Goal: Task Accomplishment & Management: Complete application form

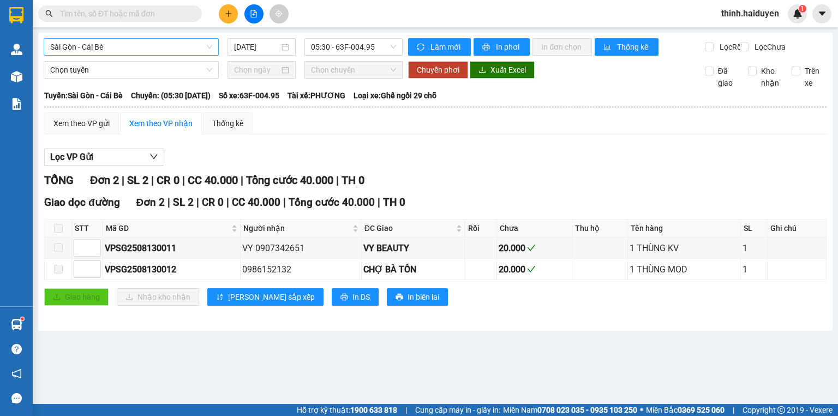
click at [130, 41] on span "Sài Gòn - Cái Bè" at bounding box center [131, 47] width 162 height 16
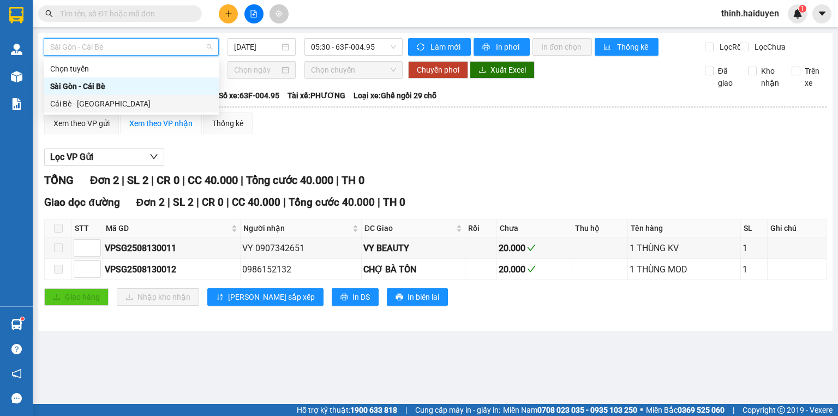
click at [118, 103] on div "Cái Bè - Sài Gòn" at bounding box center [131, 104] width 162 height 12
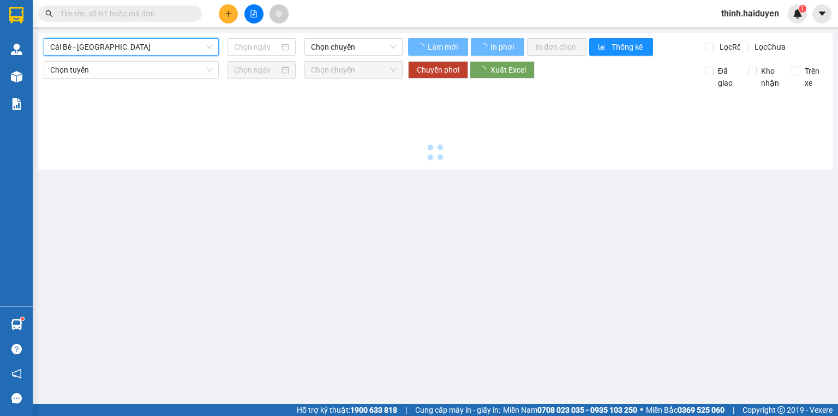
type input "[DATE]"
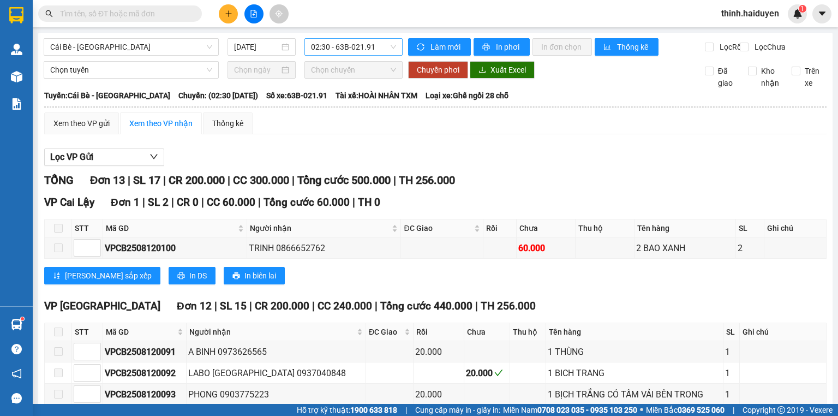
drag, startPoint x: 354, startPoint y: 57, endPoint x: 353, endPoint y: 50, distance: 6.6
click at [353, 54] on div "Cái Bè - Sài Gòn 13/08/2025 02:30 - 63B-021.91" at bounding box center [223, 46] width 359 height 17
click at [352, 50] on span "02:30 - 63B-021.91" at bounding box center [354, 47] width 86 height 16
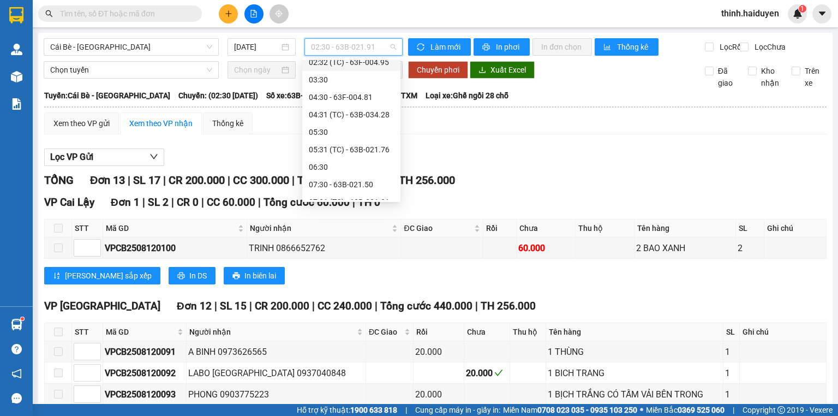
scroll to position [175, 0]
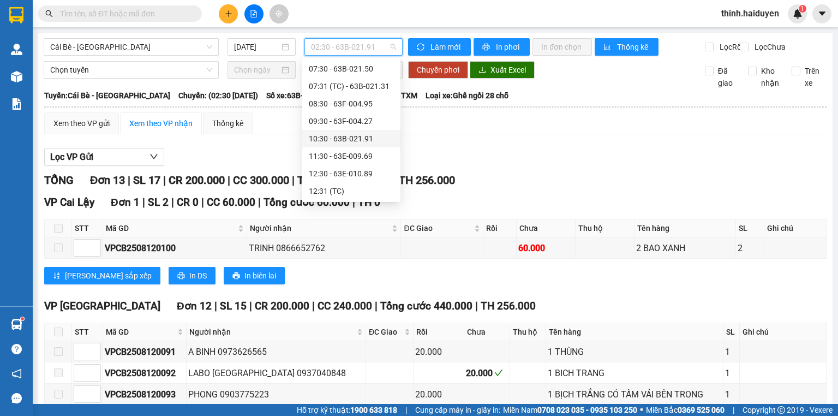
click at [349, 136] on div "10:30 - 63B-021.91" at bounding box center [351, 139] width 85 height 12
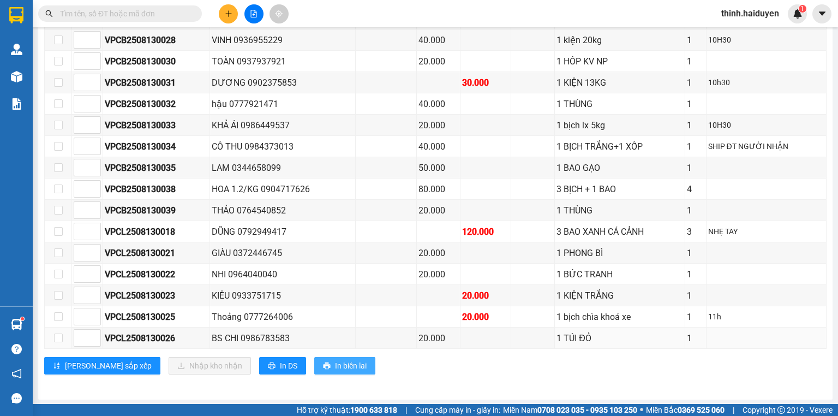
scroll to position [212, 0]
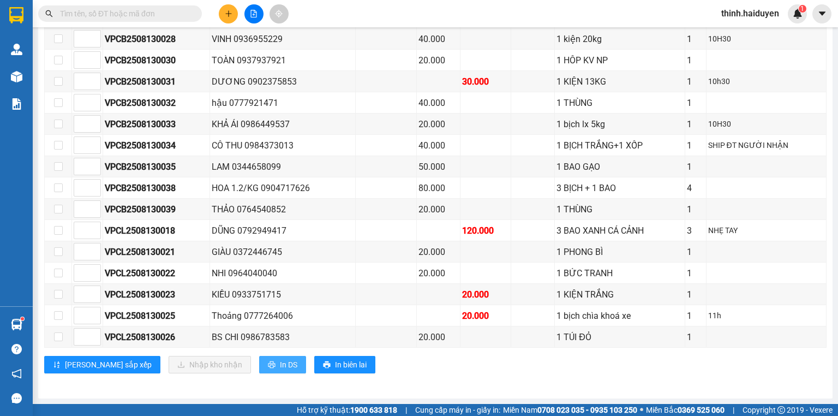
click at [280, 368] on span "In DS" at bounding box center [288, 364] width 17 height 12
click at [161, 15] on input "text" at bounding box center [124, 14] width 129 height 12
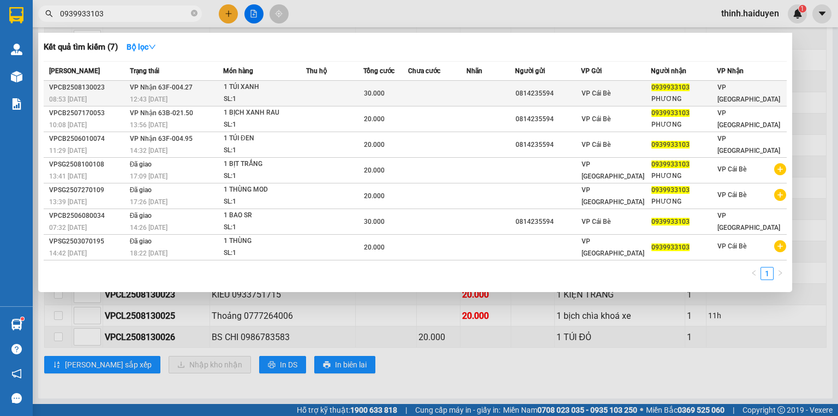
type input "0939933103"
click at [408, 82] on td "30.000" at bounding box center [385, 94] width 45 height 26
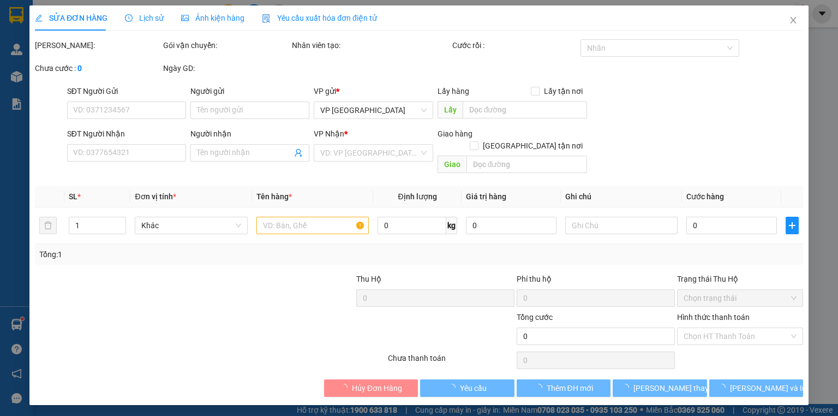
type input "0814235594"
type input "0939933103"
type input "PHƯƠNG"
type input "30.000"
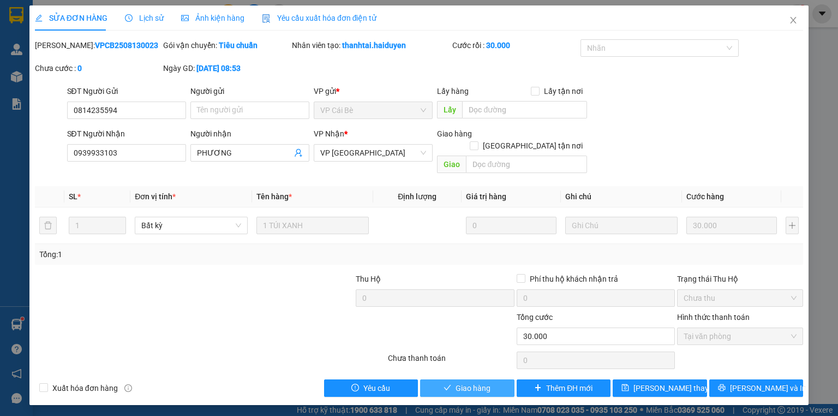
click at [472, 382] on span "Giao hàng" at bounding box center [472, 388] width 35 height 12
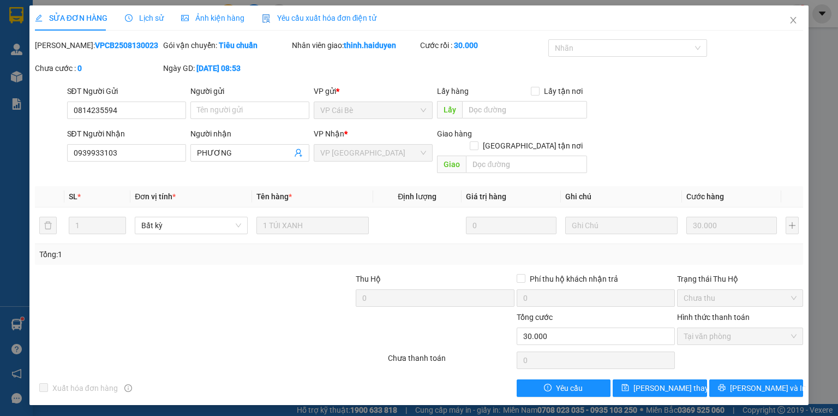
click at [809, 35] on div "SỬA ĐƠN HÀNG Lịch sử Ảnh kiện hàng Yêu cầu xuất hóa đơn điện tử Total Paid Fee …" at bounding box center [419, 208] width 838 height 416
click at [794, 17] on icon "close" at bounding box center [793, 20] width 9 height 9
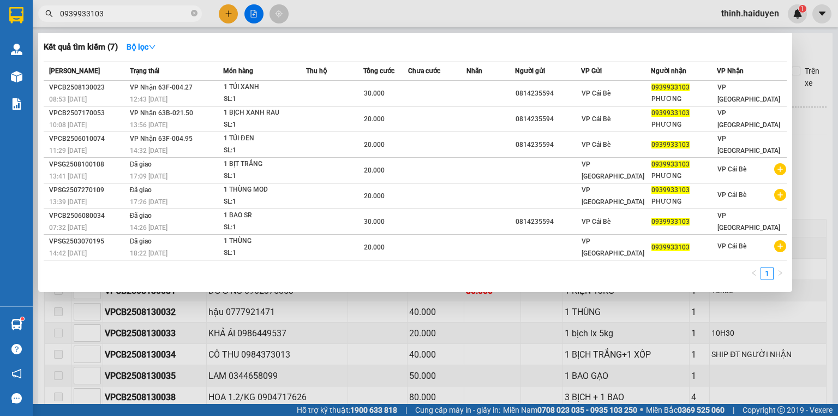
click at [109, 8] on input "0939933103" at bounding box center [124, 14] width 129 height 12
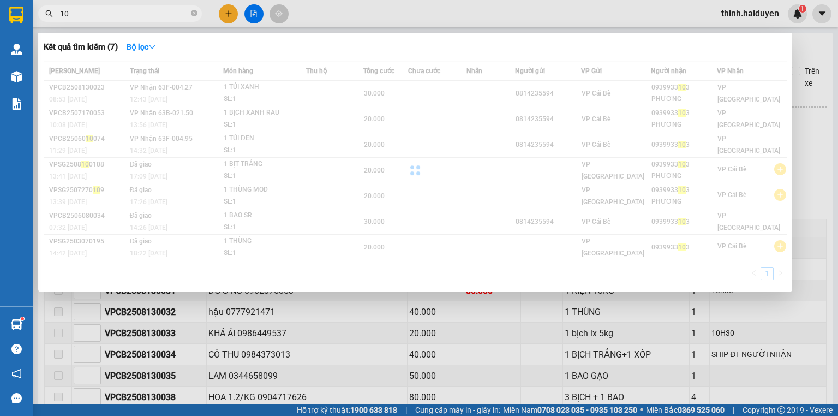
type input "1"
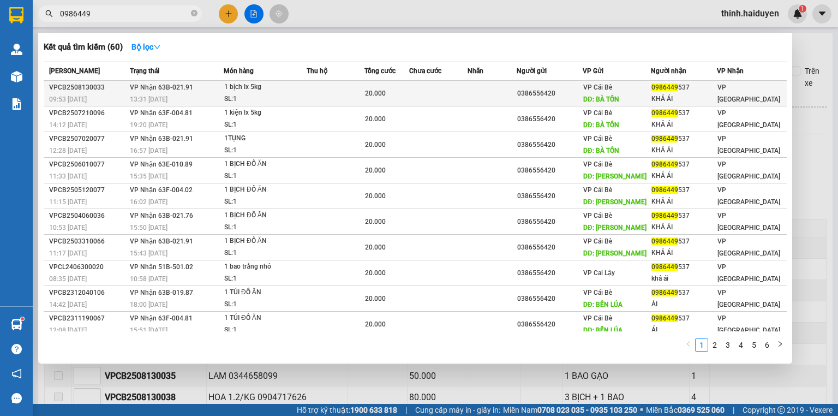
type input "0986449"
click at [313, 89] on td at bounding box center [336, 94] width 58 height 26
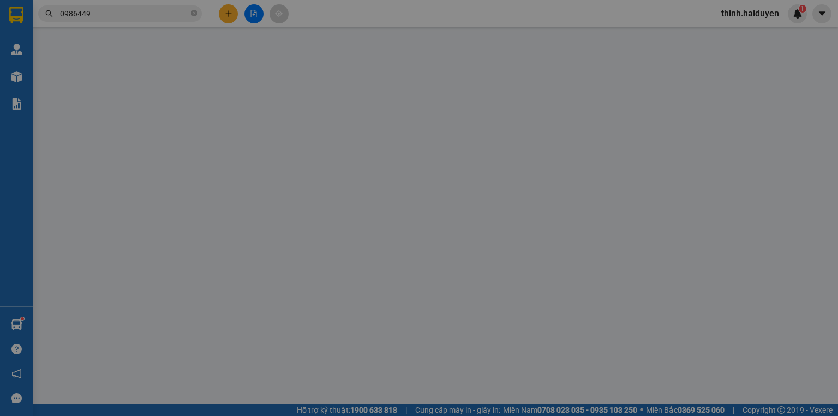
type input "0386556420"
type input "BÀ TỒN"
type input "0986449537"
type input "KHẢ ÁI"
type input "20.000"
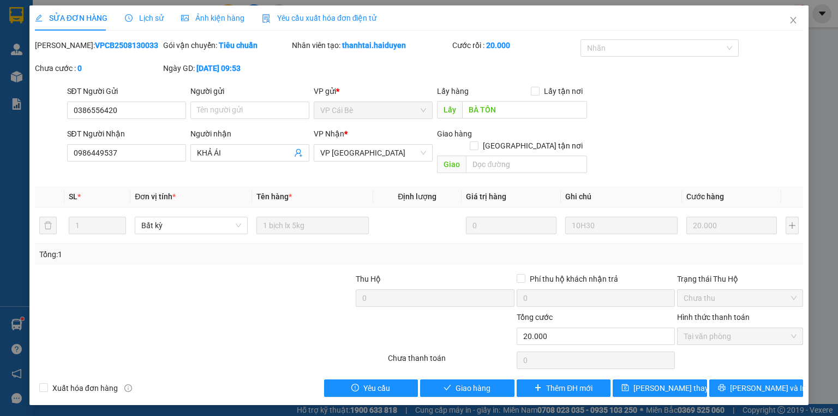
click at [478, 364] on div "Total Paid Fee 20.000 Total UnPaid Fee 0 Cash Collection Total Fee Mã ĐH: VPCB2…" at bounding box center [419, 217] width 768 height 357
click at [469, 385] on div "SỬA ĐƠN HÀNG Lịch sử Ảnh kiện hàng Yêu cầu xuất hóa đơn điện tử Total Paid Fee …" at bounding box center [418, 204] width 779 height 399
click at [476, 382] on span "Giao hàng" at bounding box center [472, 388] width 35 height 12
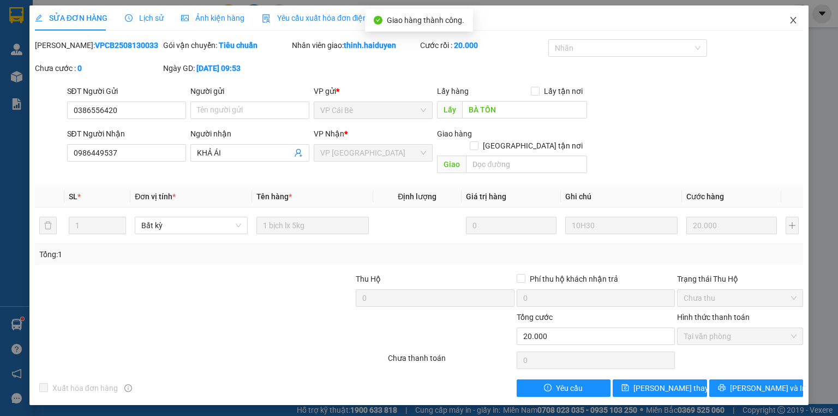
click at [799, 34] on span "Close" at bounding box center [793, 20] width 31 height 31
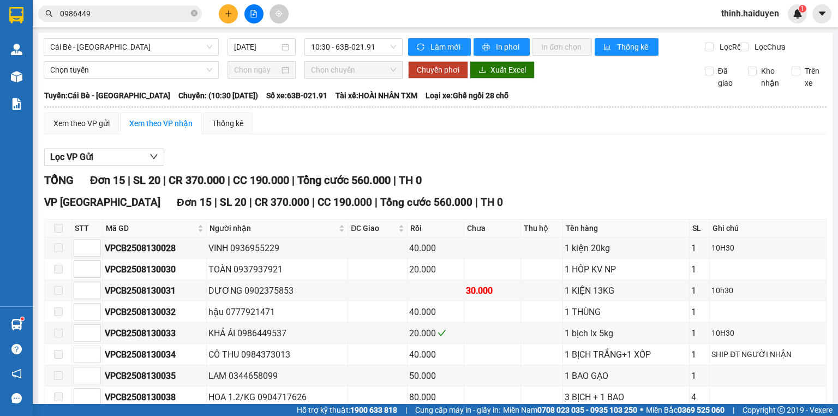
click at [127, 11] on input "0986449" at bounding box center [124, 14] width 129 height 12
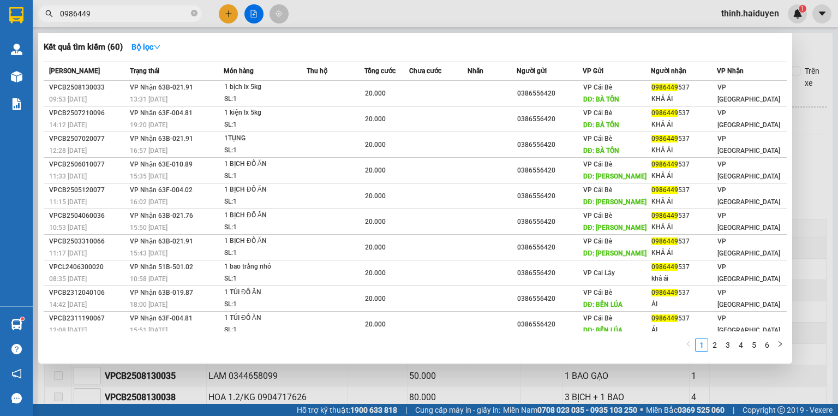
click at [127, 11] on input "0986449" at bounding box center [124, 14] width 129 height 12
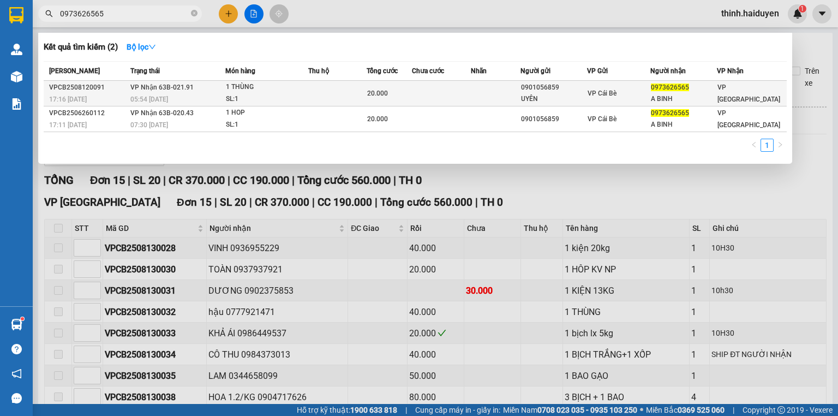
type input "0973626565"
click at [596, 86] on td "VP Cái Bè" at bounding box center [618, 94] width 63 height 26
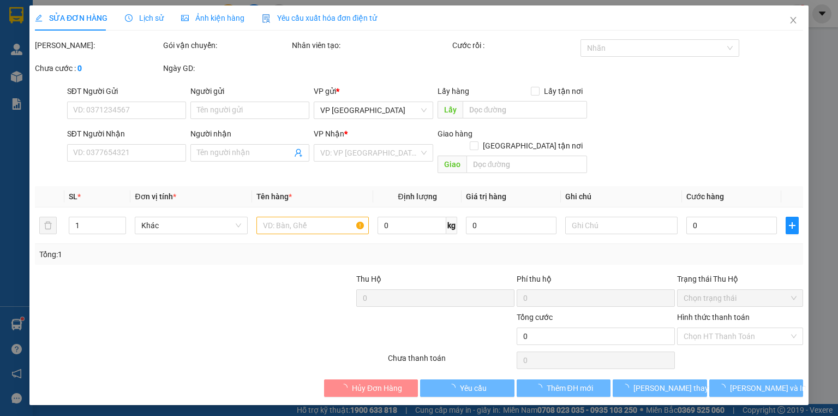
type input "0901056859"
type input "UYÊN"
type input "0973626565"
type input "A BINH"
type input "20.000"
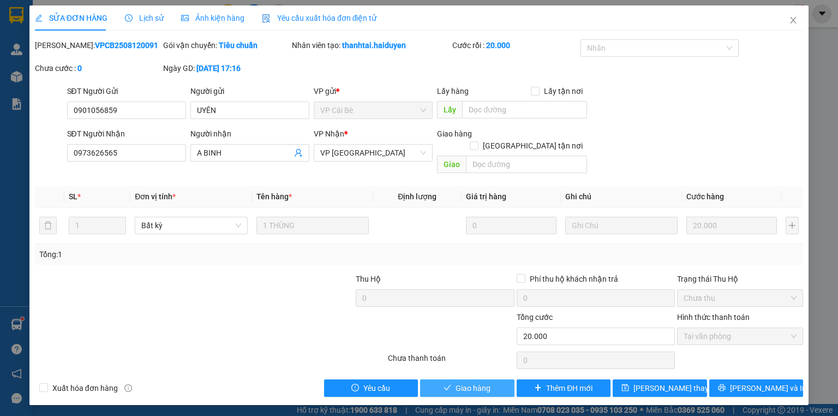
click at [483, 370] on div "Total Paid Fee 20.000 Total UnPaid Fee 0 Cash Collection Total Fee Mã ĐH: VPCB2…" at bounding box center [419, 217] width 768 height 357
click at [483, 382] on span "Giao hàng" at bounding box center [472, 388] width 35 height 12
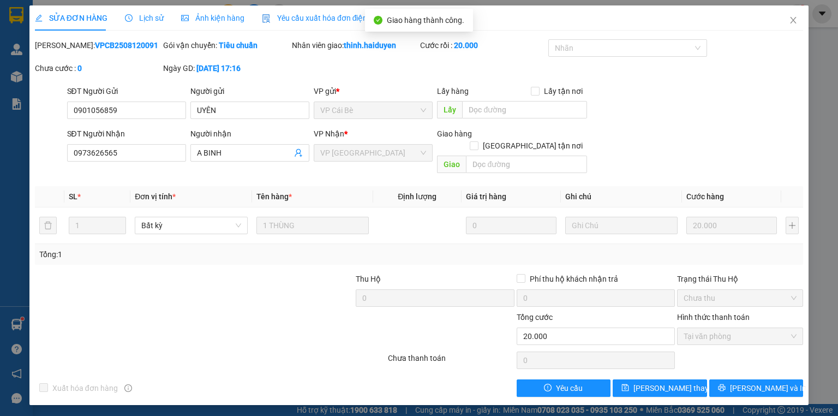
click at [483, 379] on div "Xuất hóa đơn hàng Yêu cầu Lưu thay đổi Lưu và In" at bounding box center [419, 387] width 770 height 17
click at [804, 13] on span "Close" at bounding box center [793, 20] width 31 height 31
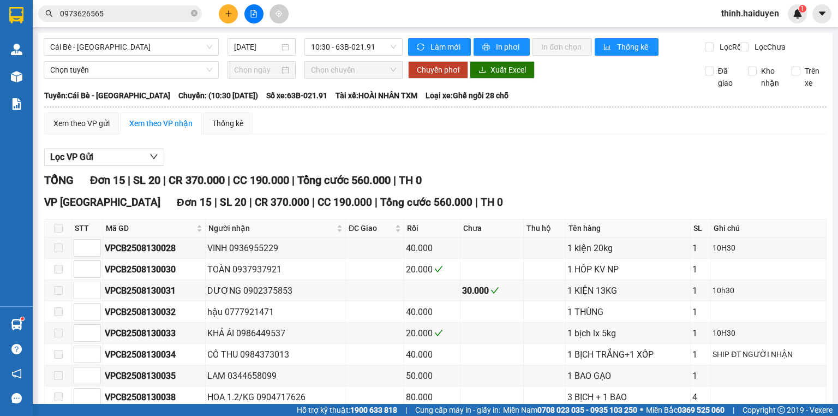
click at [228, 13] on icon "plus" at bounding box center [228, 13] width 6 height 1
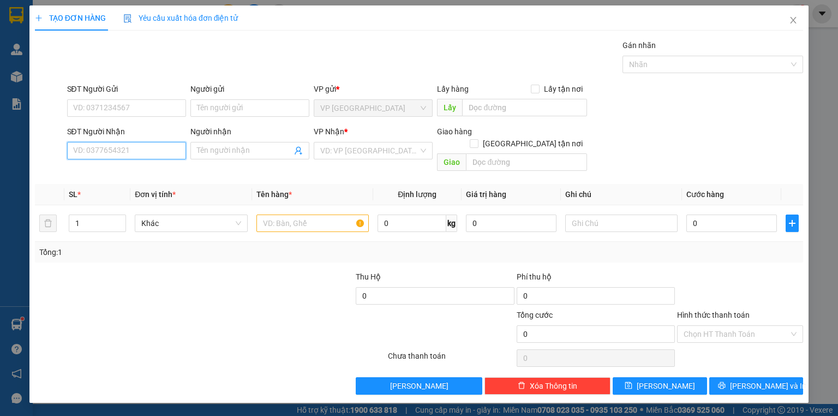
click at [139, 148] on input "SĐT Người Nhận" at bounding box center [126, 150] width 119 height 17
click at [153, 167] on div "0776802168 - TÙNG" at bounding box center [127, 172] width 106 height 12
type input "0776802168"
type input "TÙNG"
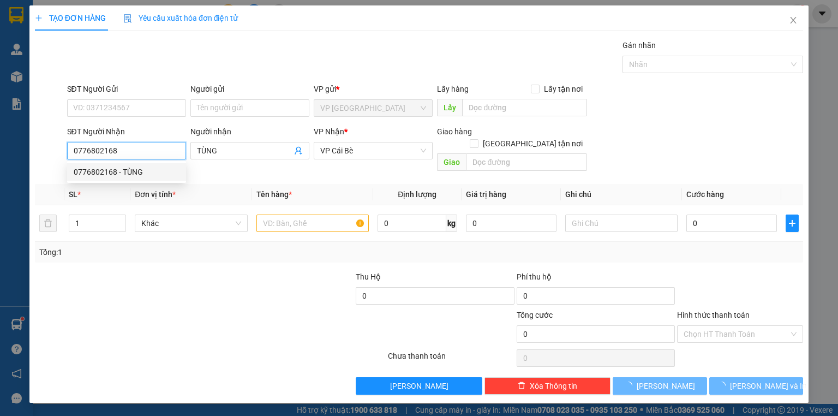
type input "30.000"
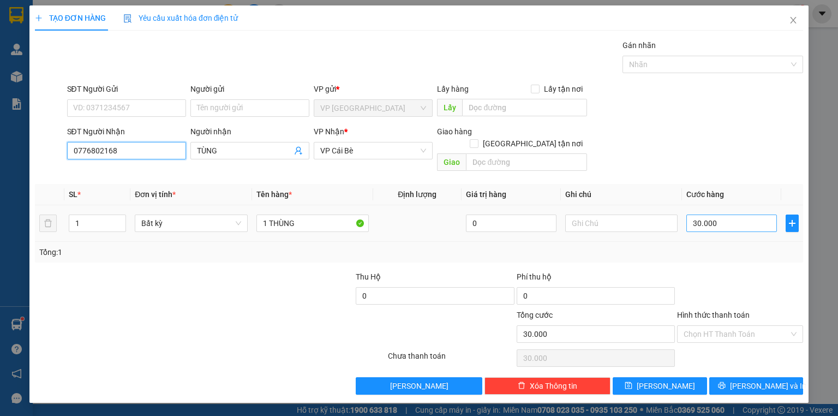
type input "0776802168"
click at [733, 214] on input "30.000" at bounding box center [731, 222] width 91 height 17
type input "4"
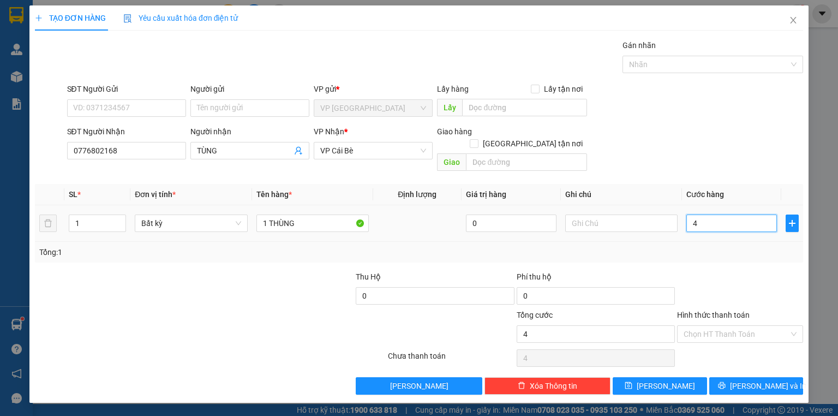
type input "40"
type input "40.000"
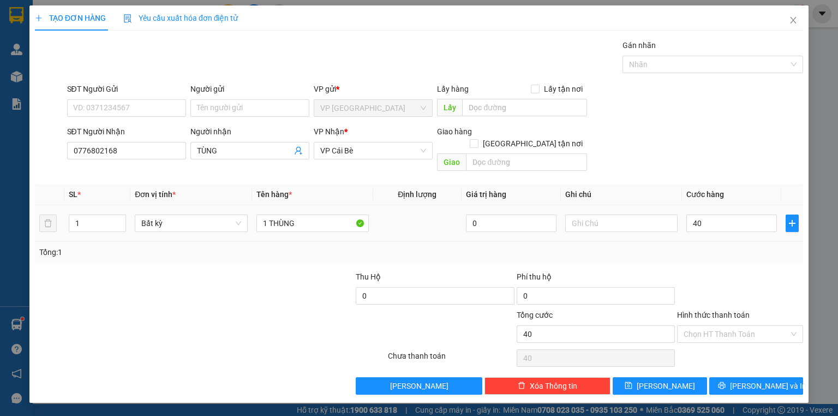
type input "40.000"
click at [717, 184] on th "Cước hàng" at bounding box center [731, 194] width 99 height 21
drag, startPoint x: 723, startPoint y: 319, endPoint x: 771, endPoint y: 241, distance: 91.6
click at [771, 241] on div "Transit Pickup Surcharge Ids Transit Deliver Surcharge Ids Transit Deliver Surc…" at bounding box center [419, 216] width 768 height 355
click at [759, 256] on div "Transit Pickup Surcharge Ids Transit Deliver Surcharge Ids Transit Deliver Surc…" at bounding box center [419, 216] width 768 height 355
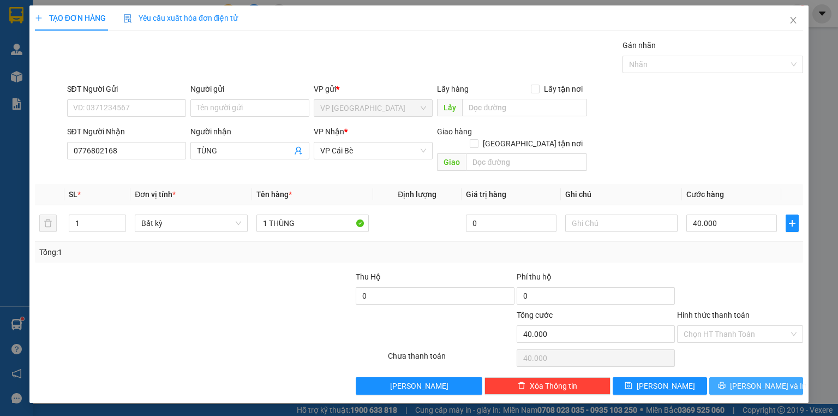
click at [760, 380] on span "Lưu và In" at bounding box center [768, 386] width 76 height 12
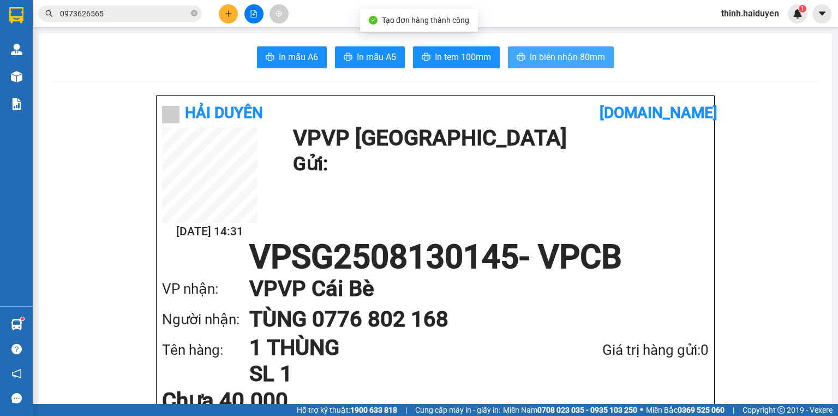
click at [559, 60] on span "In biên nhận 80mm" at bounding box center [567, 57] width 75 height 14
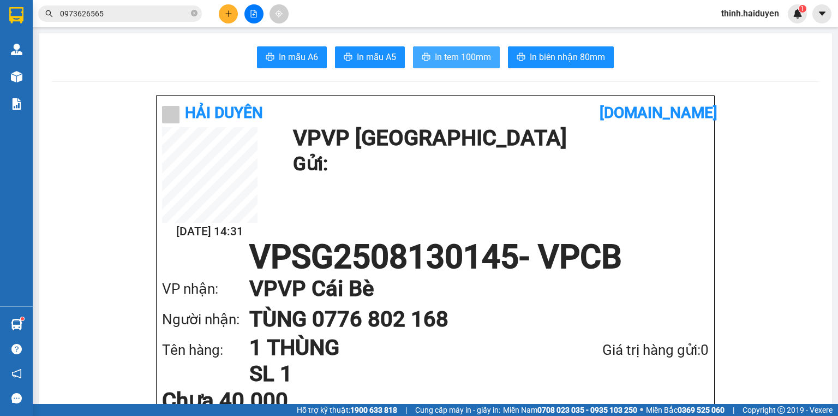
click at [465, 54] on span "In tem 100mm" at bounding box center [463, 57] width 56 height 14
click at [249, 11] on button at bounding box center [253, 13] width 19 height 19
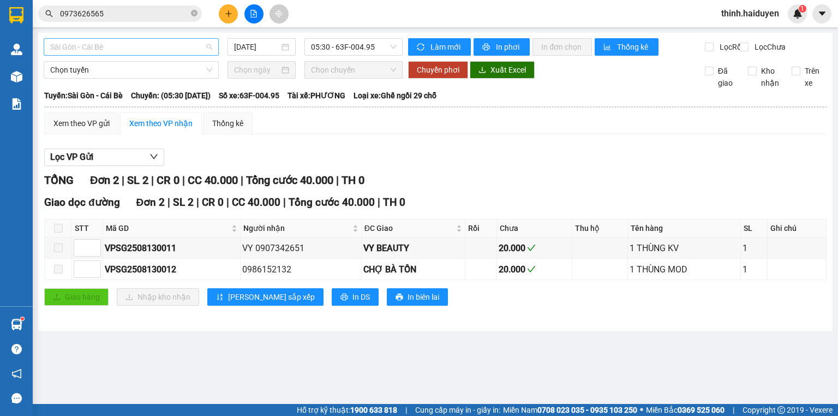
click at [108, 45] on span "Sài Gòn - Cái Bè" at bounding box center [131, 47] width 162 height 16
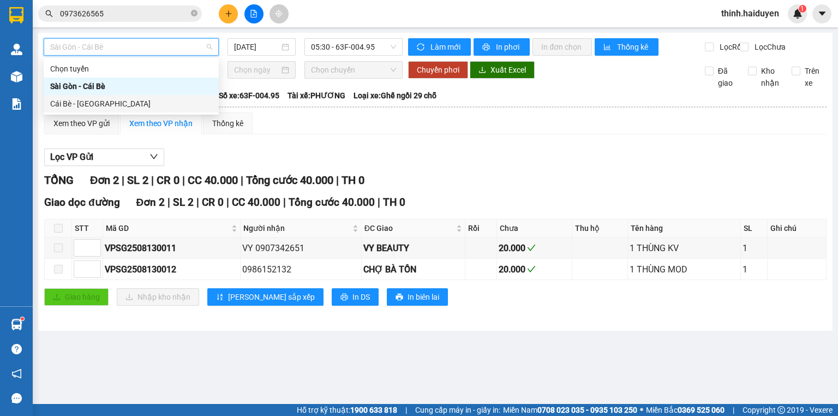
click at [133, 101] on div "Cái Bè - Sài Gòn" at bounding box center [131, 104] width 162 height 12
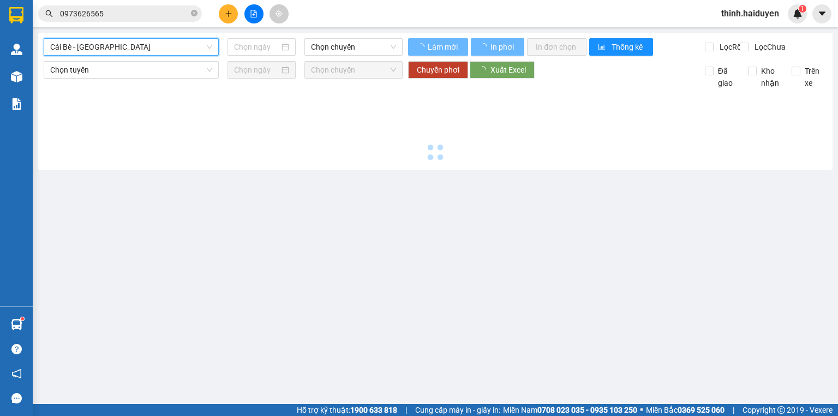
type input "[DATE]"
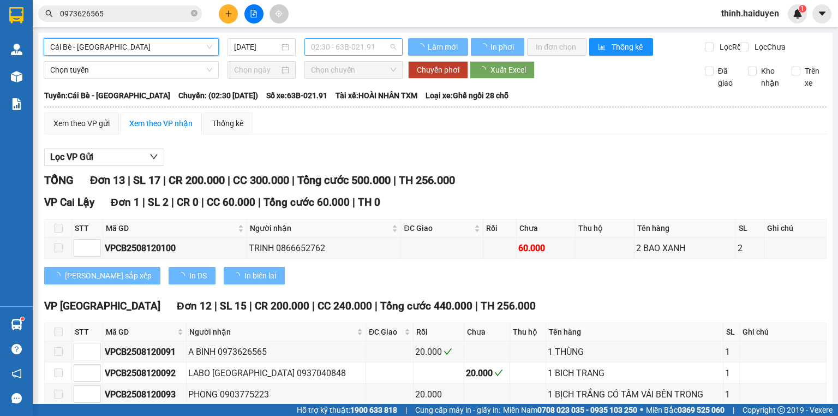
click at [359, 49] on span "02:30 - 63B-021.91" at bounding box center [354, 47] width 86 height 16
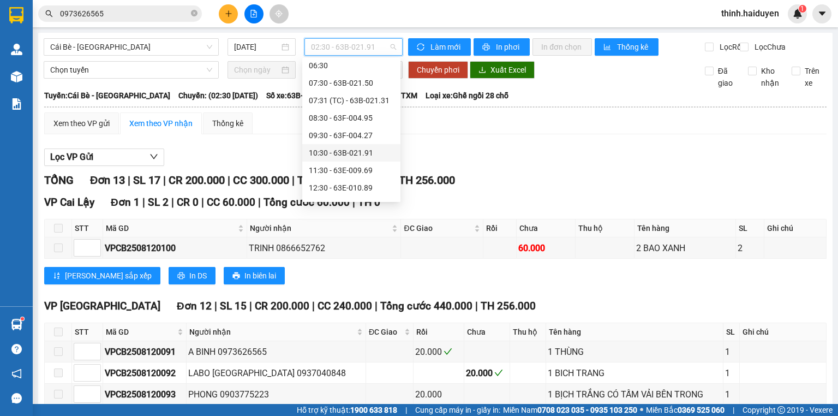
scroll to position [218, 0]
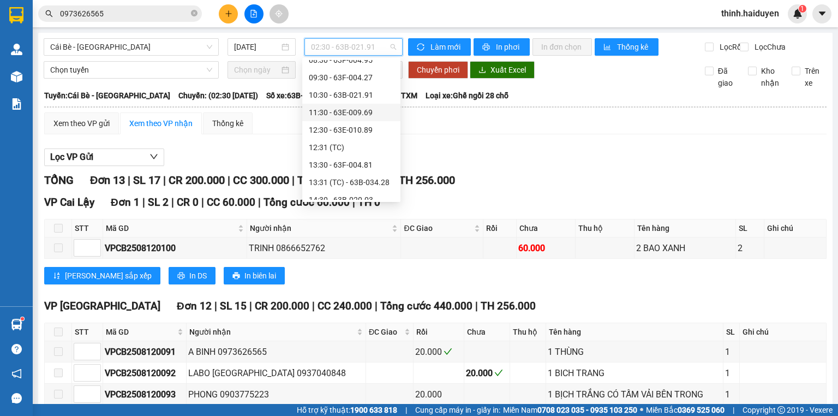
click at [338, 120] on div "11:30 - 63E-009.69" at bounding box center [351, 112] width 98 height 17
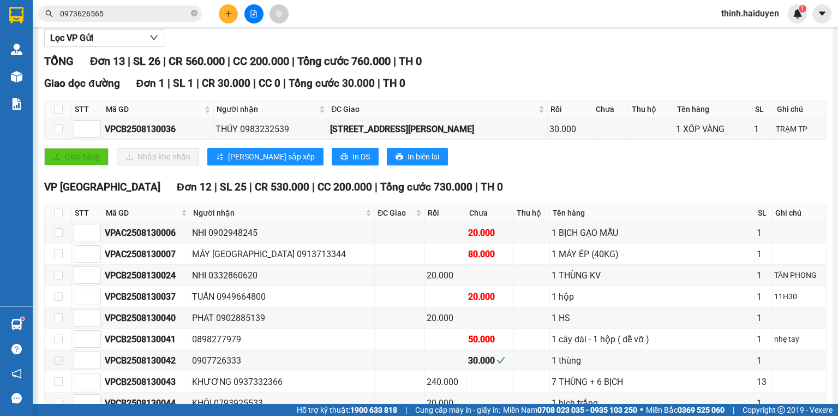
scroll to position [253, 0]
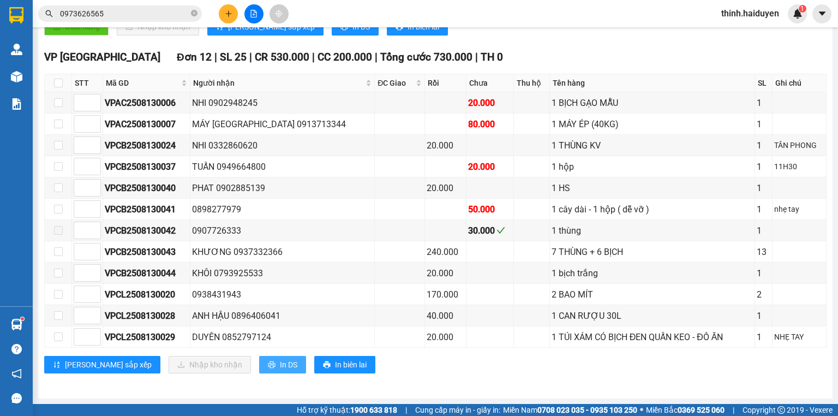
click at [280, 367] on span "In DS" at bounding box center [288, 364] width 17 height 12
click at [124, 16] on input "0973626565" at bounding box center [124, 14] width 129 height 12
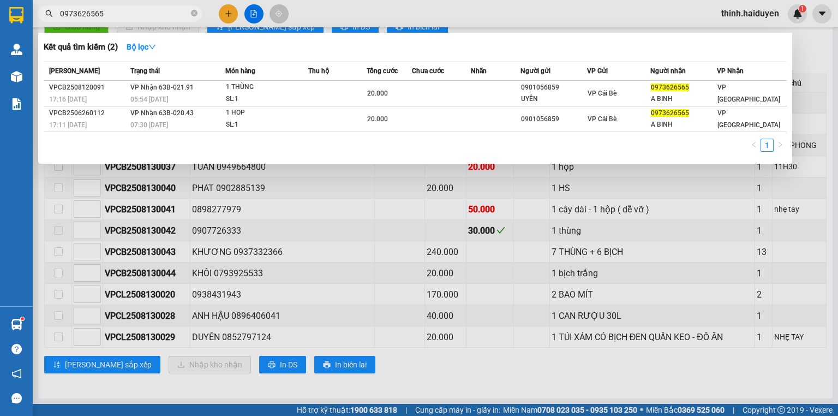
click at [124, 16] on input "0973626565" at bounding box center [124, 14] width 129 height 12
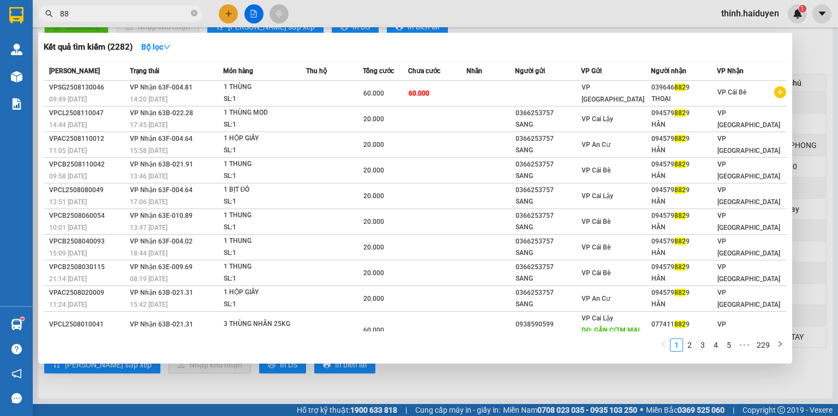
type input "8"
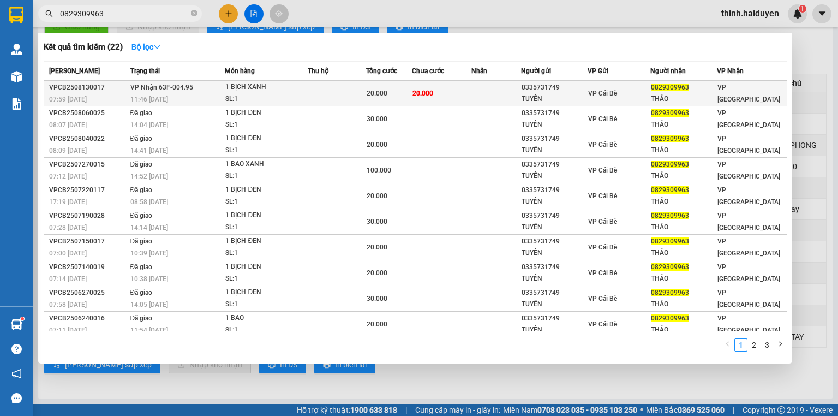
type input "0829309963"
click at [253, 96] on div "SL: 1" at bounding box center [266, 99] width 82 height 12
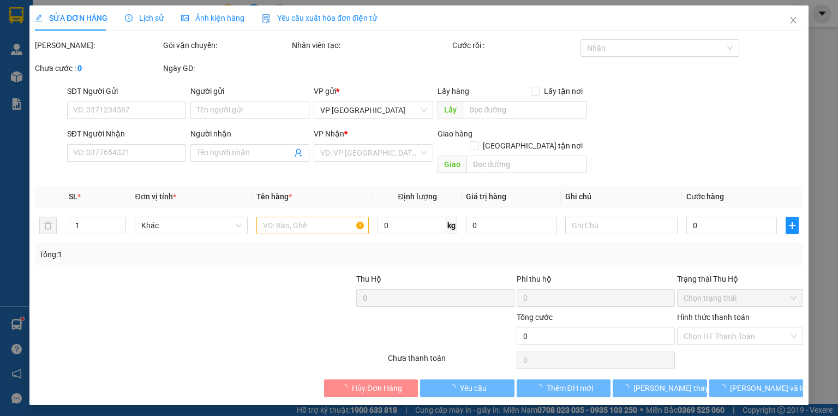
type input "0335731749"
type input "TUYỀN"
type input "0829309963"
type input "THẢO"
type input "20.000"
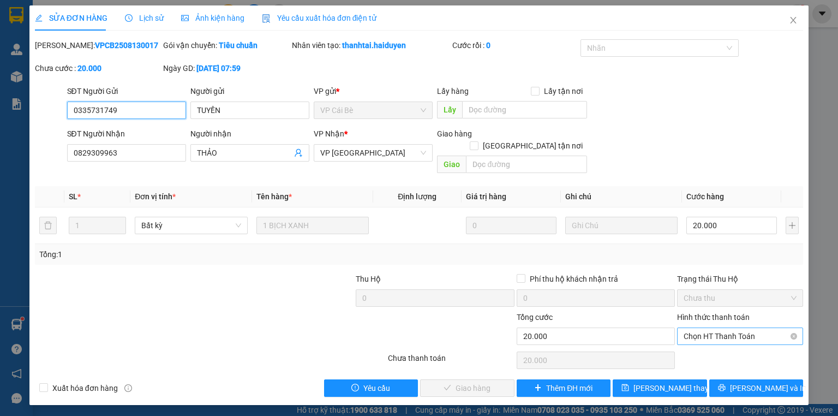
click at [735, 328] on span "Chọn HT Thanh Toán" at bounding box center [739, 336] width 113 height 16
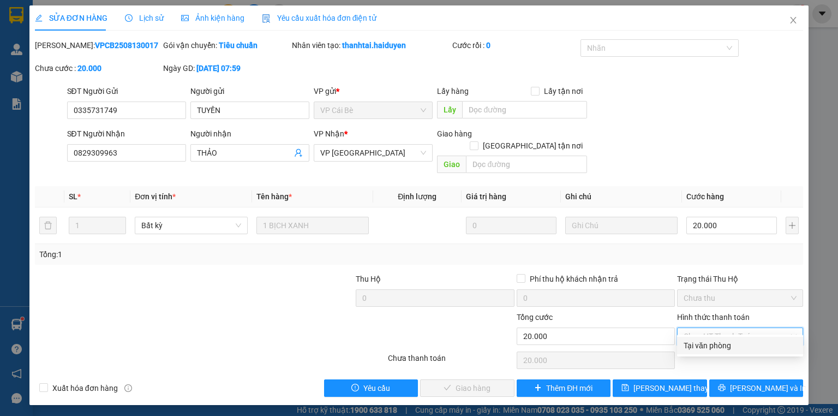
click at [724, 352] on div "Tại văn phòng" at bounding box center [740, 345] width 126 height 17
type input "0"
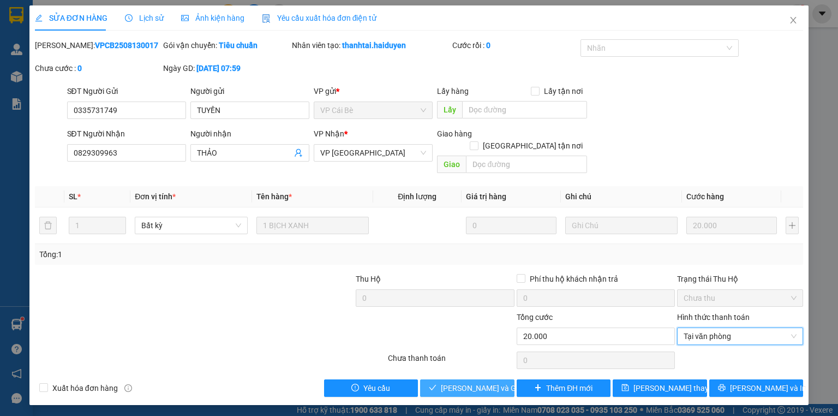
click at [494, 382] on span "Lưu và Giao hàng" at bounding box center [493, 388] width 105 height 12
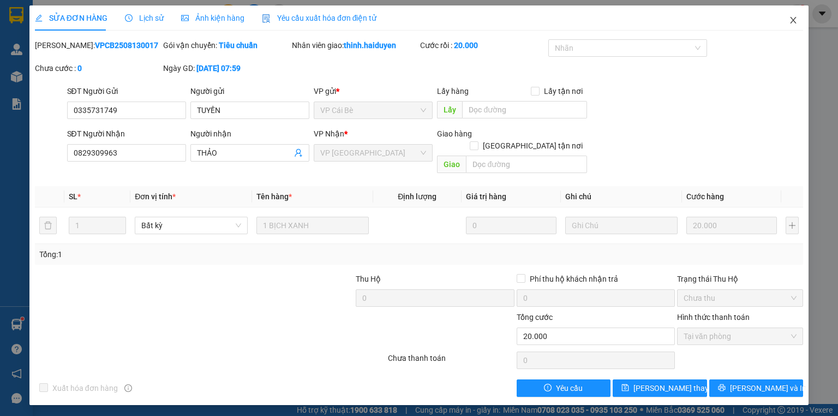
click at [787, 23] on span "Close" at bounding box center [793, 20] width 31 height 31
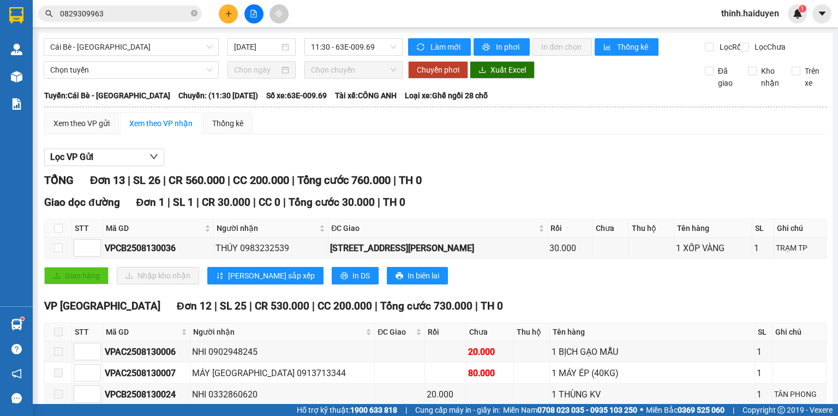
click at [129, 4] on div "Kết quả tìm kiếm ( 22 ) Bộ lọc Mã ĐH Trạng thái Món hàng Thu hộ Tổng cước Chưa …" at bounding box center [106, 13] width 213 height 19
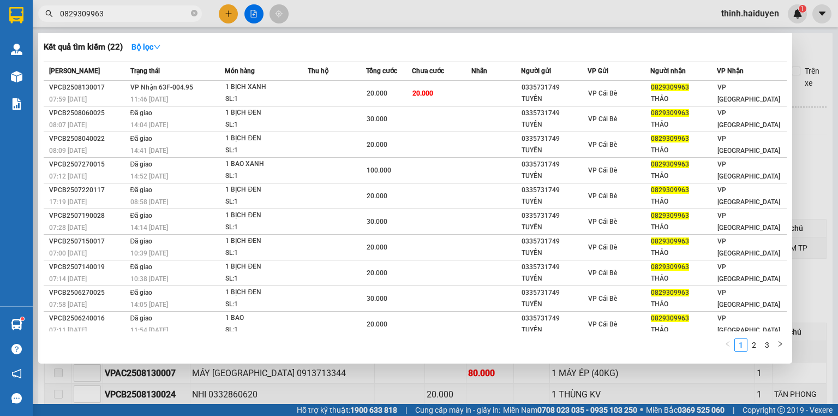
click at [130, 10] on input "0829309963" at bounding box center [124, 14] width 129 height 12
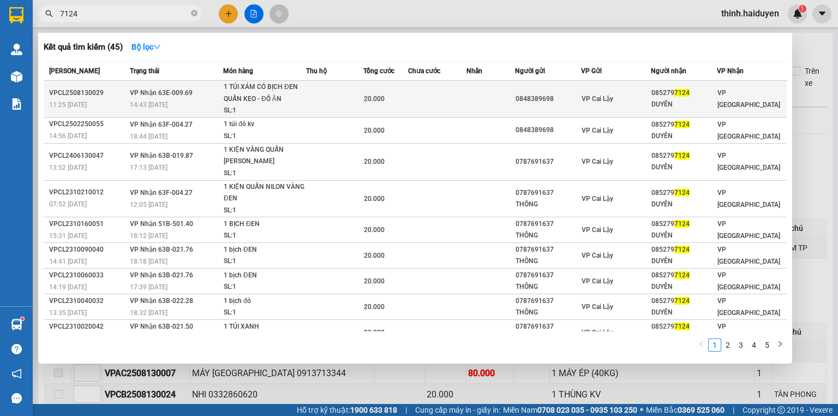
type input "7124"
click at [661, 90] on div "085279 7124" at bounding box center [683, 92] width 65 height 11
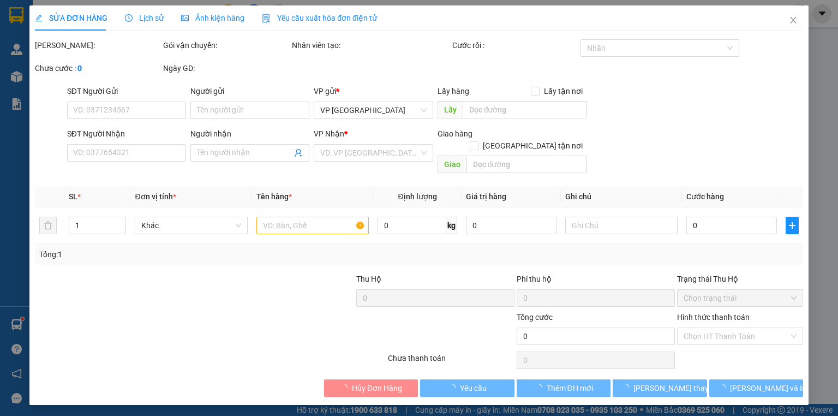
type input "0848389698"
type input "0852797124"
type input "DUYÊN"
type input "20.000"
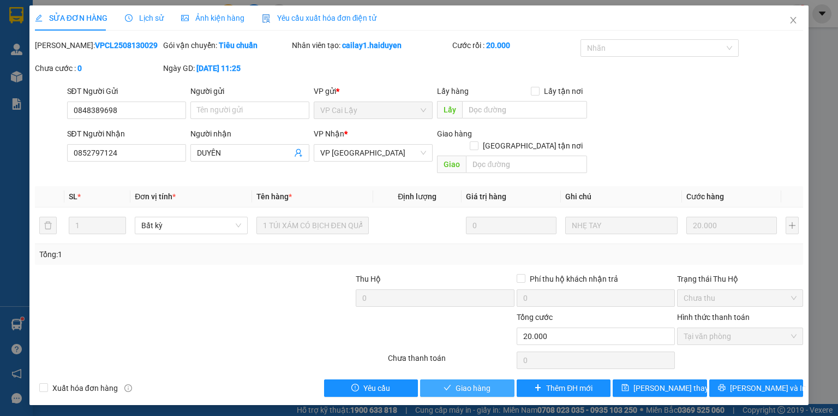
click at [487, 382] on span "Giao hàng" at bounding box center [472, 388] width 35 height 12
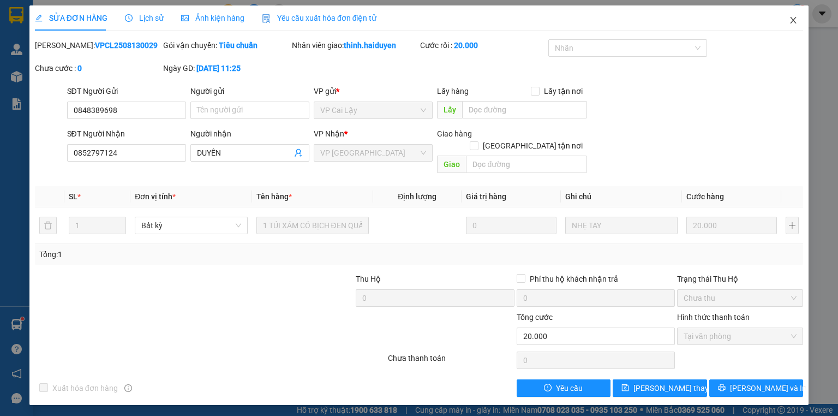
click at [795, 15] on span "Close" at bounding box center [793, 20] width 31 height 31
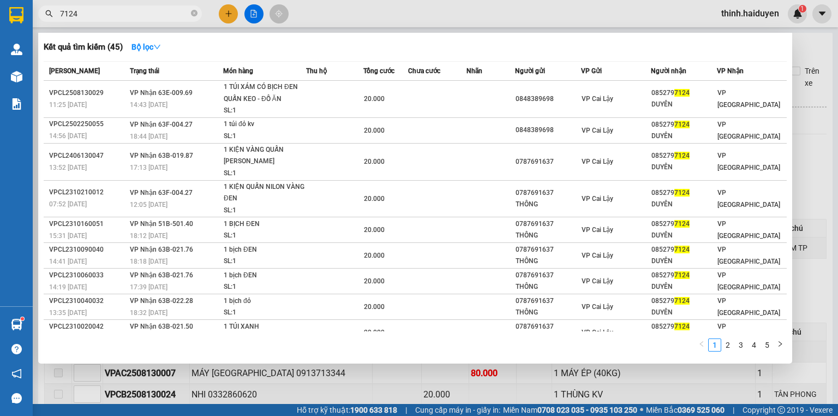
click at [149, 8] on input "7124" at bounding box center [124, 14] width 129 height 12
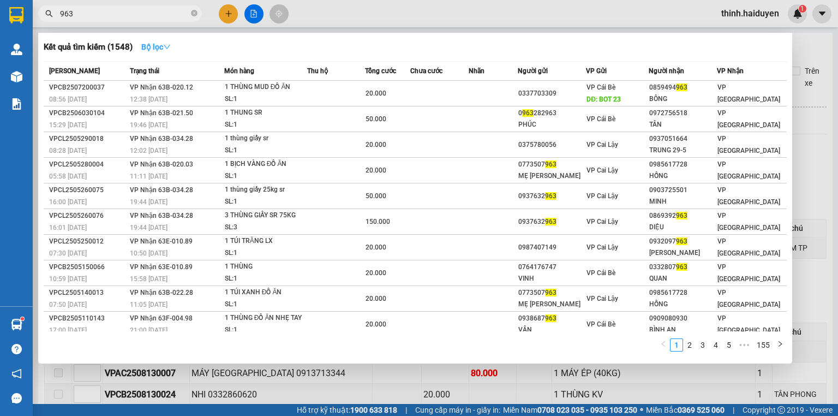
type input "963"
click at [169, 46] on icon "down" at bounding box center [167, 47] width 8 height 8
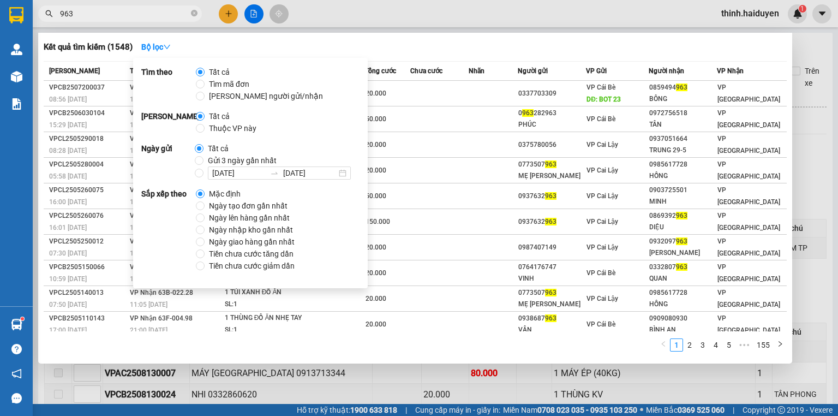
click at [211, 155] on span "Gửi 3 ngày gần nhất" at bounding box center [241, 160] width 77 height 12
click at [203, 156] on input "Gửi 3 ngày gần nhất" at bounding box center [199, 160] width 9 height 9
radio input "true"
radio input "false"
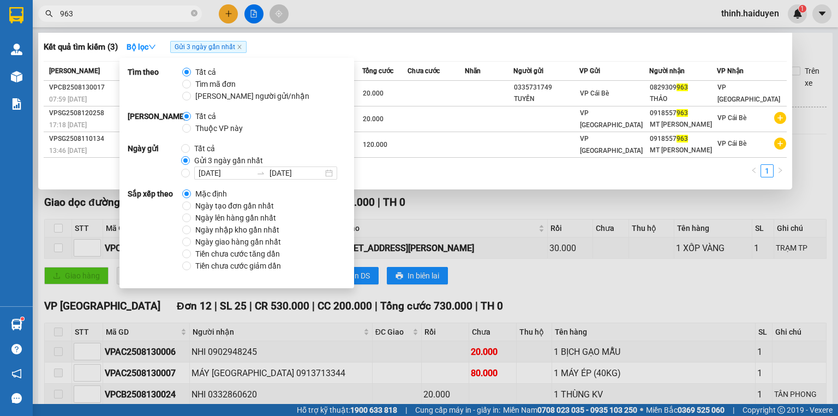
drag, startPoint x: 481, startPoint y: 8, endPoint x: 299, endPoint y: 3, distance: 181.7
click at [473, 7] on div at bounding box center [419, 208] width 838 height 416
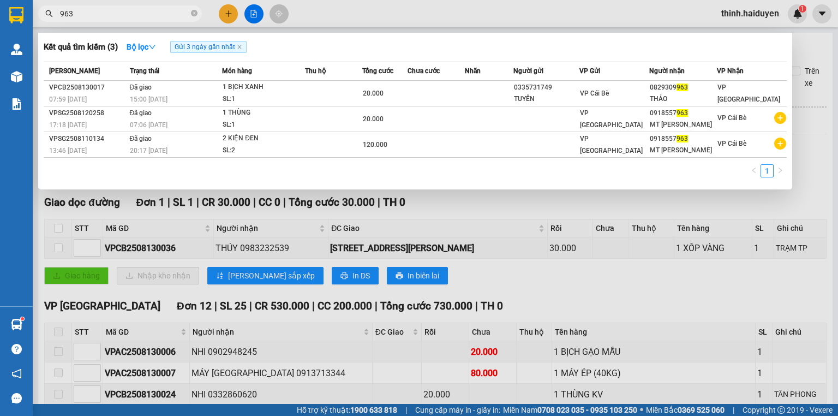
click at [155, 16] on input "963" at bounding box center [124, 14] width 129 height 12
click at [386, 17] on div at bounding box center [419, 208] width 838 height 416
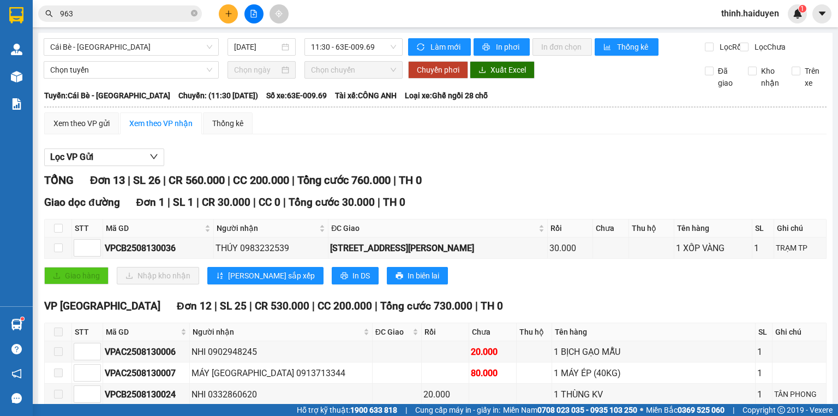
click at [168, 13] on input "963" at bounding box center [124, 14] width 129 height 12
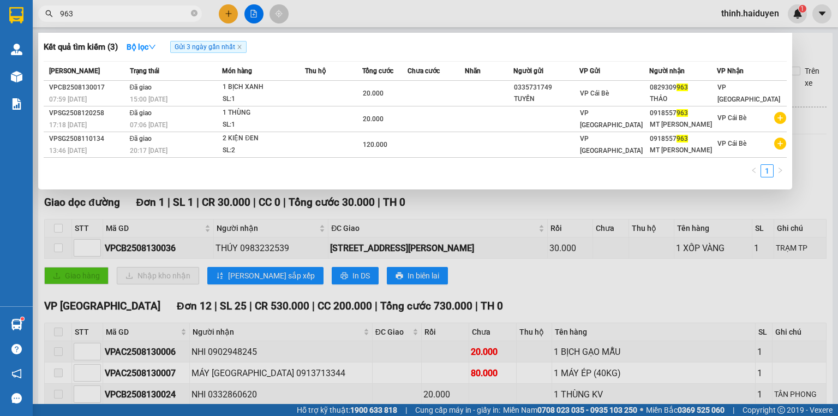
click at [168, 13] on input "963" at bounding box center [124, 14] width 129 height 12
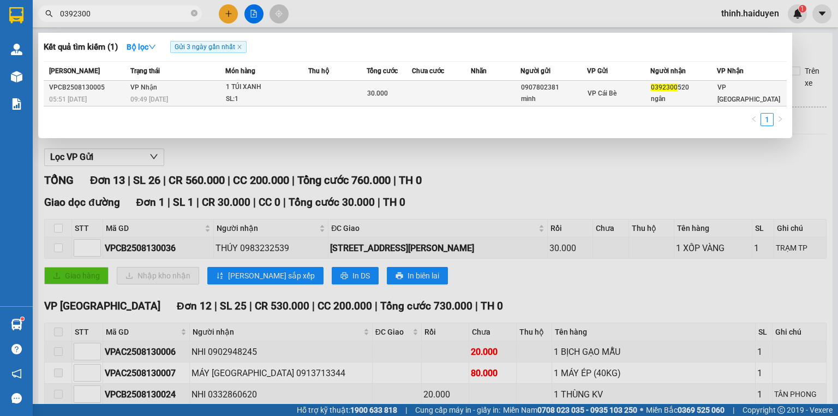
type input "0392300"
click at [319, 89] on td at bounding box center [337, 94] width 58 height 26
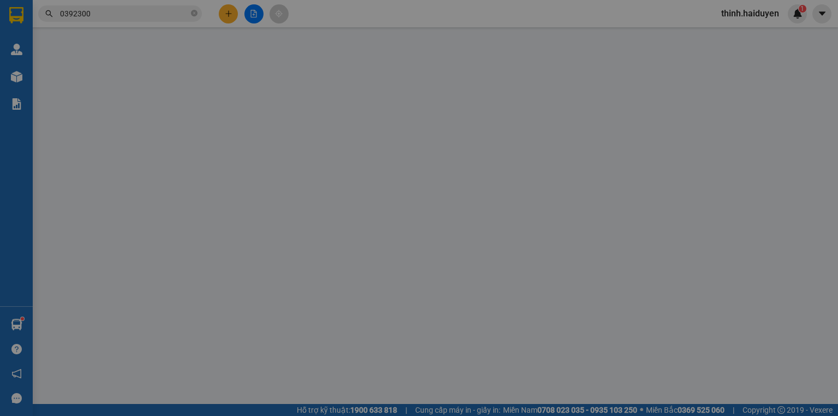
type input "0907802381"
type input "minh"
type input "0392300520"
type input "ngân"
type input "30.000"
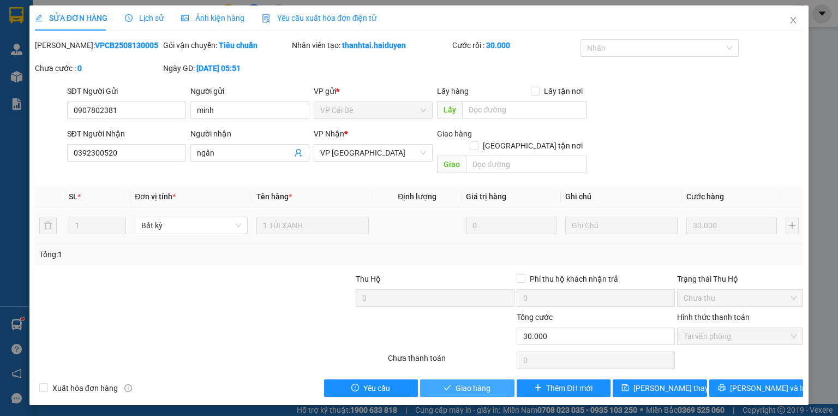
click at [487, 382] on span "Giao hàng" at bounding box center [472, 388] width 35 height 12
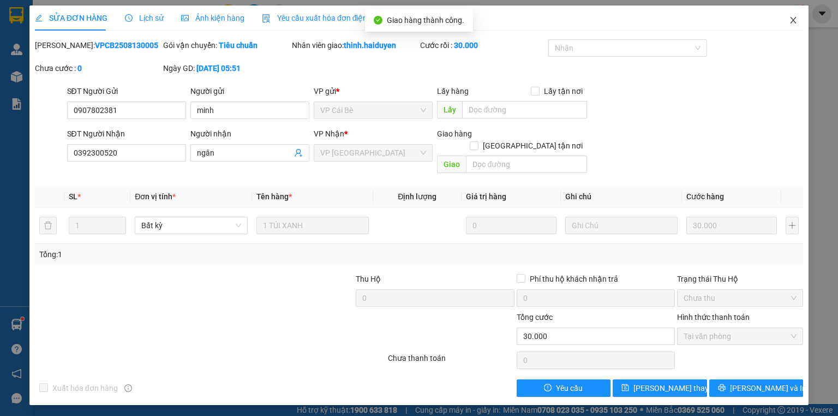
click at [785, 17] on span "Close" at bounding box center [793, 20] width 31 height 31
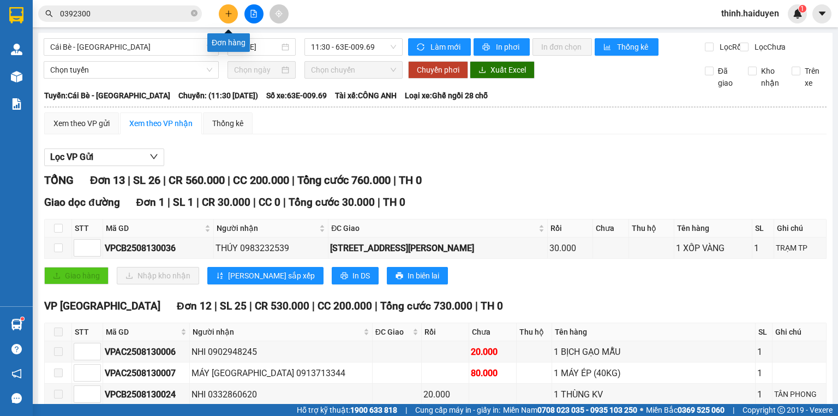
click at [227, 17] on button at bounding box center [228, 13] width 19 height 19
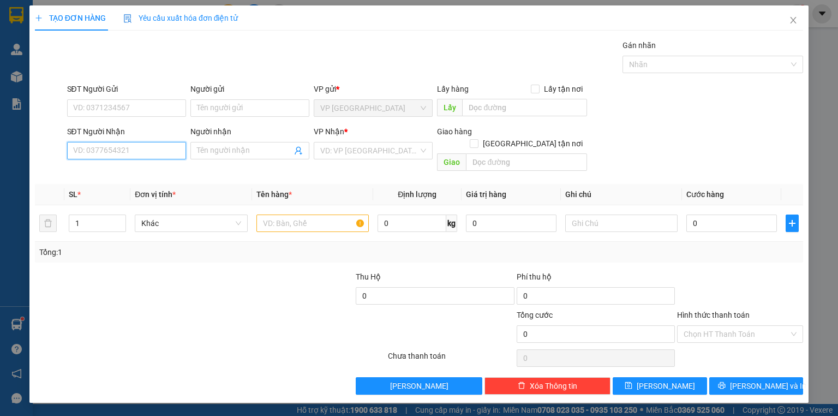
click at [131, 155] on input "SĐT Người Nhận" at bounding box center [126, 150] width 119 height 17
click at [151, 188] on div "0392154073 - GIA HÂN" at bounding box center [127, 189] width 107 height 12
type input "0392154073"
type input "GIA HÂN"
type input "BOT 22"
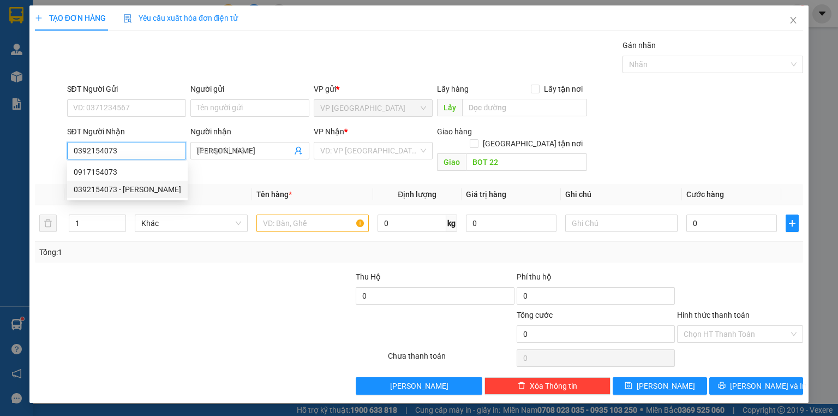
type input "40.000"
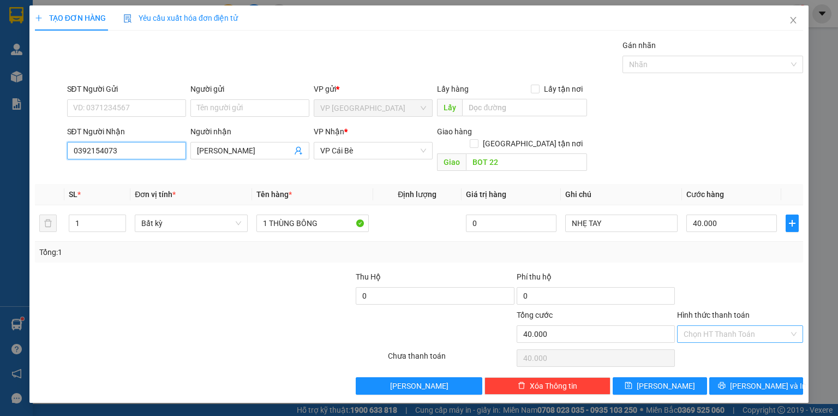
type input "0392154073"
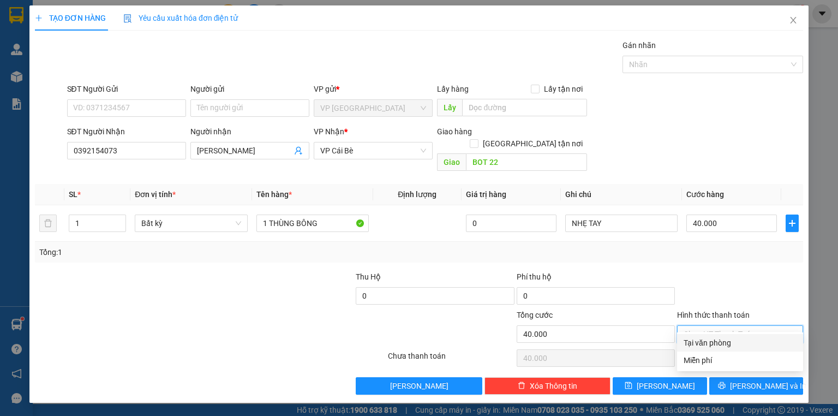
click at [744, 326] on input "Hình thức thanh toán" at bounding box center [735, 334] width 105 height 16
drag, startPoint x: 760, startPoint y: 266, endPoint x: 758, endPoint y: 318, distance: 52.4
click at [761, 271] on div at bounding box center [740, 290] width 128 height 38
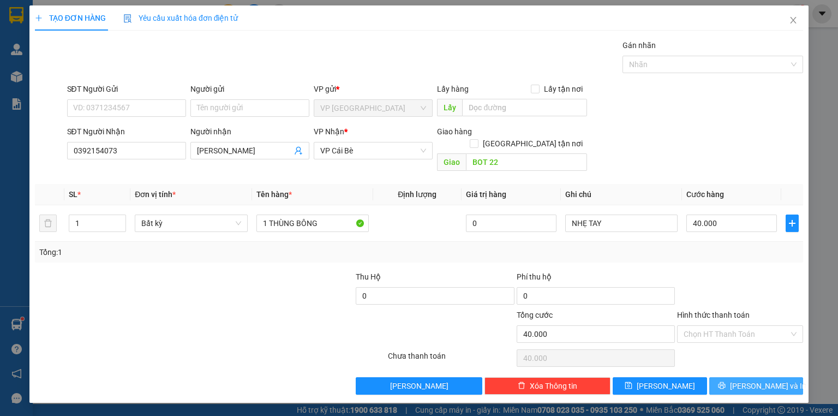
click at [767, 369] on div "Transit Pickup Surcharge Ids Transit Deliver Surcharge Ids Transit Deliver Surc…" at bounding box center [419, 216] width 768 height 355
click at [767, 380] on span "Lưu và In" at bounding box center [768, 386] width 76 height 12
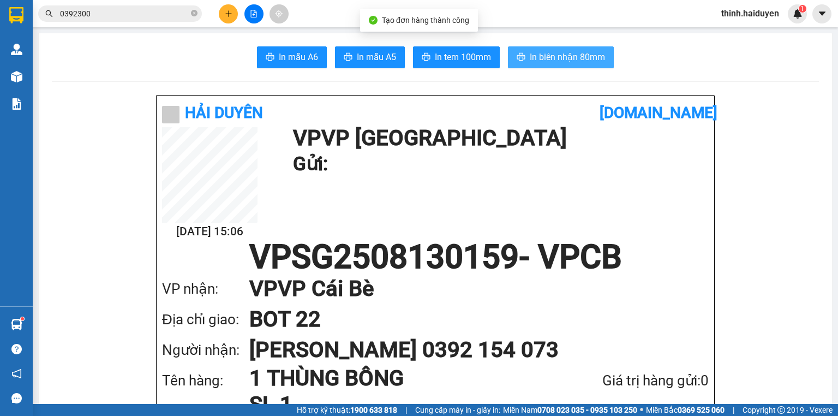
click at [561, 56] on span "In biên nhận 80mm" at bounding box center [567, 57] width 75 height 14
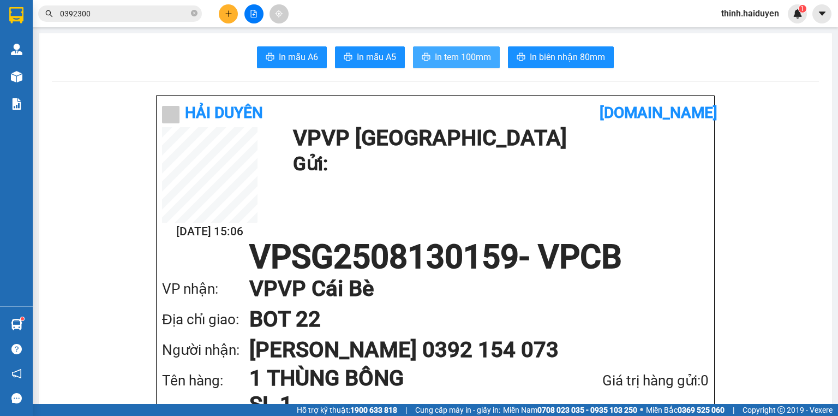
click at [451, 54] on span "In tem 100mm" at bounding box center [463, 57] width 56 height 14
click at [227, 13] on icon "plus" at bounding box center [228, 13] width 6 height 1
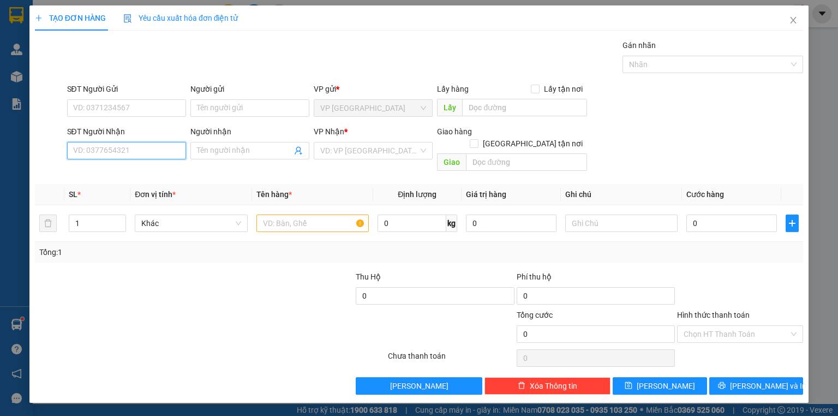
drag, startPoint x: 152, startPoint y: 143, endPoint x: 153, endPoint y: 120, distance: 22.9
click at [152, 142] on input "SĐT Người Nhận" at bounding box center [126, 150] width 119 height 17
click at [113, 161] on div "SĐT Người Nhận VD: 0377654321" at bounding box center [126, 144] width 119 height 38
click at [116, 154] on input "SĐT Người Nhận" at bounding box center [126, 150] width 119 height 17
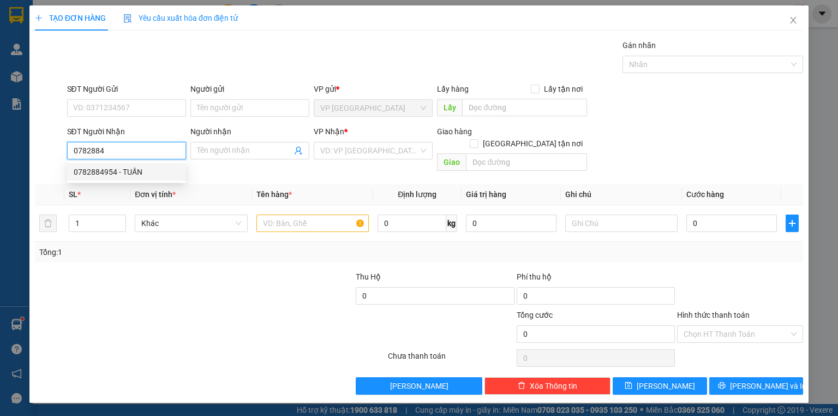
click at [119, 167] on div "0782884954 - TUẤN" at bounding box center [127, 172] width 106 height 12
type input "0782884954"
type input "TUẤN"
type input "KS YẾN NGA"
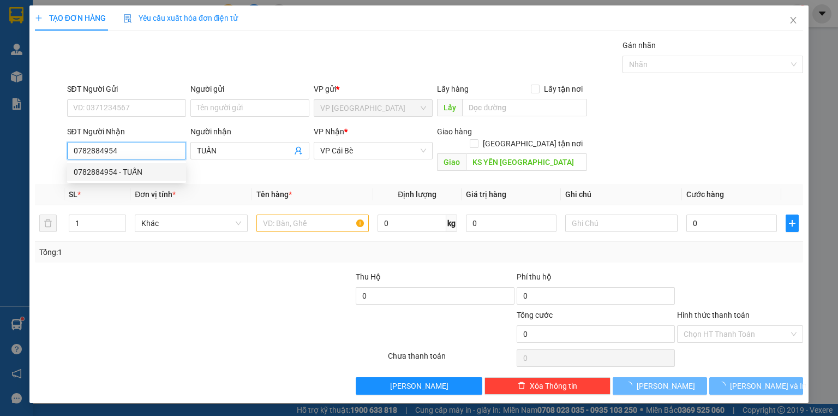
type input "20.000"
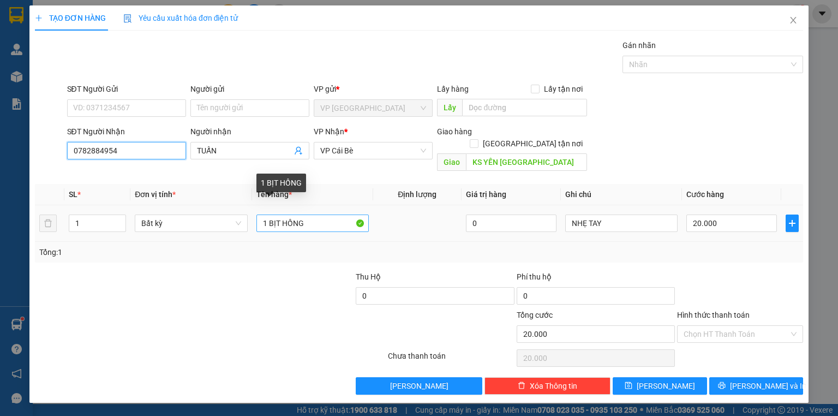
type input "0782884954"
click at [314, 214] on input "1 BỊT HỒNG" at bounding box center [312, 222] width 112 height 17
type input "1 BỊT"
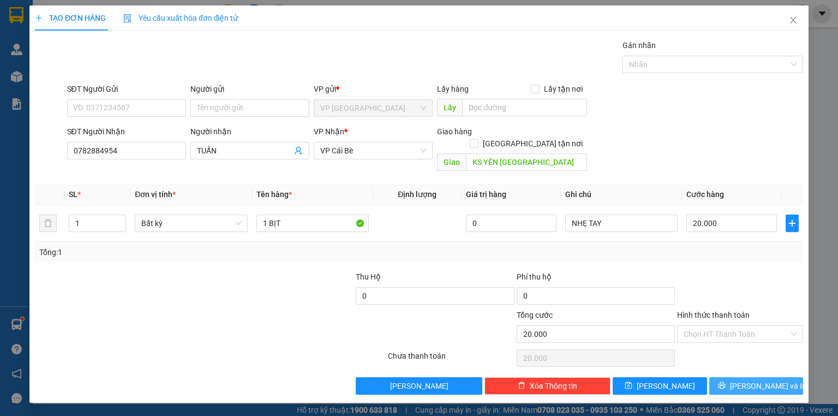
click at [757, 379] on button "Lưu và In" at bounding box center [756, 385] width 94 height 17
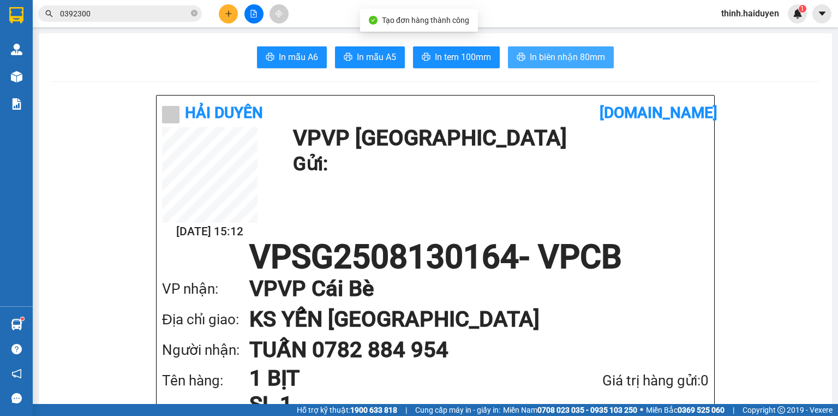
click at [552, 56] on span "In biên nhận 80mm" at bounding box center [567, 57] width 75 height 14
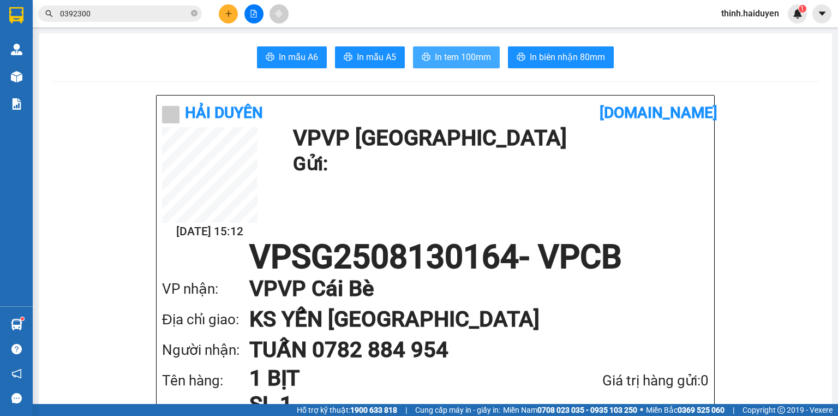
drag, startPoint x: 458, startPoint y: 59, endPoint x: 451, endPoint y: 60, distance: 6.6
click at [457, 59] on span "In tem 100mm" at bounding box center [463, 57] width 56 height 14
click at [140, 15] on input "0392300" at bounding box center [124, 14] width 129 height 12
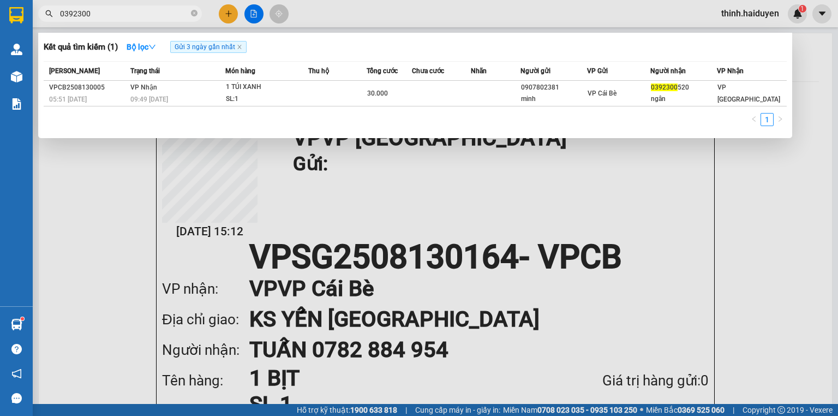
click at [140, 15] on input "0392300" at bounding box center [124, 14] width 129 height 12
click at [257, 18] on div at bounding box center [419, 208] width 838 height 416
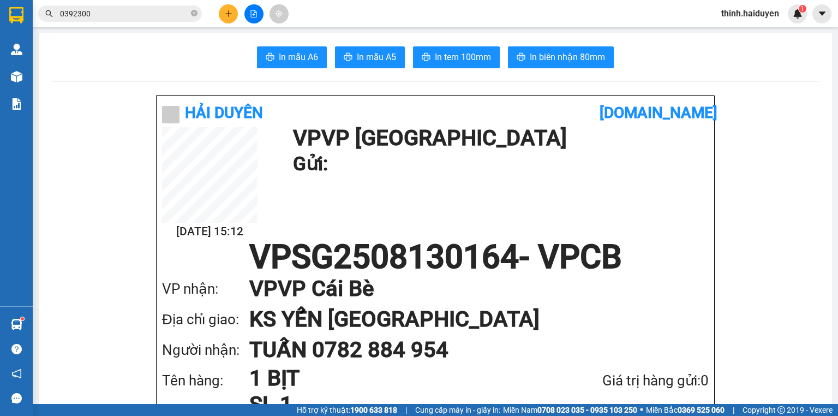
click at [257, 18] on button at bounding box center [253, 13] width 19 height 19
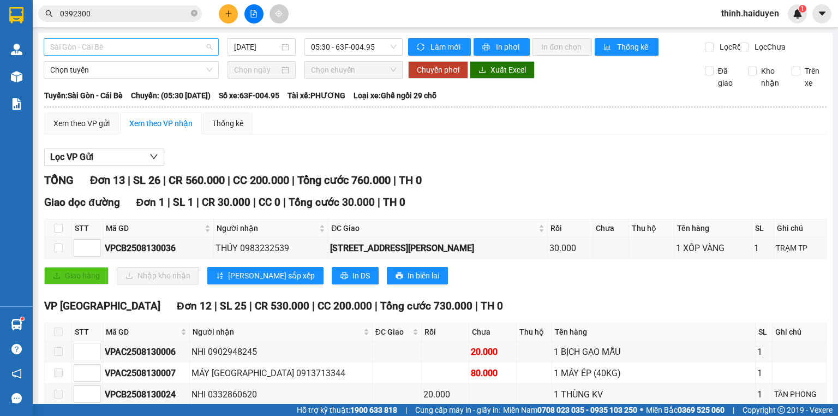
click at [74, 50] on span "Sài Gòn - Cái Bè" at bounding box center [131, 47] width 162 height 16
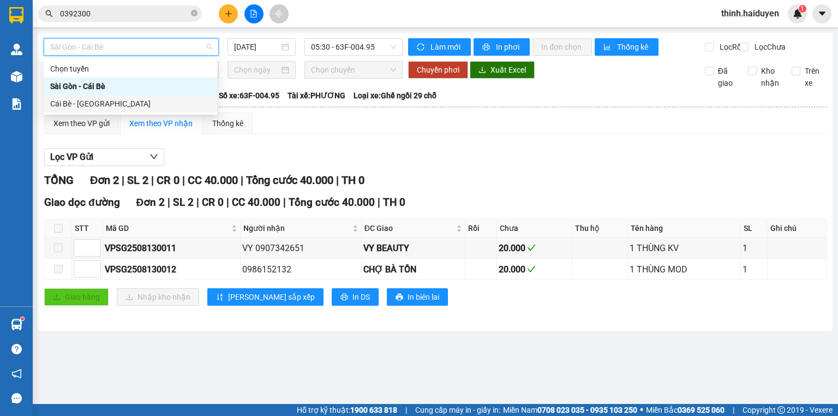
click at [70, 100] on div "Cái Bè - Sài Gòn" at bounding box center [130, 104] width 160 height 12
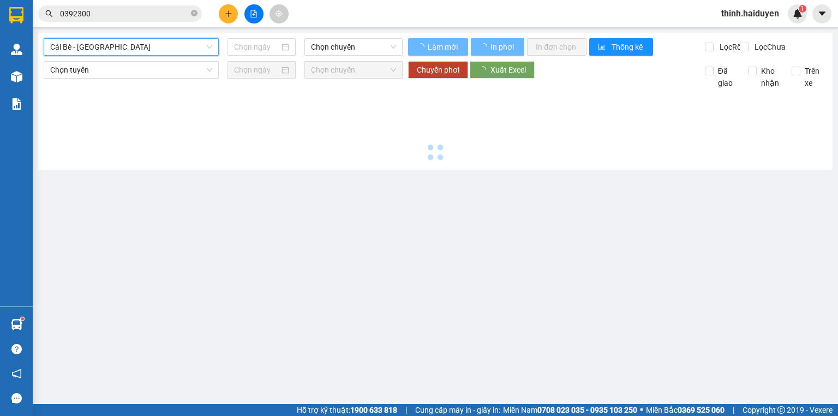
type input "[DATE]"
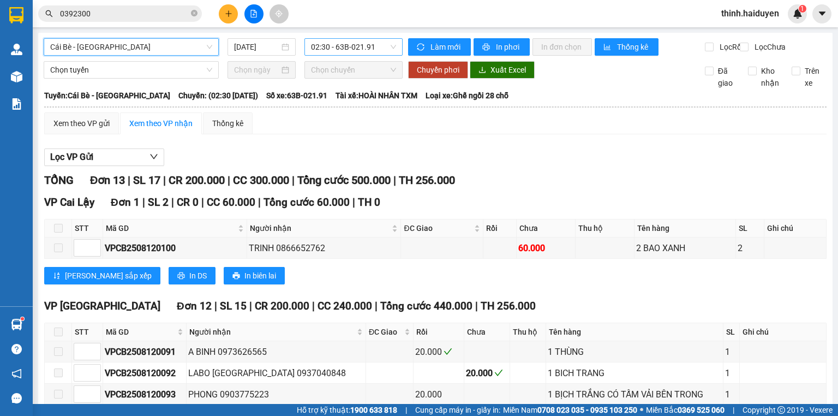
click at [347, 47] on span "02:30 - 63B-021.91" at bounding box center [354, 47] width 86 height 16
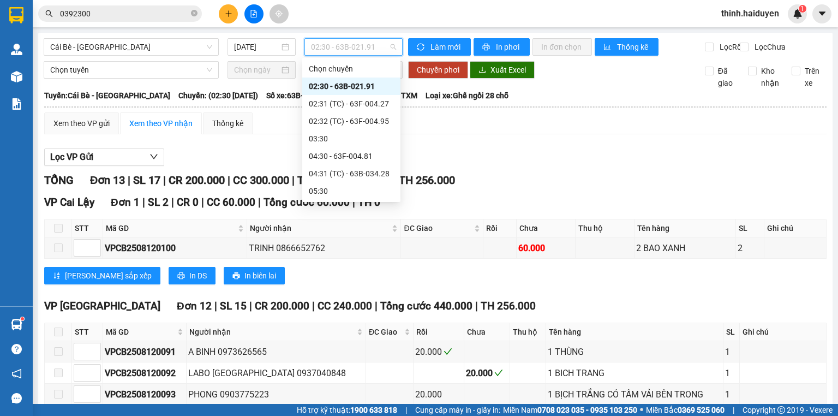
click at [334, 325] on div "11:30 - 63E-009.69" at bounding box center [351, 331] width 85 height 12
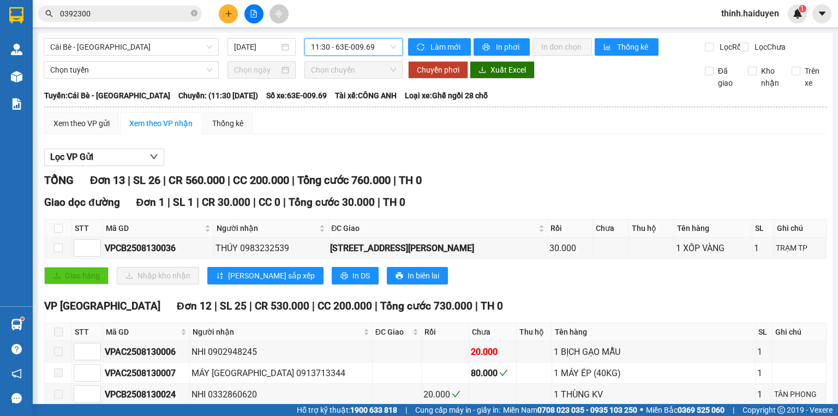
click at [350, 42] on span "11:30 - 63E-009.69" at bounding box center [354, 47] width 86 height 16
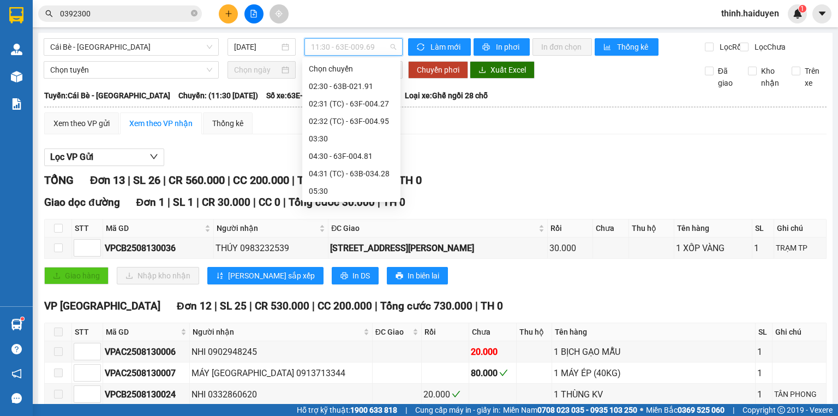
click at [341, 342] on div "12:30 - 63E-010.89" at bounding box center [351, 348] width 85 height 12
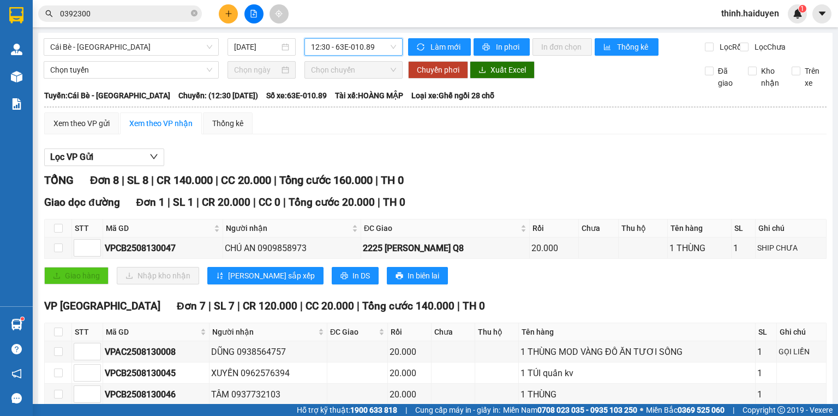
click at [337, 56] on div "Cái Bè - Sài Gòn 13/08/2025 12:30 - 63E-010.89" at bounding box center [223, 46] width 359 height 17
click at [340, 50] on span "12:30 - 63E-010.89" at bounding box center [354, 47] width 86 height 16
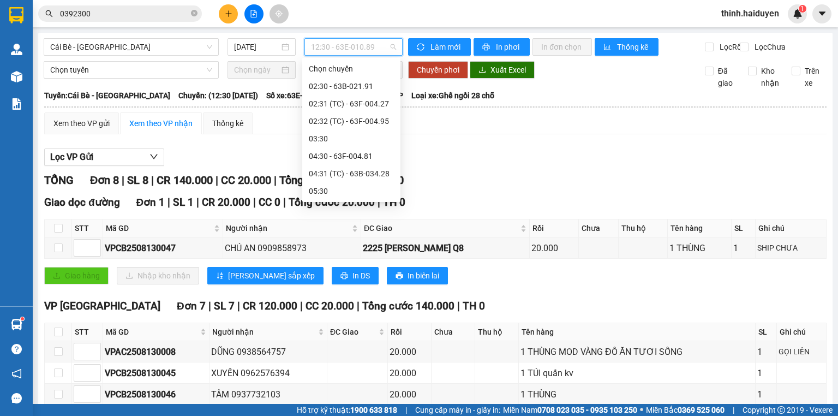
click at [333, 359] on div "12:31 (TC)" at bounding box center [351, 365] width 85 height 12
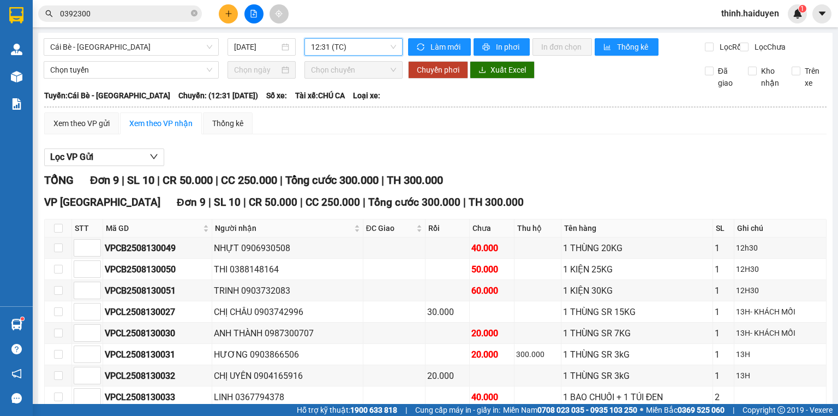
drag, startPoint x: 239, startPoint y: 356, endPoint x: 271, endPoint y: 351, distance: 31.5
drag, startPoint x: 312, startPoint y: 39, endPoint x: 320, endPoint y: 57, distance: 19.6
click at [313, 39] on span "12:31 (TC)" at bounding box center [354, 47] width 86 height 16
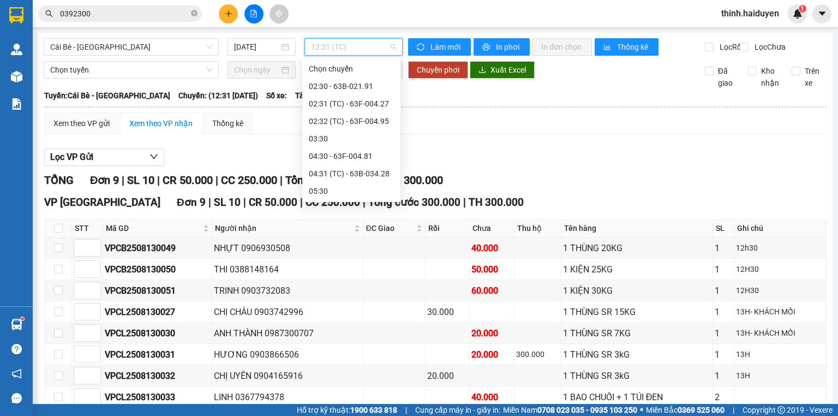
click at [340, 377] on div "13:30 - 63F-004.81" at bounding box center [351, 383] width 85 height 12
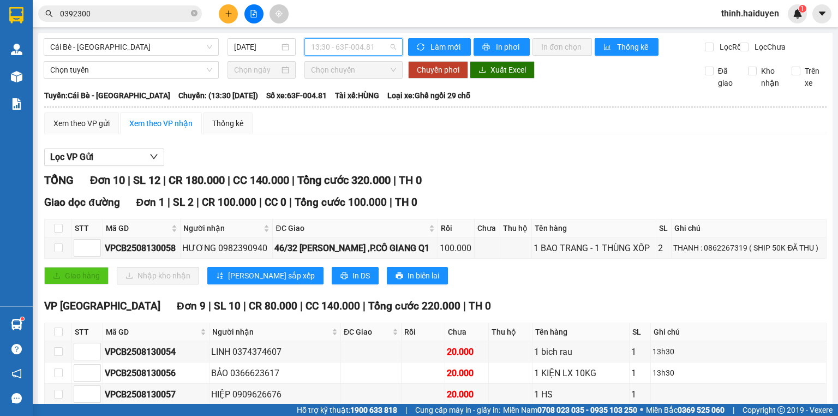
click at [320, 46] on span "13:30 - 63F-004.81" at bounding box center [354, 47] width 86 height 16
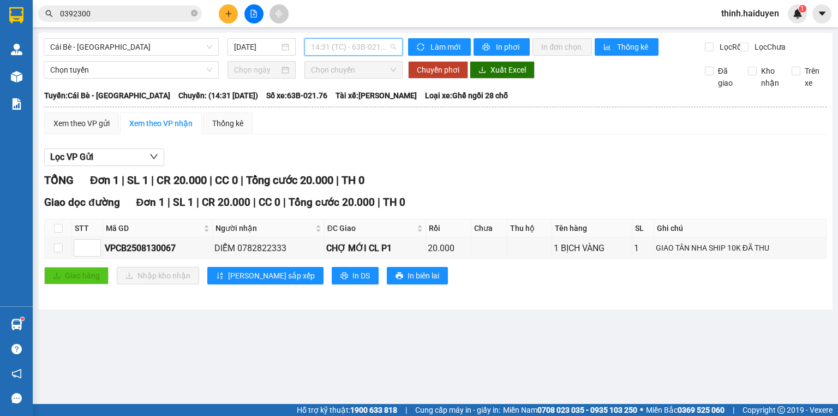
click at [344, 49] on span "14:31 (TC) - 63B-021.76" at bounding box center [354, 47] width 86 height 16
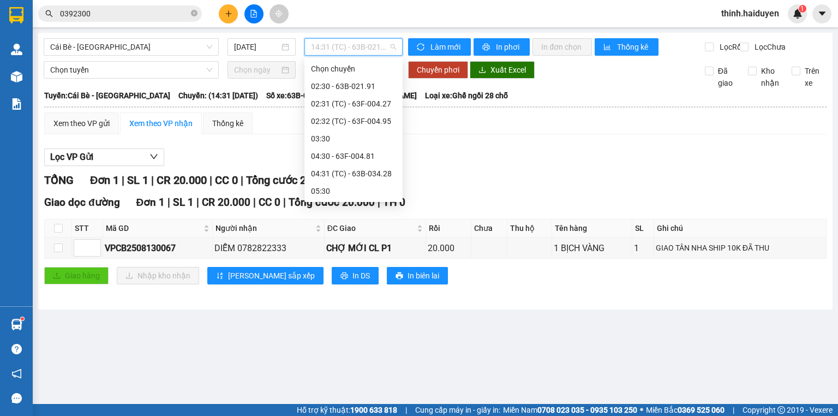
click at [340, 412] on div "14:30 - 63B-020.03" at bounding box center [353, 418] width 85 height 12
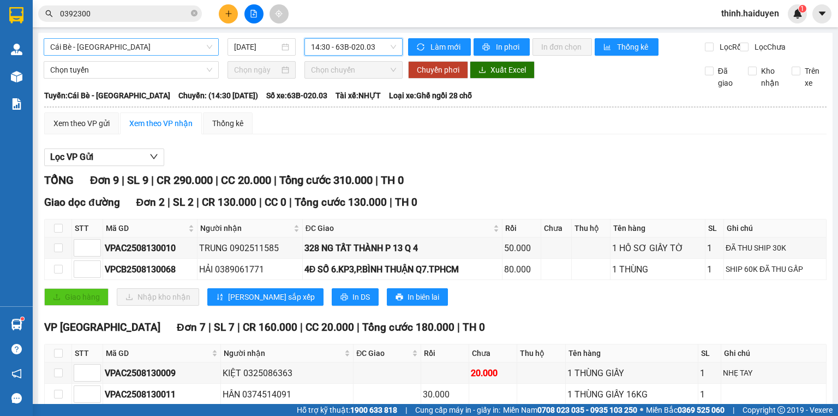
click at [128, 51] on span "Cái Bè - Sài Gòn" at bounding box center [131, 47] width 162 height 16
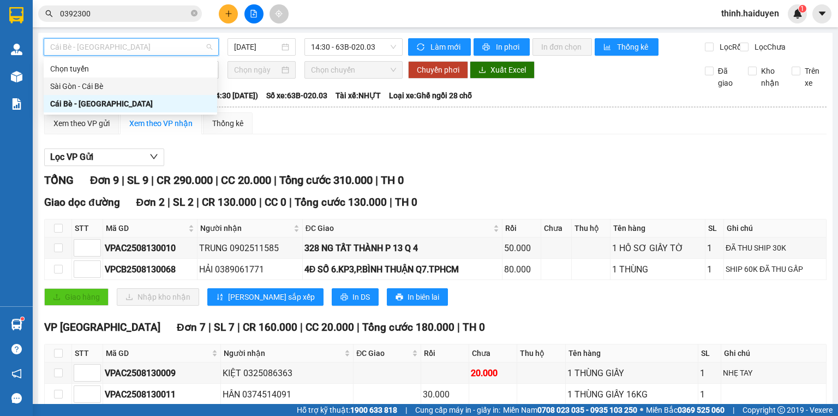
click at [79, 91] on div "Sài Gòn - Cái Bè" at bounding box center [130, 86] width 160 height 12
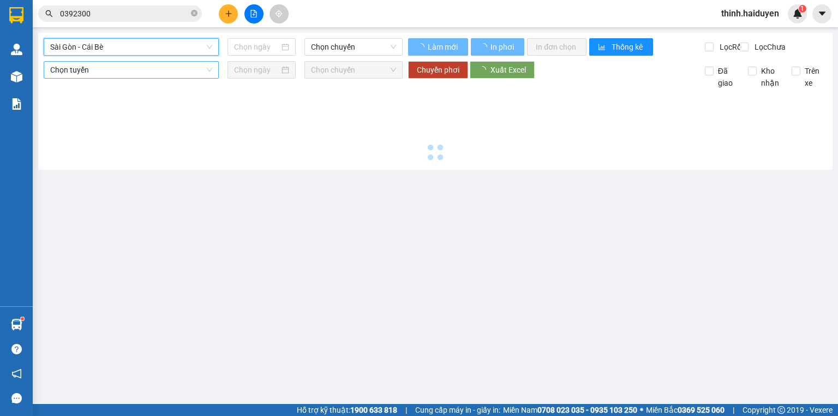
type input "[DATE]"
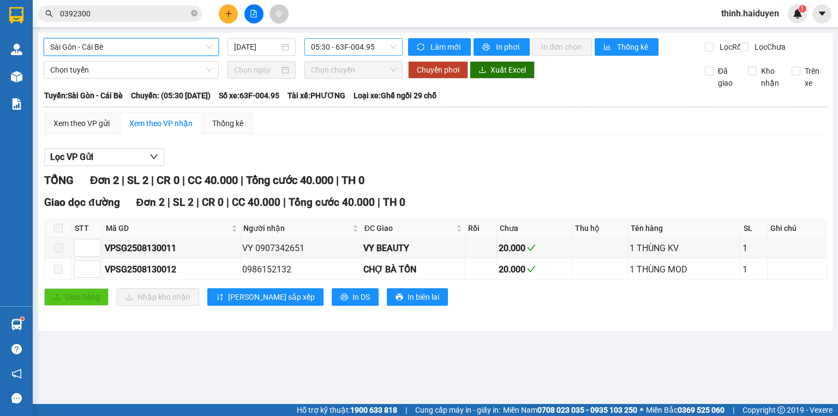
click at [325, 44] on span "05:30 - 63F-004.95" at bounding box center [354, 47] width 86 height 16
click at [347, 51] on span "05:30 - 63F-004.95" at bounding box center [354, 47] width 86 height 16
click at [345, 52] on span "05:30 - 63F-004.95" at bounding box center [354, 47] width 86 height 16
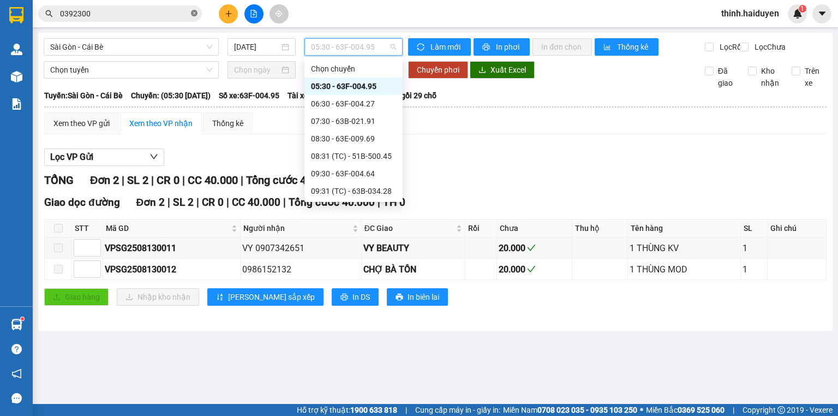
click at [193, 13] on icon "close-circle" at bounding box center [194, 13] width 7 height 7
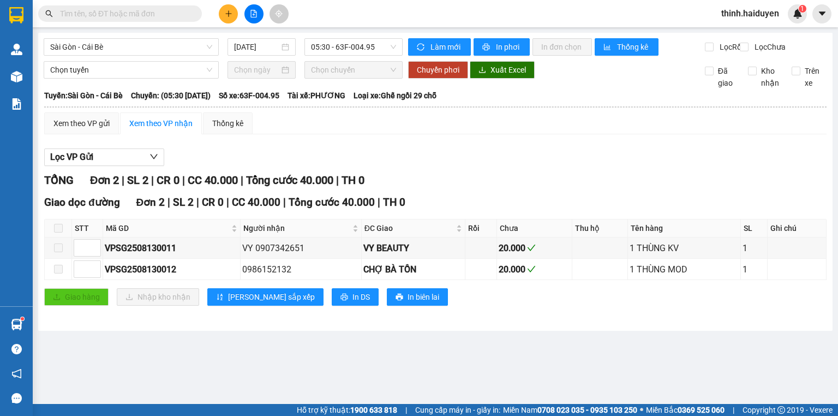
type input "0"
click at [231, 14] on icon "plus" at bounding box center [229, 14] width 8 height 8
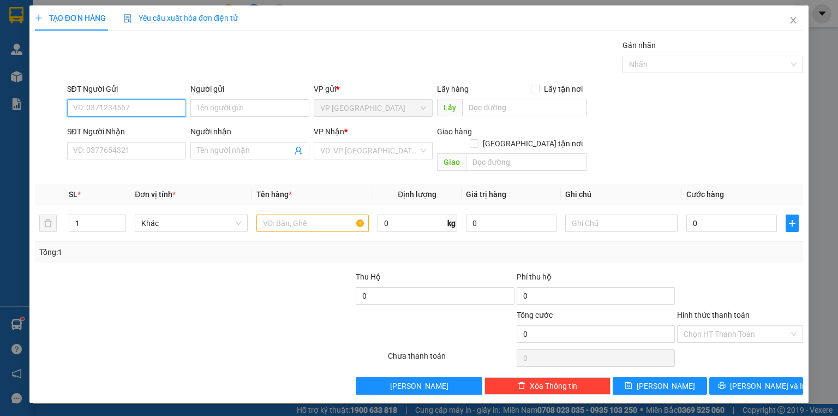
click at [144, 106] on input "SĐT Người Gửi" at bounding box center [126, 107] width 119 height 17
type input "0905560564"
click at [111, 143] on input "SĐT Người Nhận" at bounding box center [126, 150] width 119 height 17
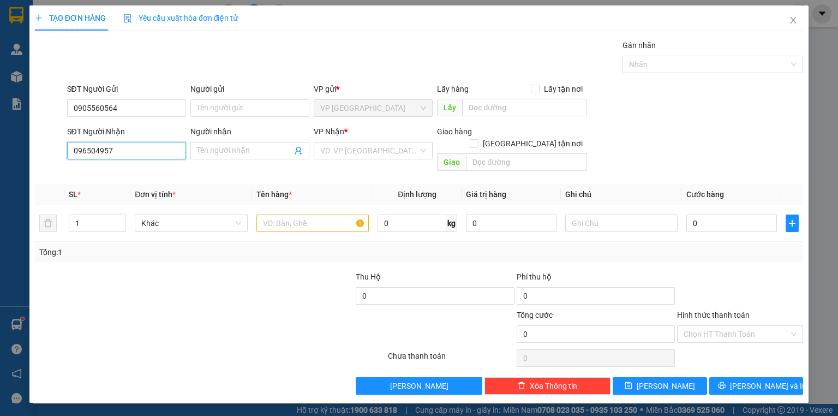
type input "0965049578"
click at [151, 174] on div "0965049578 - PHƯƠNG" at bounding box center [127, 172] width 106 height 12
type input "PHƯƠNG"
type input "50.000"
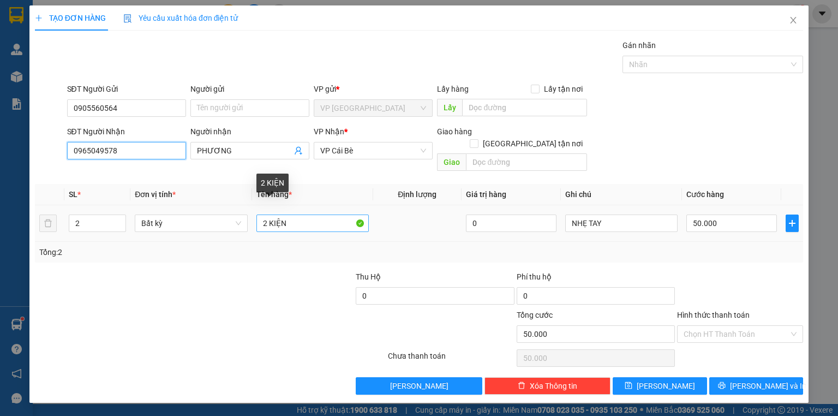
type input "0965049578"
click at [308, 214] on input "2 KIỆN" at bounding box center [312, 222] width 112 height 17
type input "1 KIỆN"
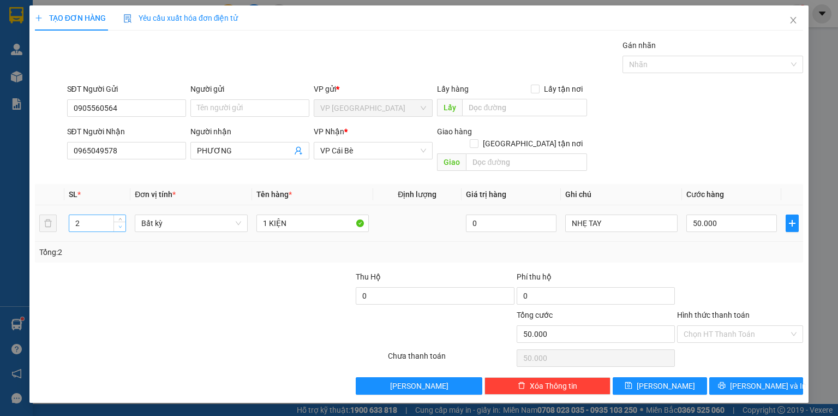
type input "1"
click at [121, 225] on icon "down" at bounding box center [120, 227] width 4 height 4
click at [535, 287] on input "0" at bounding box center [596, 295] width 158 height 17
type input "0"
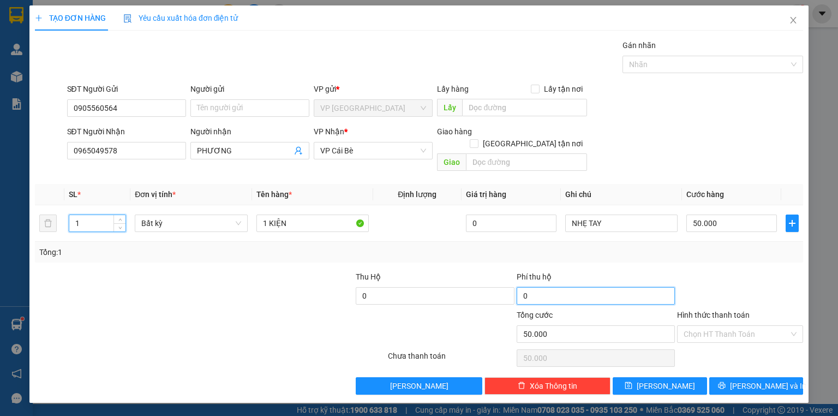
type input "0"
type input "1"
type input "13"
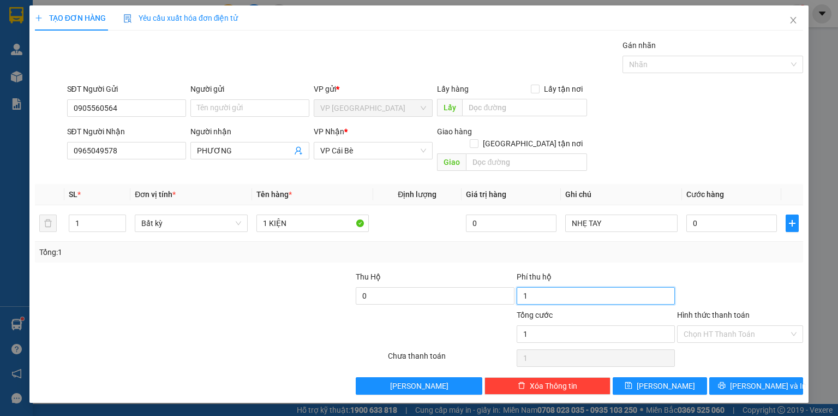
type input "13"
type input "139"
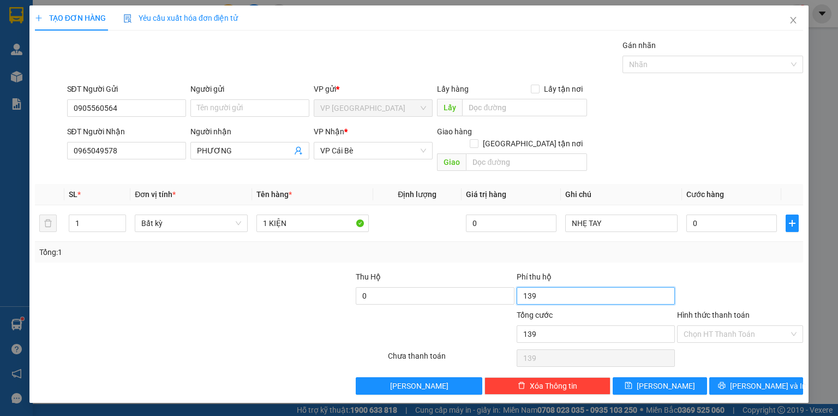
type input "1.392"
type input "13.920"
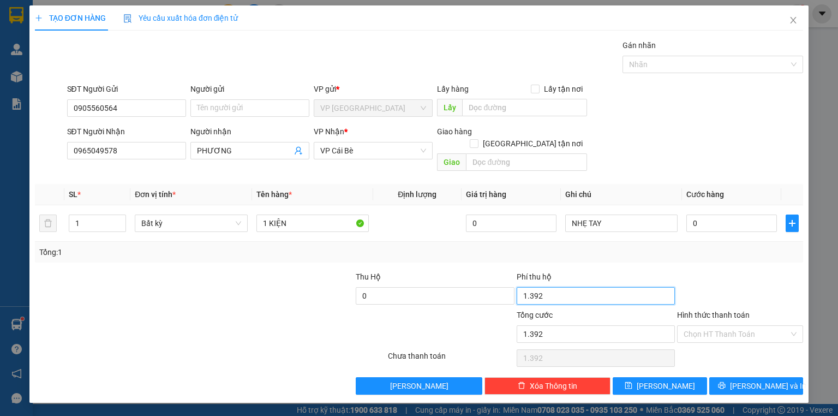
type input "13.920"
type input "139.200"
type input "1.392.000"
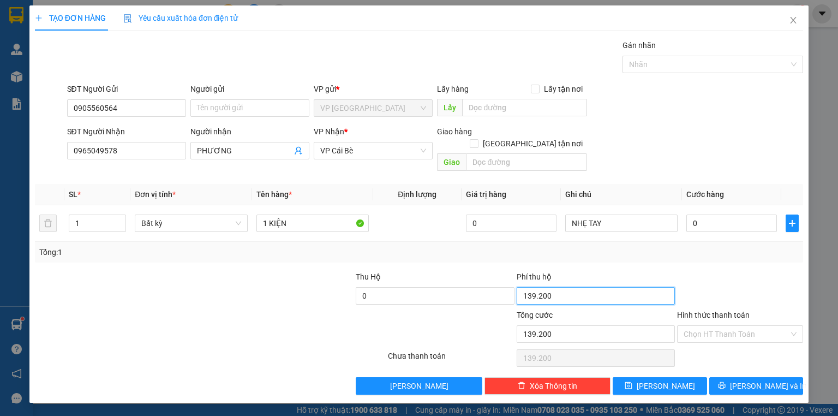
type input "1.392.000"
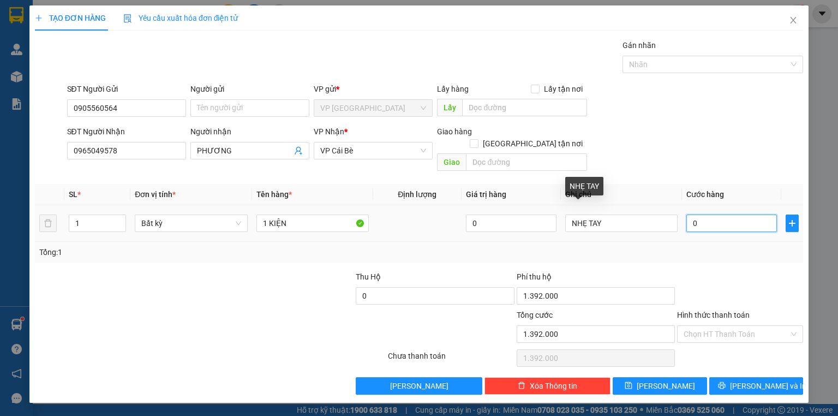
click at [704, 215] on input "0" at bounding box center [731, 222] width 91 height 17
type input "1.392.004"
type input "4"
type input "1.392.040"
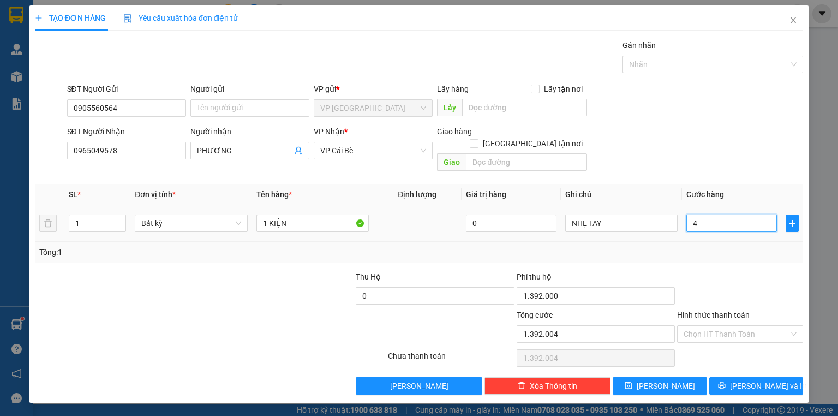
type input "1.392.040"
type input "40"
type input "1.432.000"
type input "40.000"
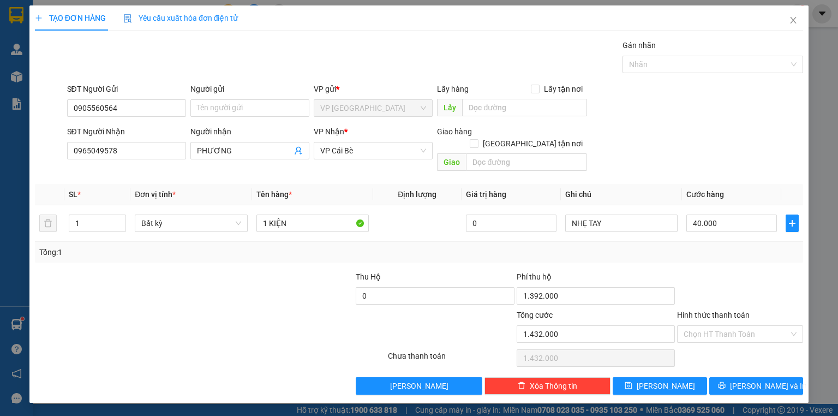
click at [705, 271] on div at bounding box center [740, 290] width 128 height 38
click at [751, 380] on span "Lưu và In" at bounding box center [768, 386] width 76 height 12
type input "0"
type input "1.392.000"
type input "40.000"
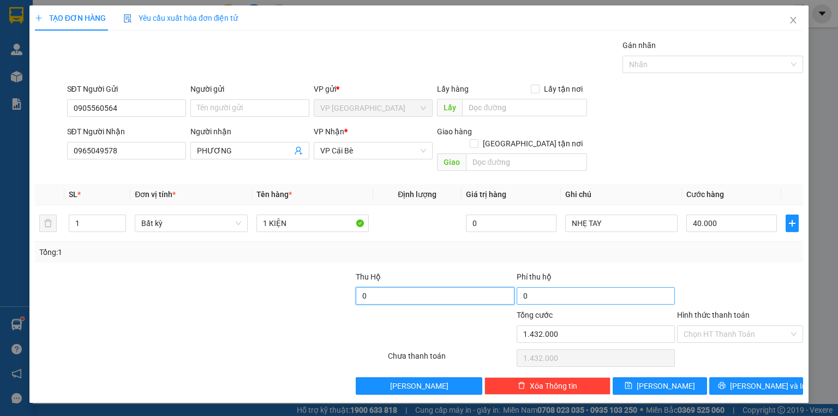
type input "40.000"
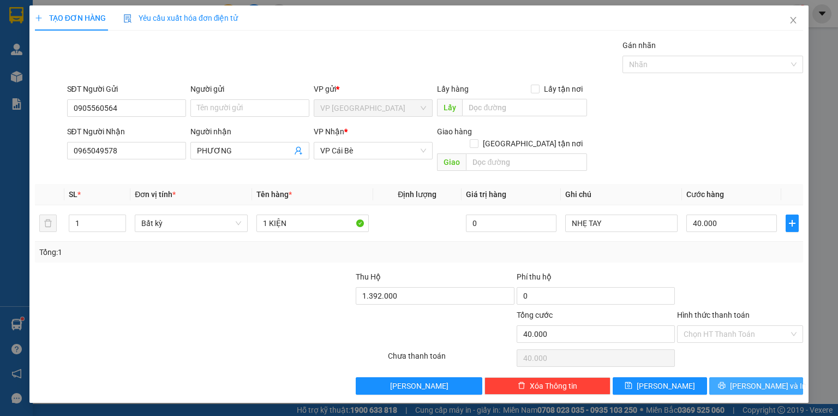
click at [745, 377] on button "Lưu và In" at bounding box center [756, 385] width 94 height 17
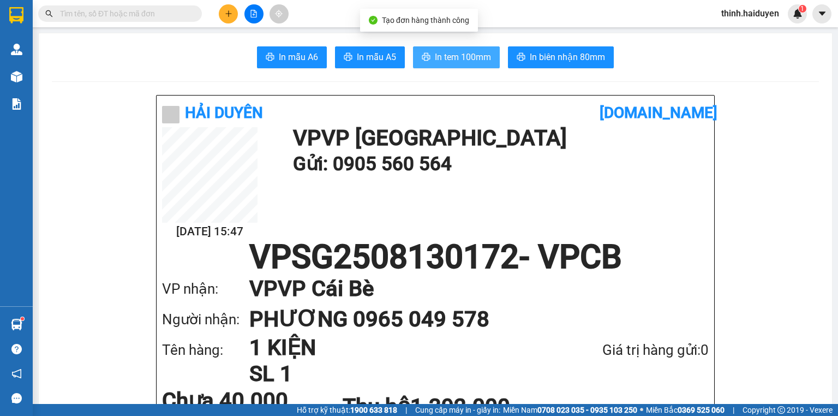
click at [473, 58] on span "In tem 100mm" at bounding box center [463, 57] width 56 height 14
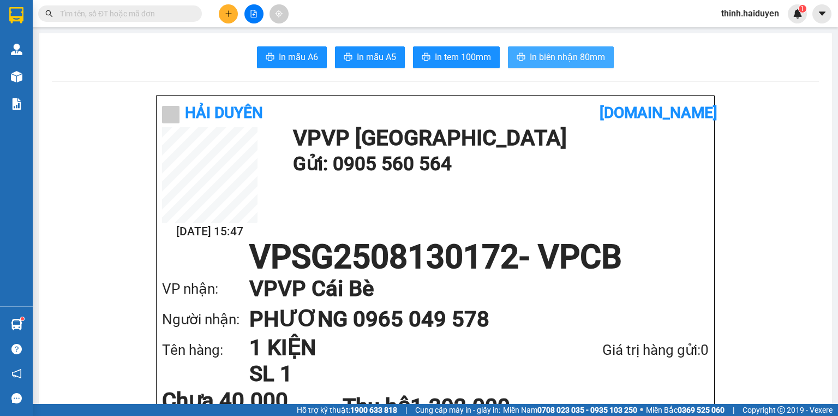
click at [563, 51] on span "In biên nhận 80mm" at bounding box center [567, 57] width 75 height 14
click at [178, 17] on input "text" at bounding box center [124, 14] width 129 height 12
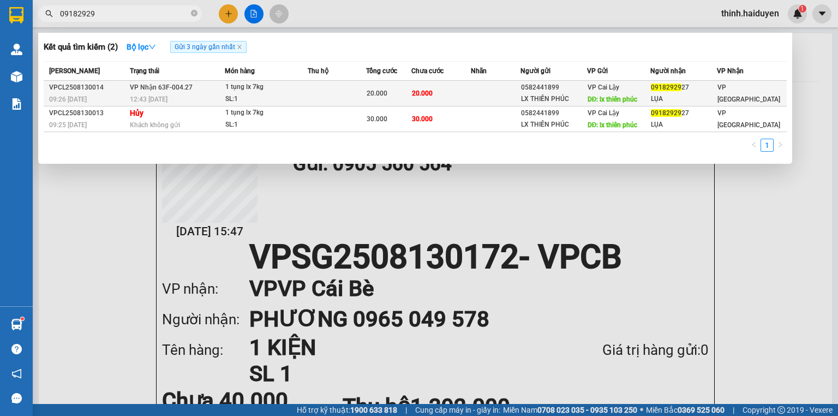
type input "09182929"
click at [452, 101] on td "20.000" at bounding box center [440, 94] width 59 height 26
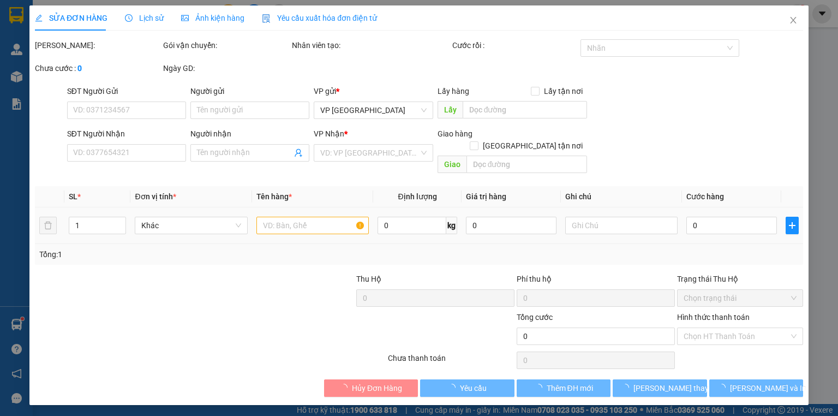
type input "0582441899"
type input "LX THIÊN PHÚC"
type input "lx thiên phúc"
type input "0918292927"
type input "LỤA"
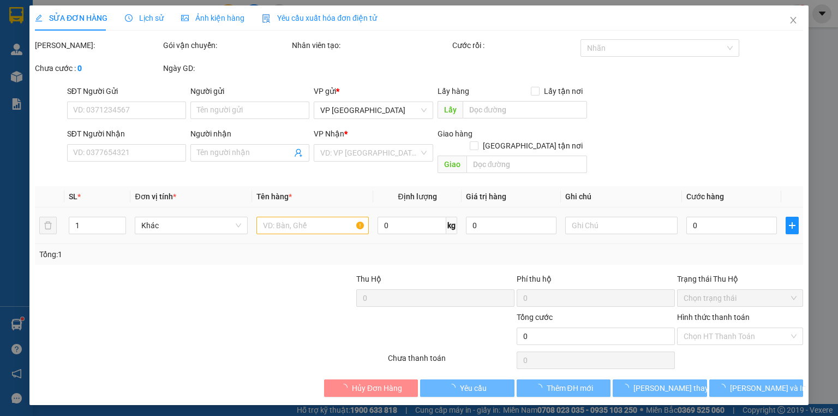
type input "20.000"
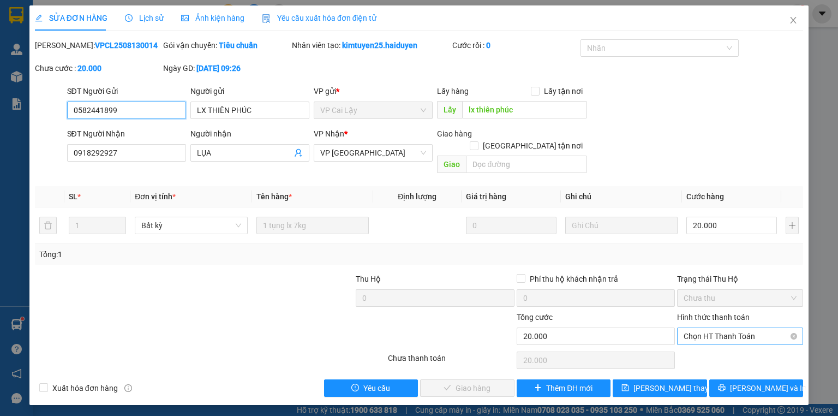
click at [721, 328] on span "Chọn HT Thanh Toán" at bounding box center [739, 336] width 113 height 16
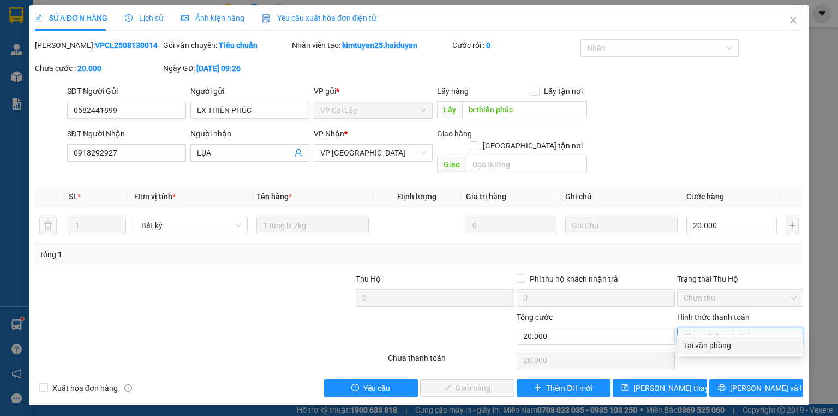
click at [722, 344] on div "Tại văn phòng" at bounding box center [739, 345] width 113 height 12
type input "0"
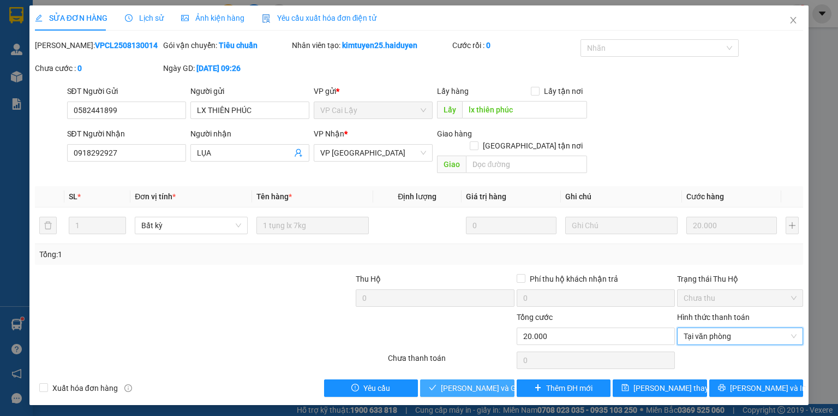
click at [493, 382] on span "Lưu và Giao hàng" at bounding box center [493, 388] width 105 height 12
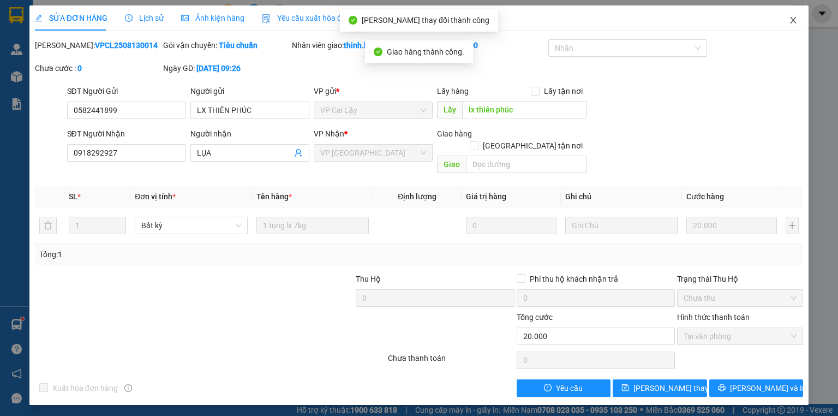
click at [790, 21] on icon "close" at bounding box center [793, 20] width 9 height 9
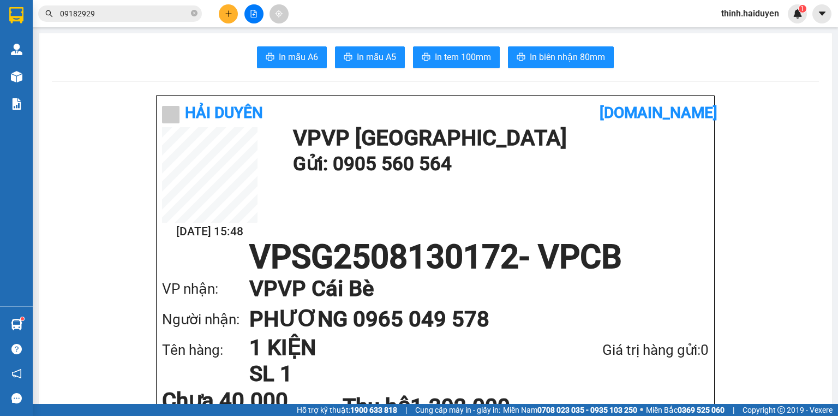
click at [113, 20] on span "09182929" at bounding box center [120, 13] width 164 height 16
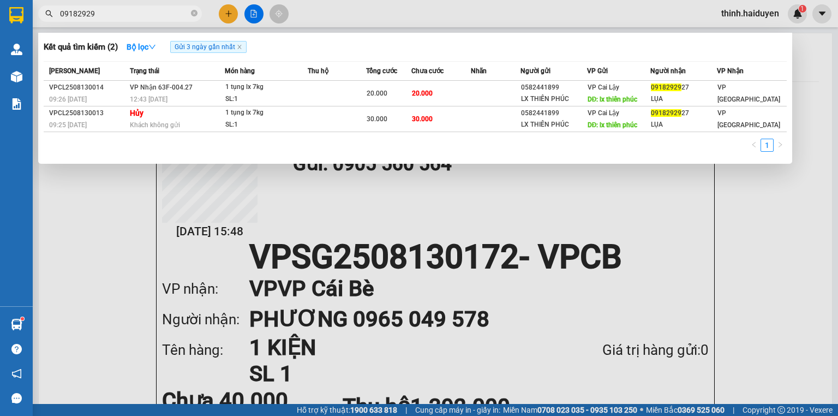
click at [116, 18] on input "09182929" at bounding box center [124, 14] width 129 height 12
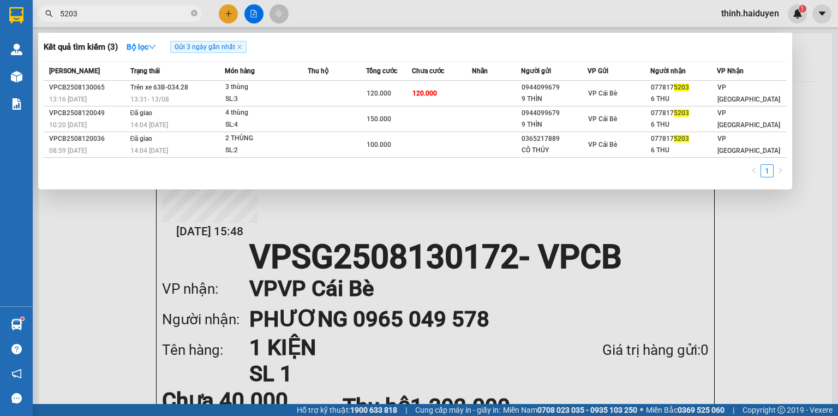
click at [76, 11] on input "5203" at bounding box center [124, 14] width 129 height 12
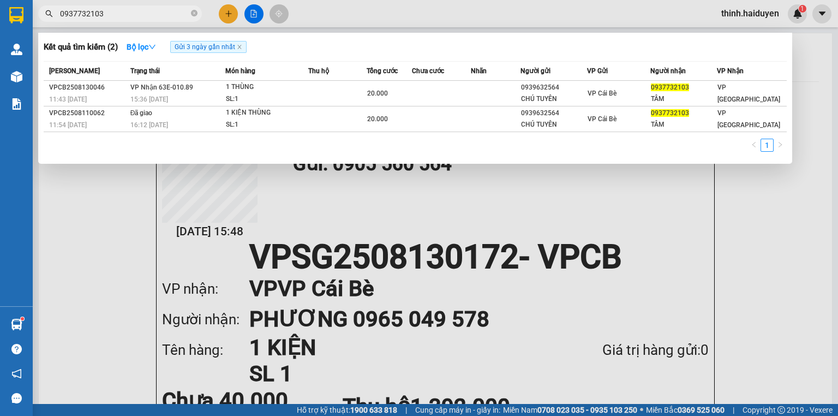
type input "0937732103"
click at [229, 14] on div at bounding box center [419, 208] width 838 height 416
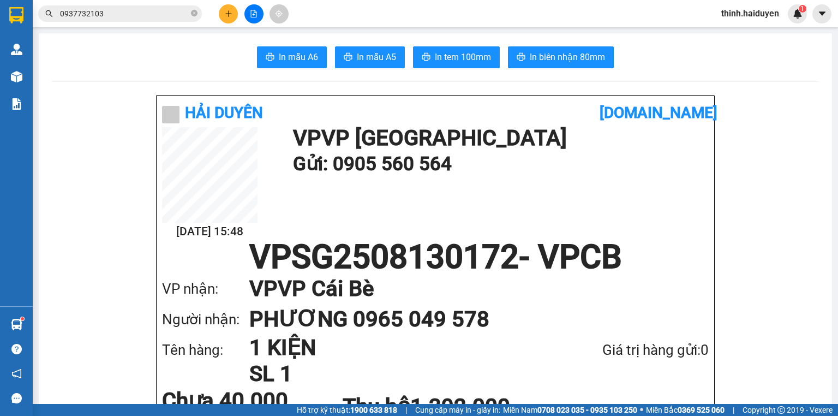
click at [229, 6] on button at bounding box center [228, 13] width 19 height 19
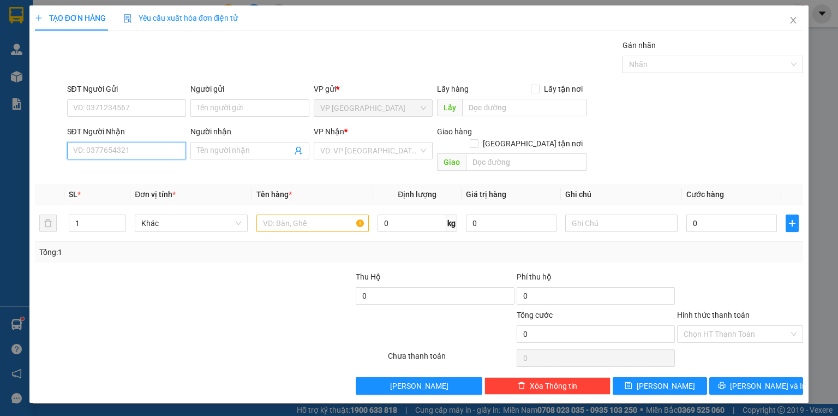
click at [149, 142] on input "SĐT Người Nhận" at bounding box center [126, 150] width 119 height 17
type input "5097"
click at [137, 169] on div "0949445097 - PHƯỢNG" at bounding box center [127, 172] width 106 height 12
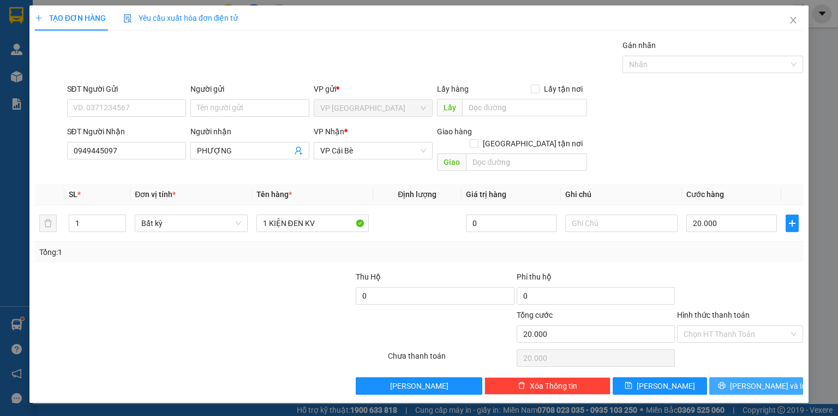
click at [752, 380] on span "Lưu và In" at bounding box center [768, 386] width 76 height 12
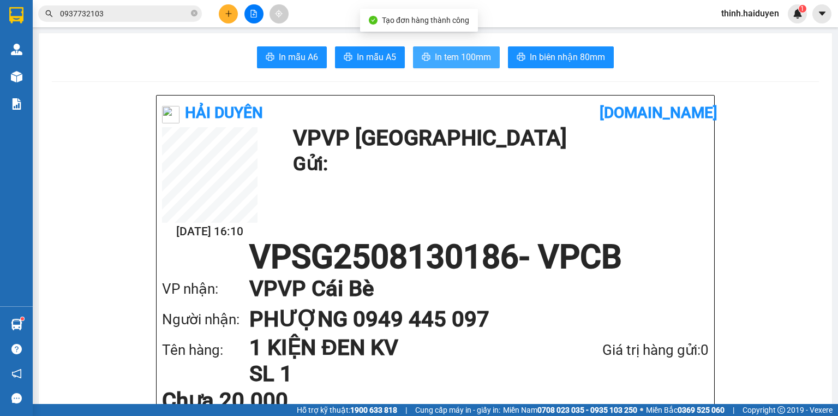
click at [448, 56] on span "In tem 100mm" at bounding box center [463, 57] width 56 height 14
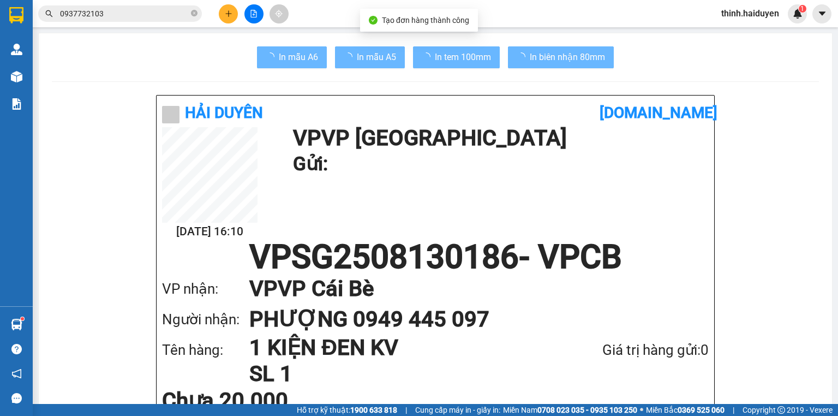
click at [633, 357] on div "Giá trị hàng gửi: 0" at bounding box center [626, 350] width 164 height 22
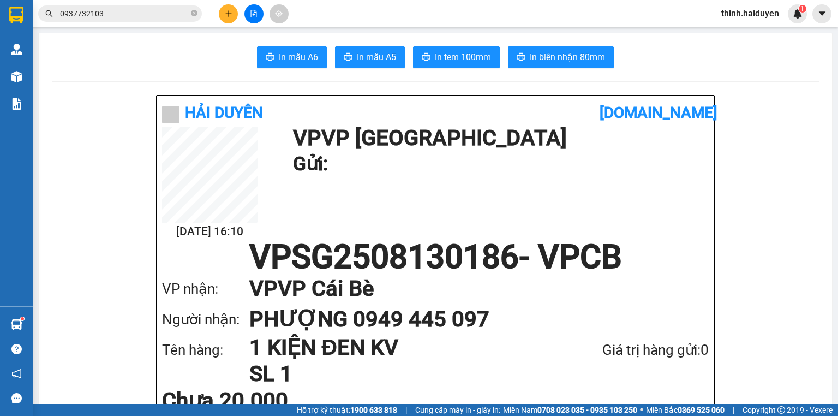
click at [552, 55] on span "In biên nhận 80mm" at bounding box center [567, 57] width 75 height 14
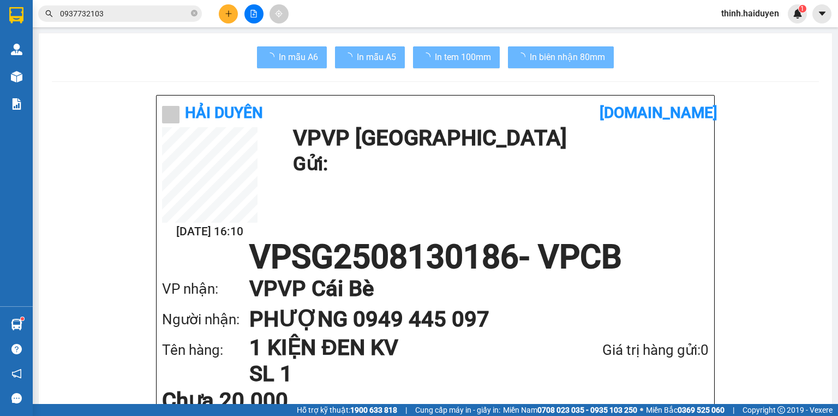
drag, startPoint x: 643, startPoint y: 352, endPoint x: 631, endPoint y: 347, distance: 13.5
click at [639, 351] on div "Giá trị hàng gửi: 0" at bounding box center [626, 350] width 164 height 22
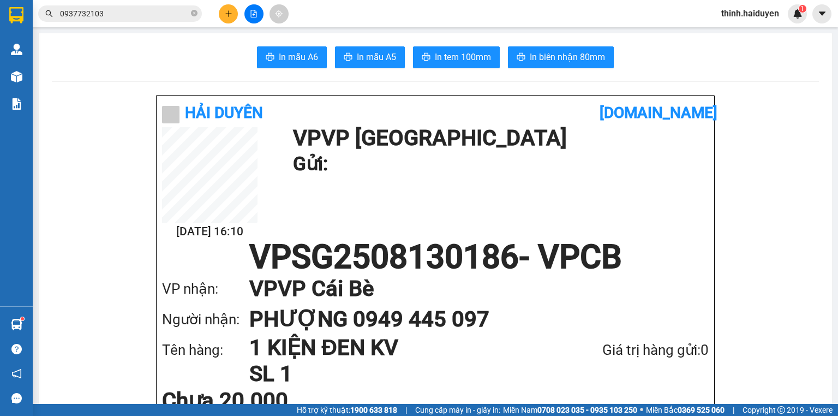
click at [167, 10] on input "0937732103" at bounding box center [124, 14] width 129 height 12
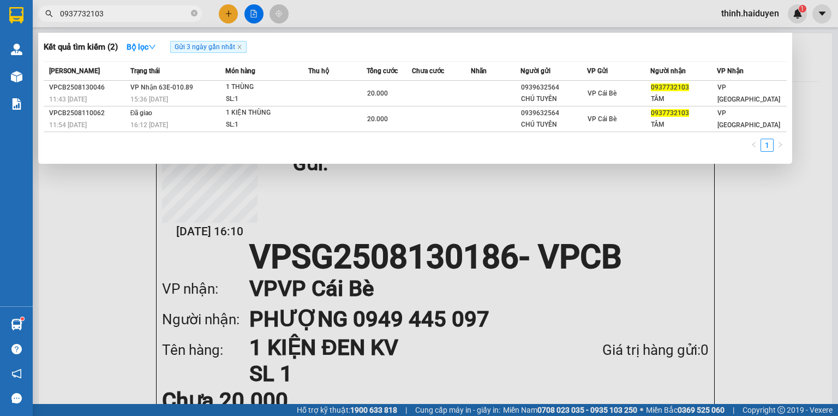
click at [167, 10] on input "0937732103" at bounding box center [124, 14] width 129 height 12
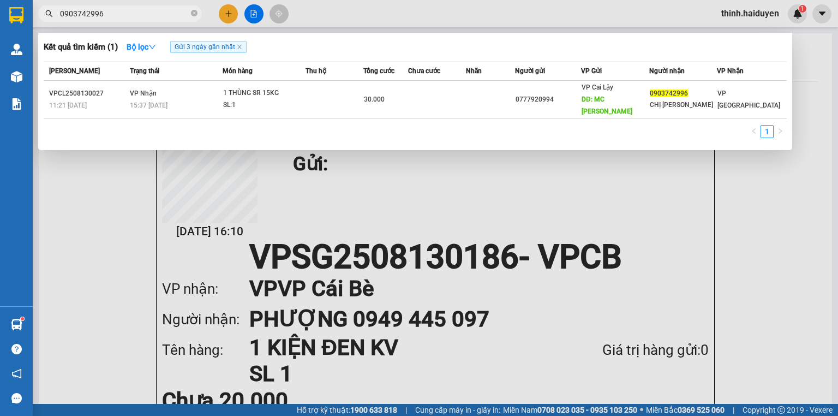
type input "0903742996"
click at [247, 10] on div at bounding box center [419, 208] width 838 height 416
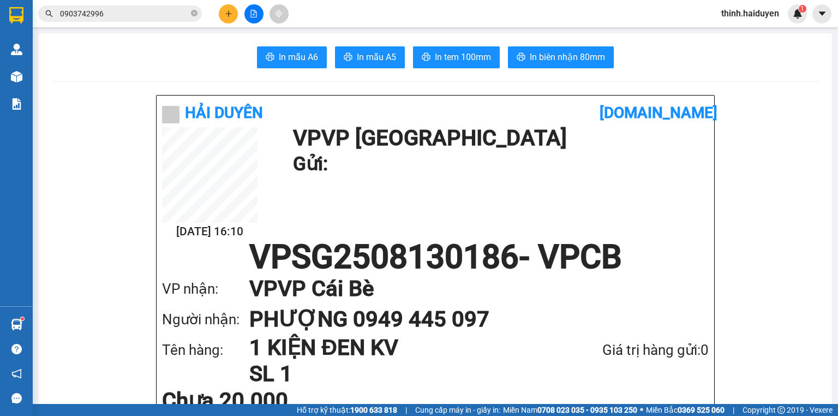
click at [249, 10] on button at bounding box center [253, 13] width 19 height 19
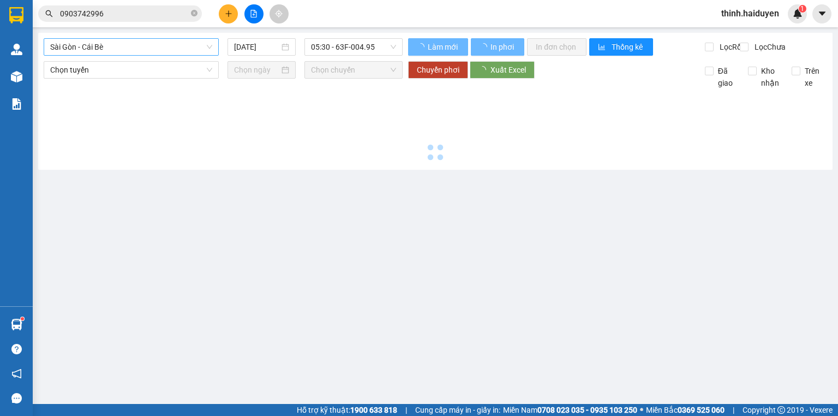
click at [144, 41] on span "Sài Gòn - Cái Bè" at bounding box center [131, 47] width 162 height 16
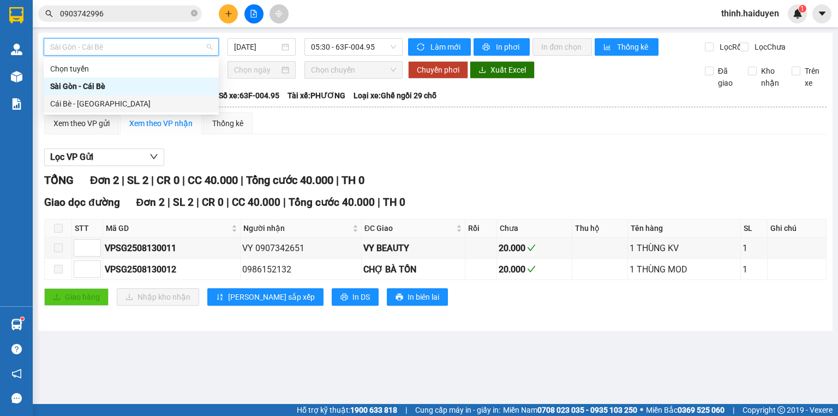
click at [118, 103] on div "Cái Bè - Sài Gòn" at bounding box center [131, 104] width 162 height 12
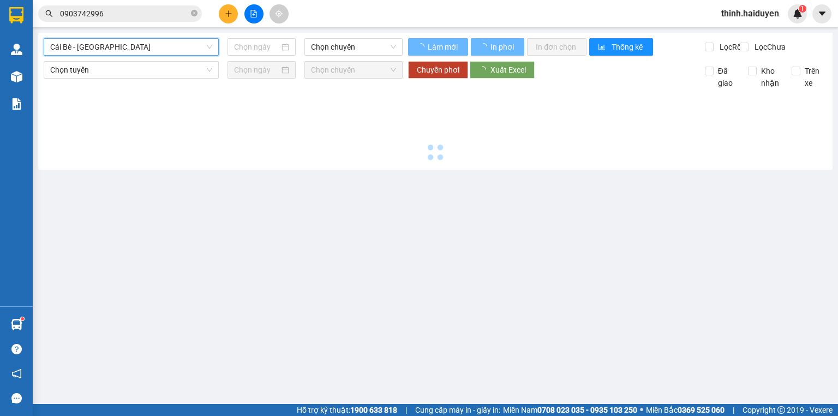
type input "[DATE]"
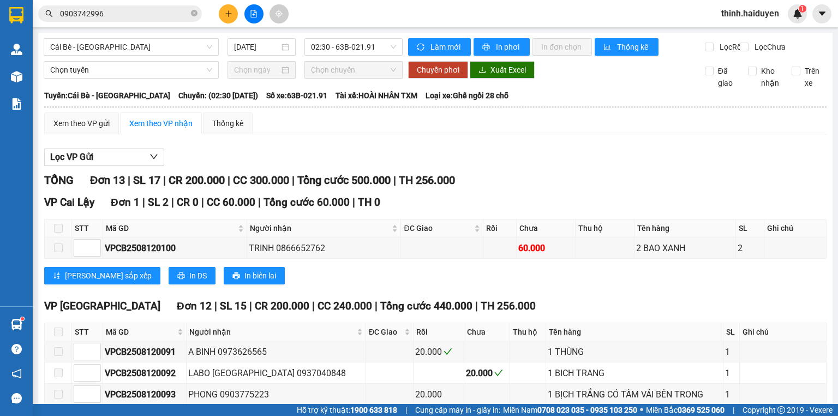
click at [337, 36] on div "Cái Bè - Sài Gòn 13/08/2025 02:30 - 63B-021.91 Làm mới In phơi In đơn chọn Thốn…" at bounding box center [435, 340] width 794 height 614
click at [338, 39] on span "02:30 - 63B-021.91" at bounding box center [354, 47] width 86 height 16
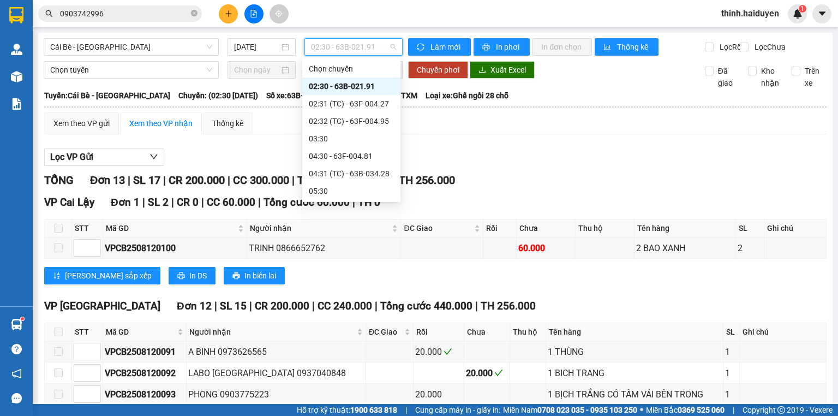
click at [353, 412] on div "14:30 - 63B-020.03" at bounding box center [351, 418] width 85 height 12
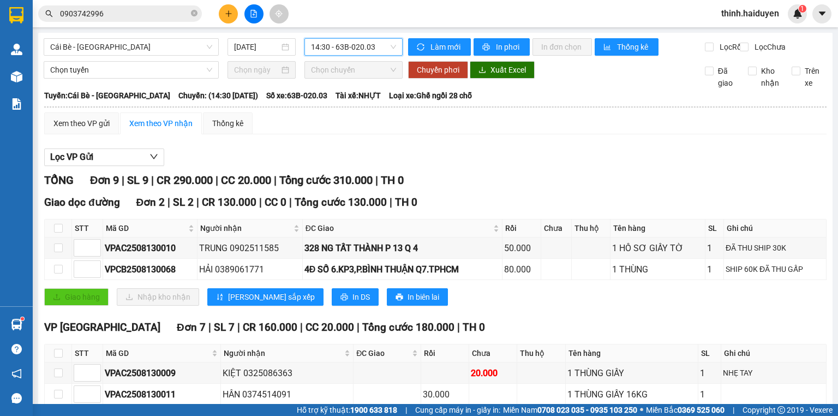
click at [349, 37] on div "Cái Bè - Sài Gòn 13/08/2025 14:30 14:30 - 63B-020.03 Làm mới In phơi In đơn chọ…" at bounding box center [435, 297] width 794 height 529
click at [348, 41] on span "14:30 - 63B-020.03" at bounding box center [354, 47] width 86 height 16
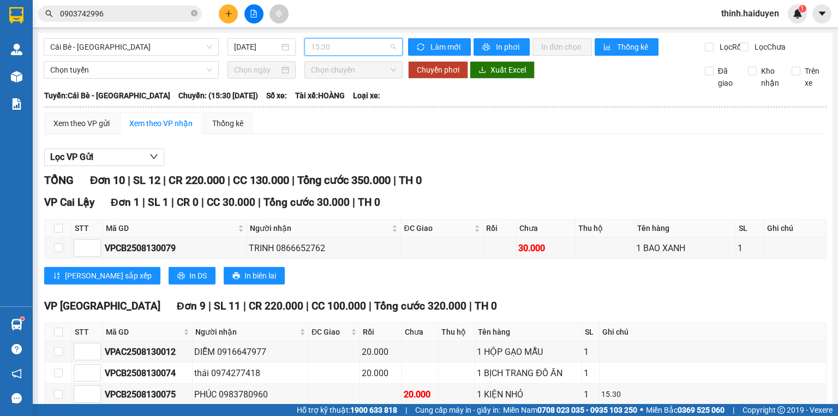
click at [344, 53] on span "15:30" at bounding box center [354, 47] width 86 height 16
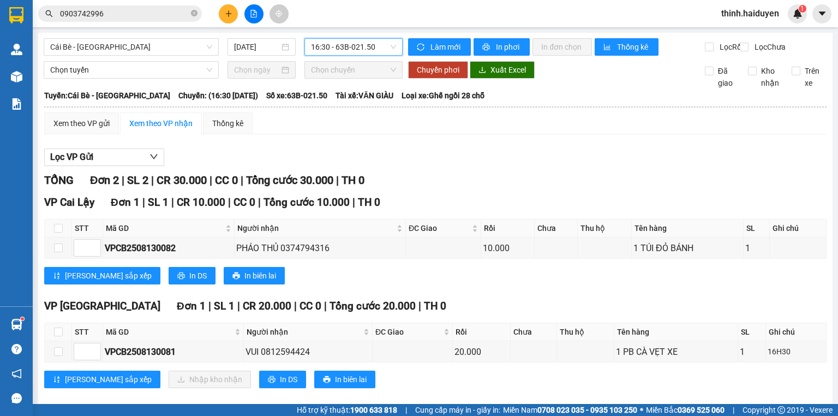
click at [342, 48] on span "16:30 - 63B-021.50" at bounding box center [354, 47] width 86 height 16
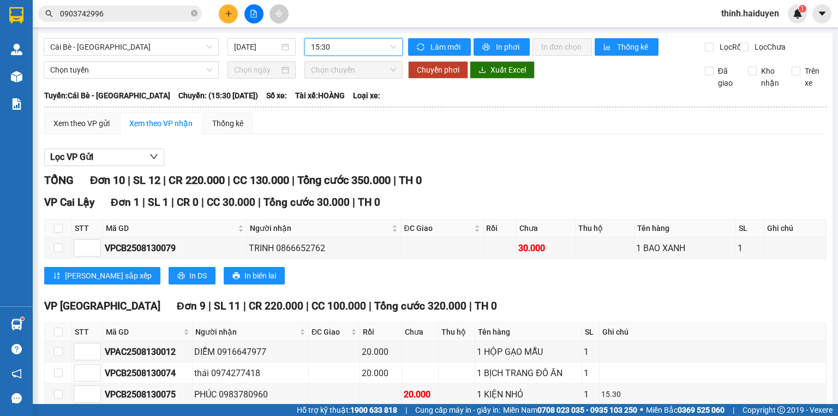
click at [111, 15] on input "0903742996" at bounding box center [124, 14] width 129 height 12
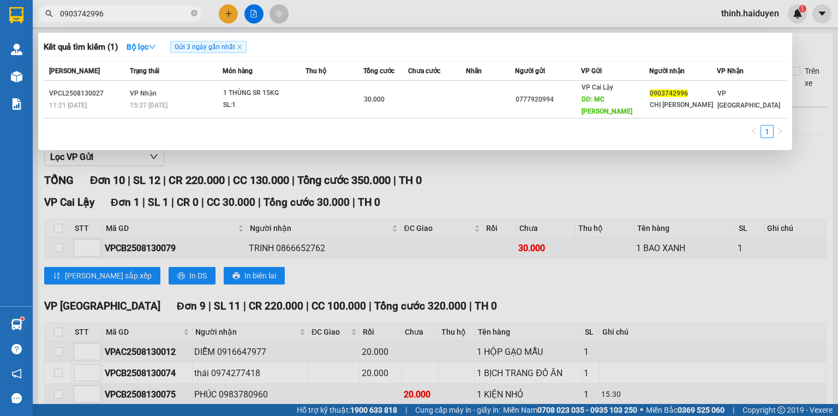
click at [111, 15] on input "0903742996" at bounding box center [124, 14] width 129 height 12
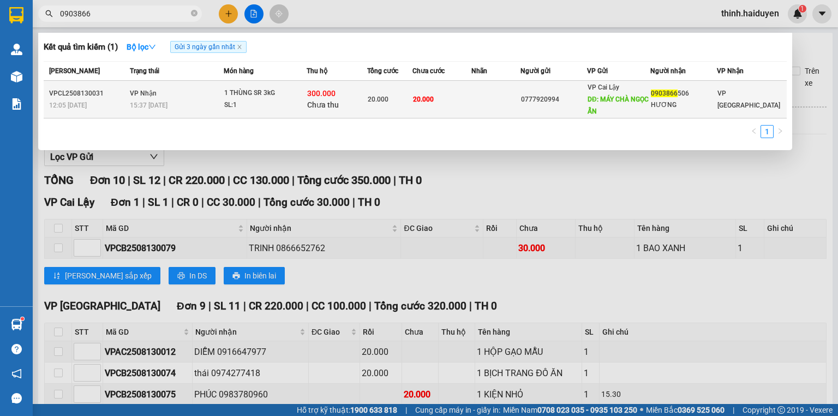
type input "0903866"
click at [356, 88] on div "300.000 Chưa thu" at bounding box center [336, 99] width 59 height 23
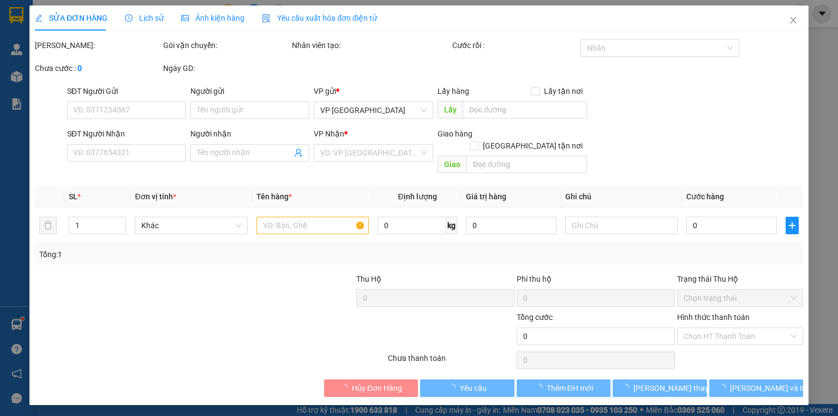
type input "0777920994"
type input "MÁY CHÀ NGỌC ẨN"
type input "0903866506"
type input "HƯƠNG"
type input "300.000"
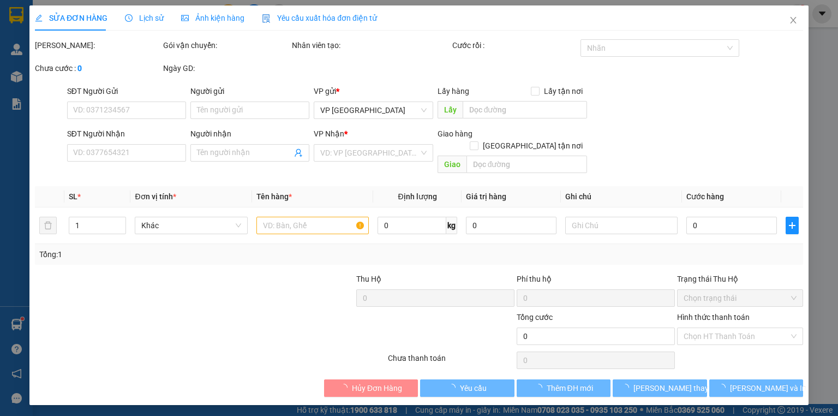
type input "20.000"
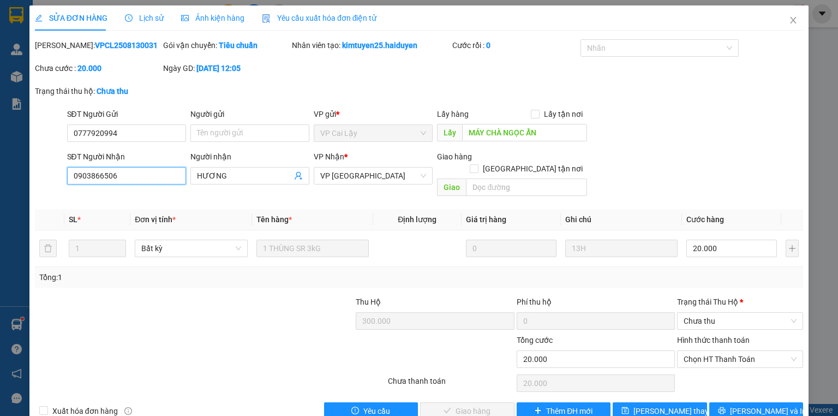
click at [137, 173] on input "0903866506" at bounding box center [126, 175] width 119 height 17
click at [792, 22] on span "Close" at bounding box center [793, 20] width 31 height 31
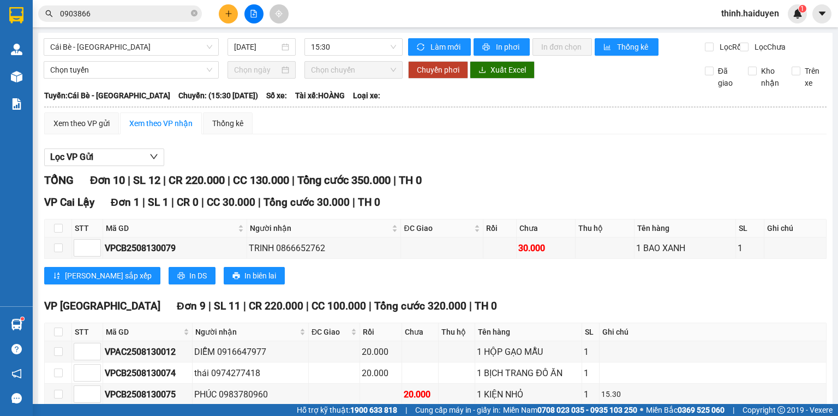
click at [128, 11] on input "0903866" at bounding box center [124, 14] width 129 height 12
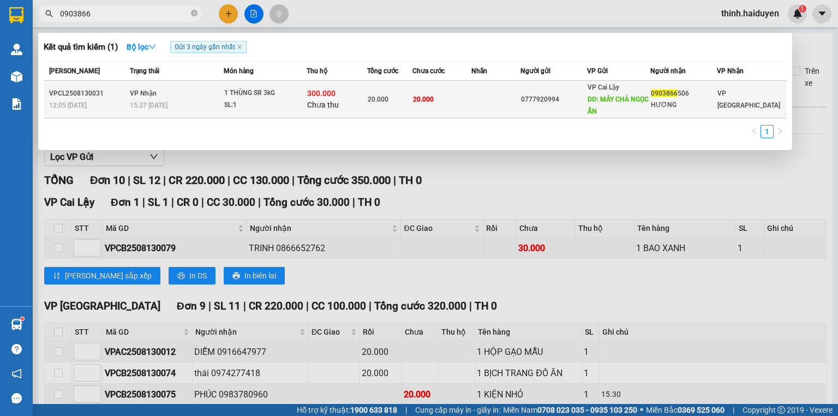
click at [400, 111] on td "20.000" at bounding box center [389, 100] width 45 height 38
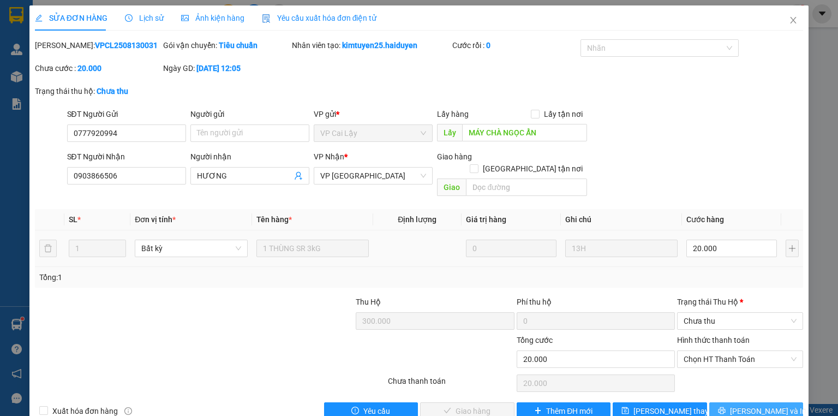
click at [725, 407] on icon "printer" at bounding box center [721, 410] width 7 height 7
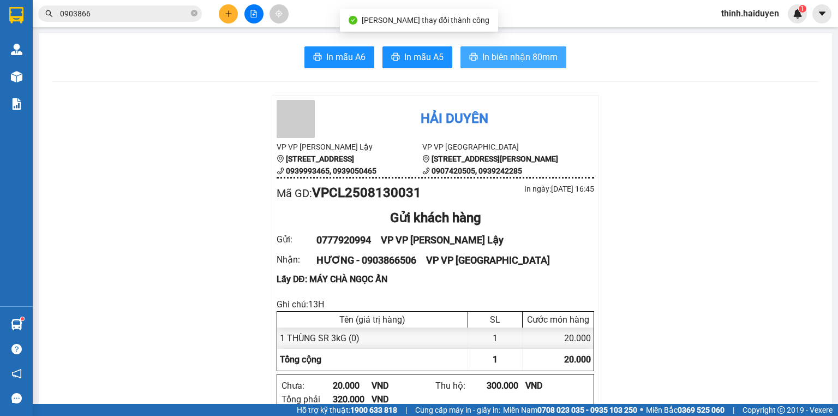
click at [519, 50] on button "In biên nhận 80mm" at bounding box center [513, 57] width 106 height 22
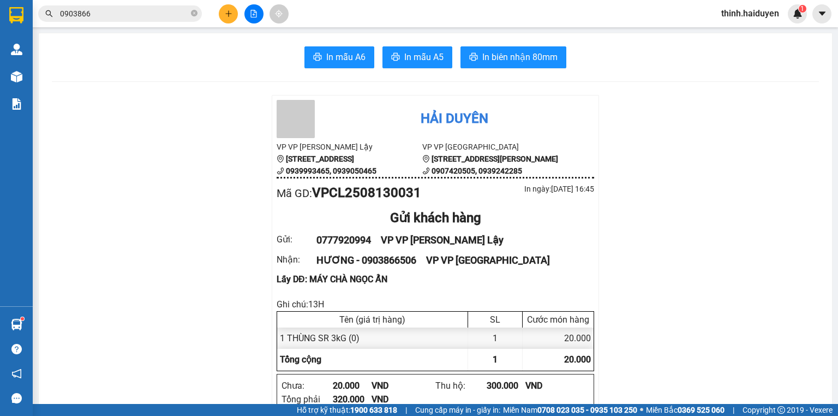
click at [142, 9] on input "0903866" at bounding box center [124, 14] width 129 height 12
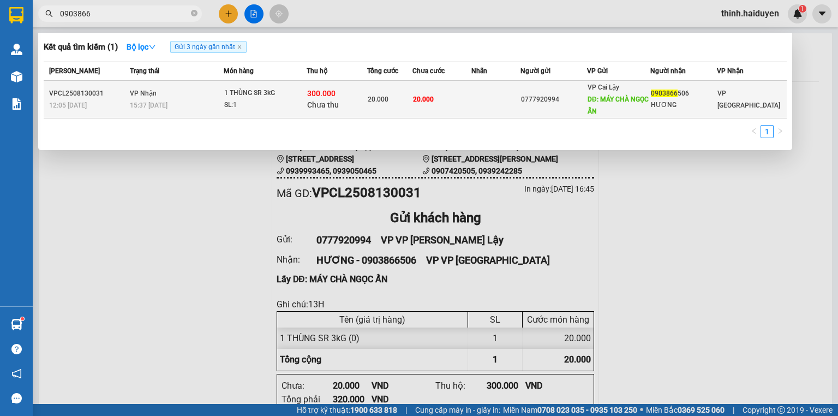
click at [281, 86] on td "1 THÙNG SR 3kG SL: 1" at bounding box center [265, 100] width 83 height 38
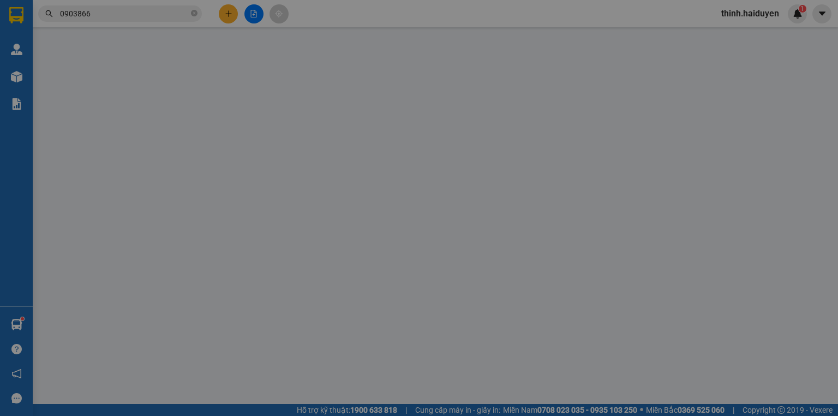
type input "0777920994"
type input "MÁY CHÀ NGỌC ẨN"
type input "0903866506"
type input "HƯƠNG"
type input "300.000"
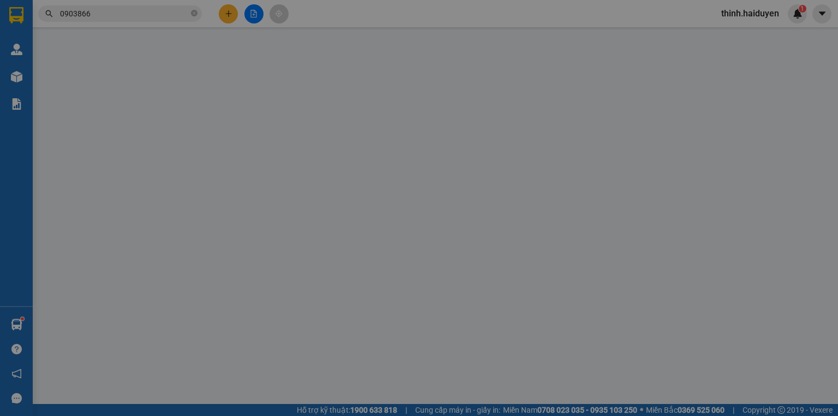
type input "20.000"
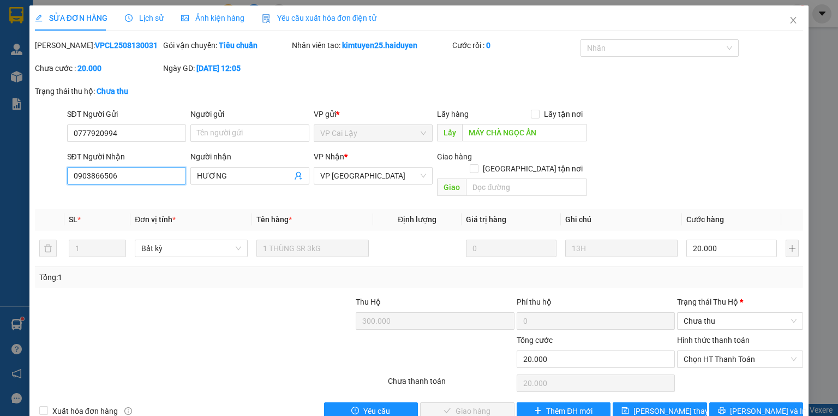
click at [117, 174] on input "0903866506" at bounding box center [126, 175] width 119 height 17
click at [789, 18] on icon "close" at bounding box center [793, 20] width 9 height 9
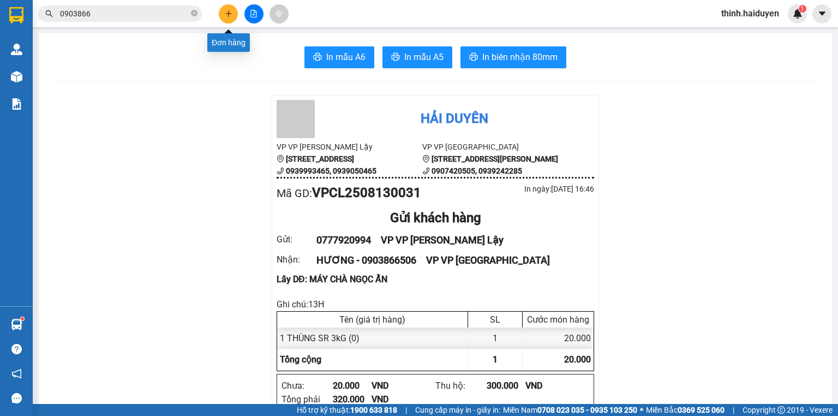
click at [227, 11] on icon "plus" at bounding box center [229, 14] width 8 height 8
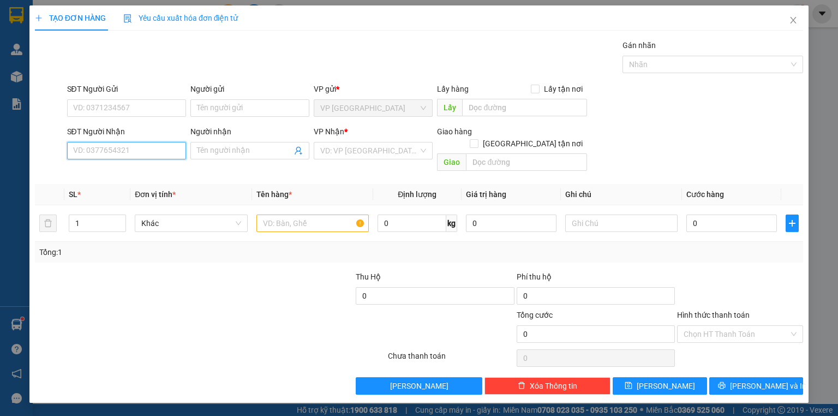
click at [159, 145] on input "SĐT Người Nhận" at bounding box center [126, 150] width 119 height 17
click at [161, 104] on input "SĐT Người Gửi" at bounding box center [126, 107] width 119 height 17
click at [797, 21] on span "Close" at bounding box center [793, 20] width 31 height 31
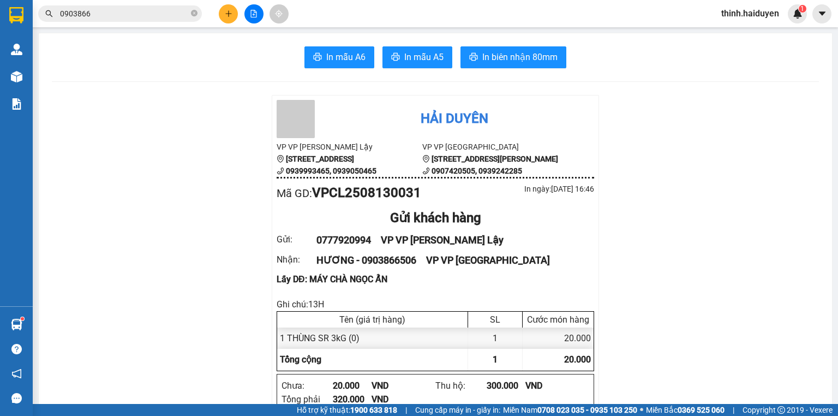
click at [220, 11] on button at bounding box center [228, 13] width 19 height 19
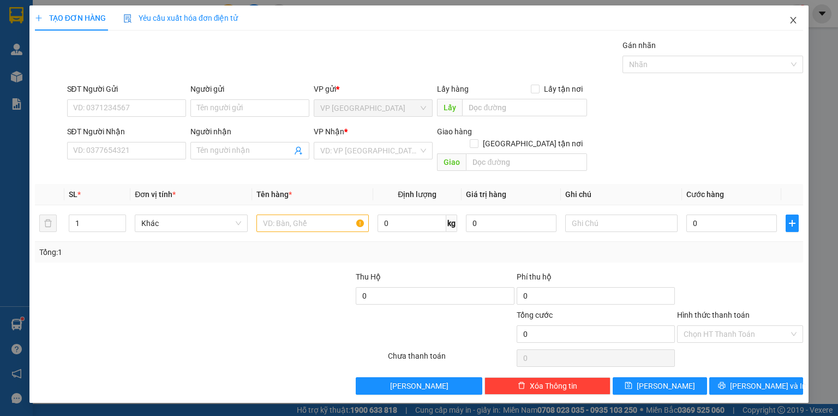
click at [800, 21] on span "Close" at bounding box center [793, 20] width 31 height 31
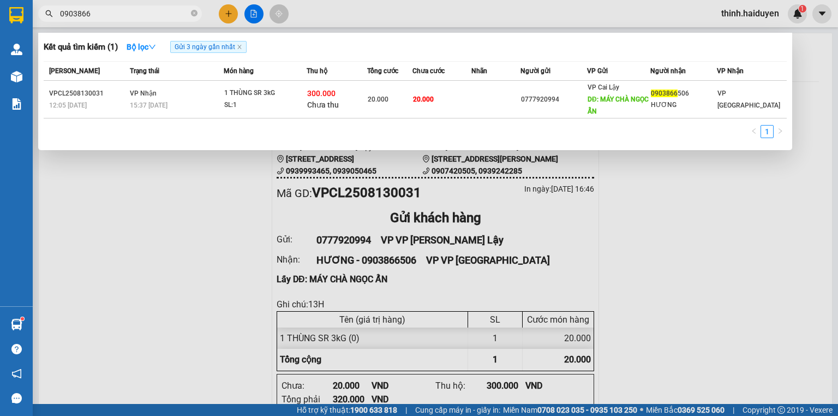
drag, startPoint x: 132, startPoint y: 13, endPoint x: 190, endPoint y: 10, distance: 57.9
click at [142, 14] on input "0903866" at bounding box center [124, 14] width 129 height 12
drag, startPoint x: 293, startPoint y: 91, endPoint x: 218, endPoint y: 131, distance: 85.4
click at [208, 127] on div "1" at bounding box center [415, 135] width 743 height 20
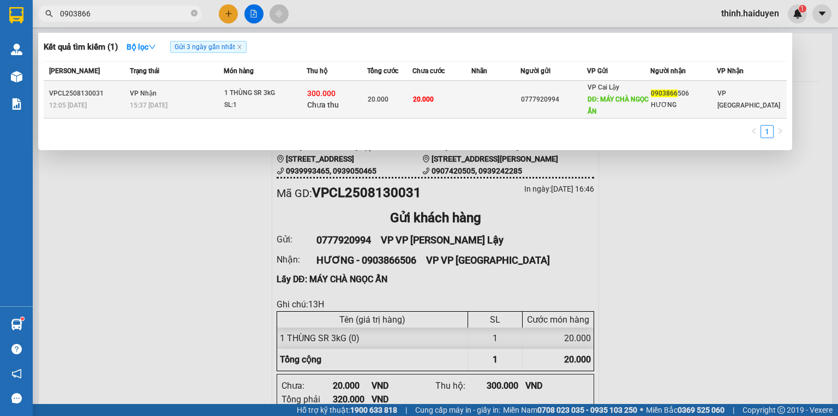
click at [275, 103] on div "SL: 1" at bounding box center [265, 105] width 82 height 12
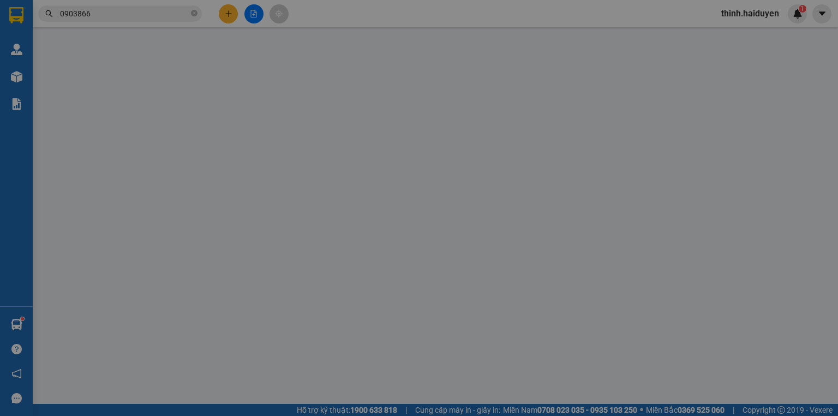
type input "0777920994"
type input "MÁY CHÀ NGỌC ẨN"
type input "0903866506"
type input "HƯƠNG"
type input "300.000"
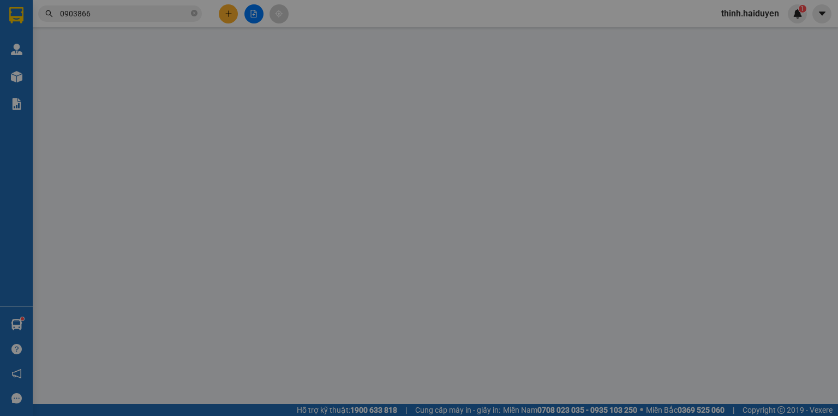
type input "20.000"
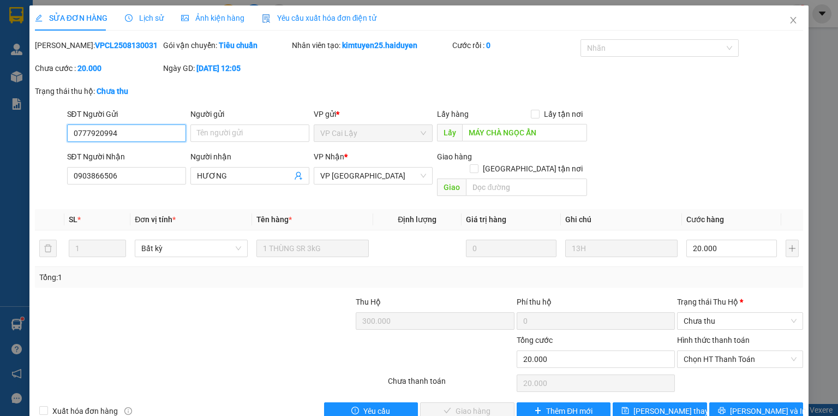
click at [125, 129] on input "0777920994" at bounding box center [126, 132] width 119 height 17
click at [118, 169] on input "0903866506" at bounding box center [126, 175] width 119 height 17
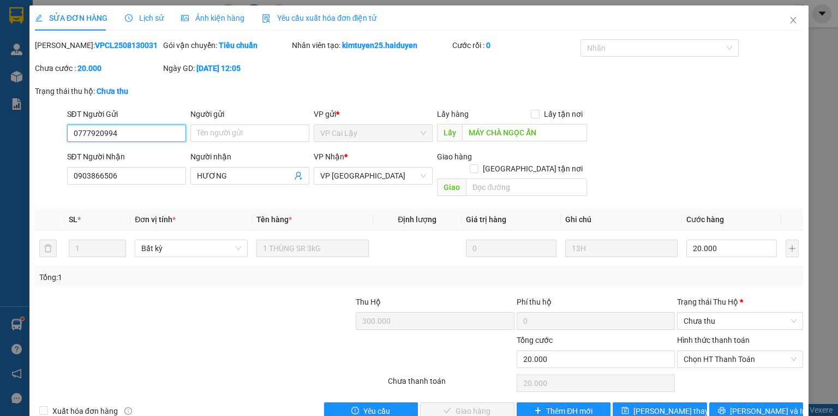
click at [120, 133] on input "0777920994" at bounding box center [126, 132] width 119 height 17
click at [95, 44] on b "VPCL2508130031" at bounding box center [126, 45] width 63 height 9
click at [789, 20] on icon "close" at bounding box center [793, 20] width 9 height 9
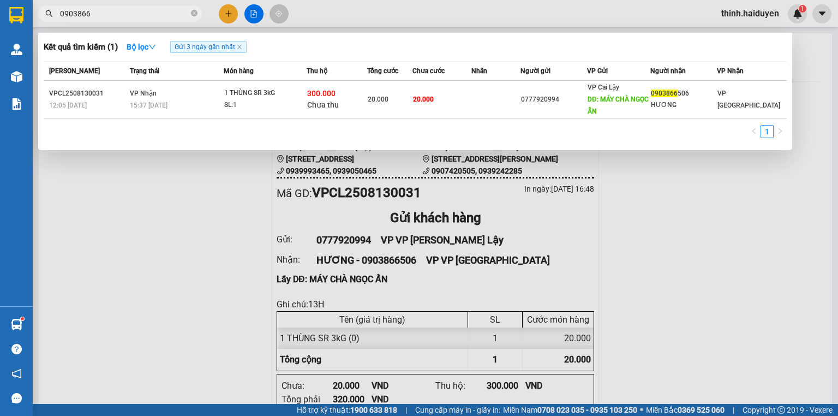
click at [166, 9] on input "0903866" at bounding box center [124, 14] width 129 height 12
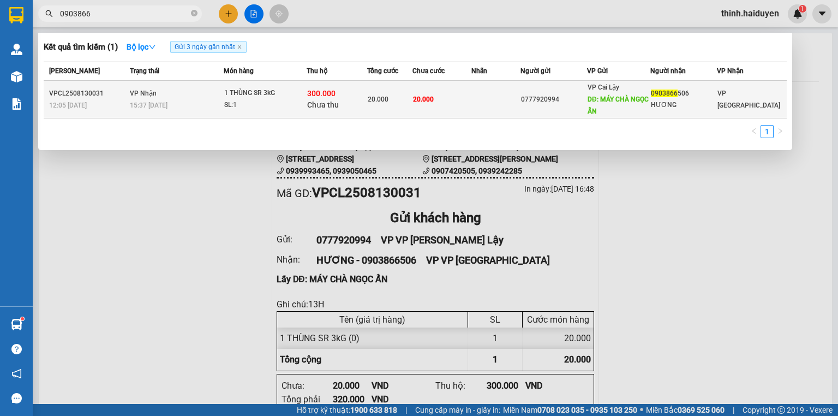
click at [269, 100] on div "SL: 1" at bounding box center [265, 105] width 82 height 12
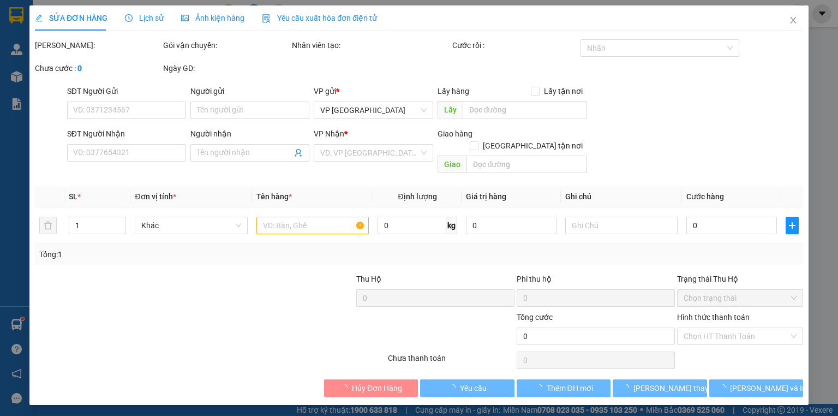
type input "0777920994"
type input "MÁY CHÀ NGỌC ẨN"
type input "0903866506"
type input "HƯƠNG"
type input "300.000"
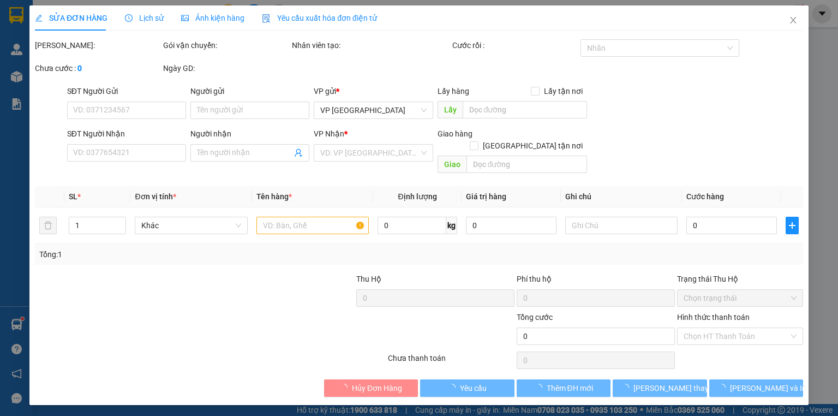
type input "20.000"
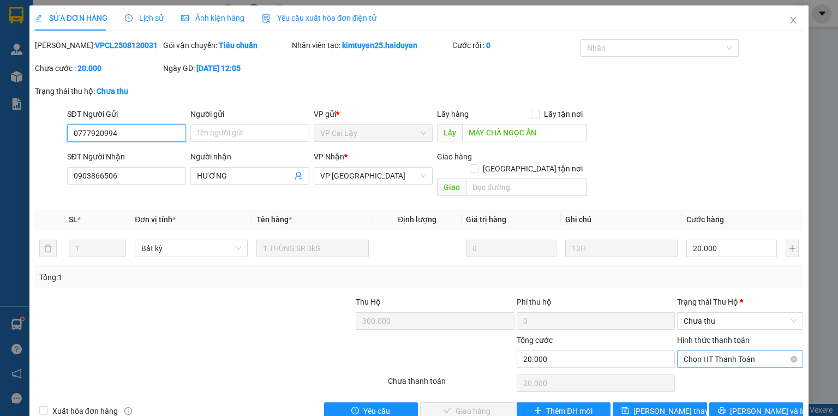
click at [701, 351] on span "Chọn HT Thanh Toán" at bounding box center [739, 359] width 113 height 16
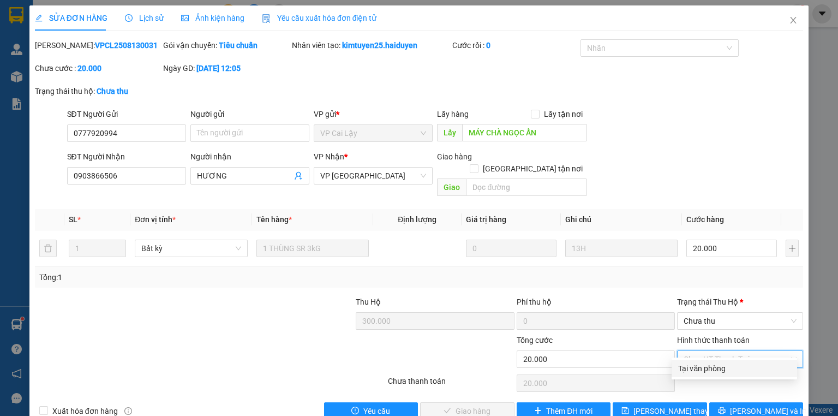
click at [699, 364] on div "Tại văn phòng" at bounding box center [734, 368] width 112 height 12
type input "0"
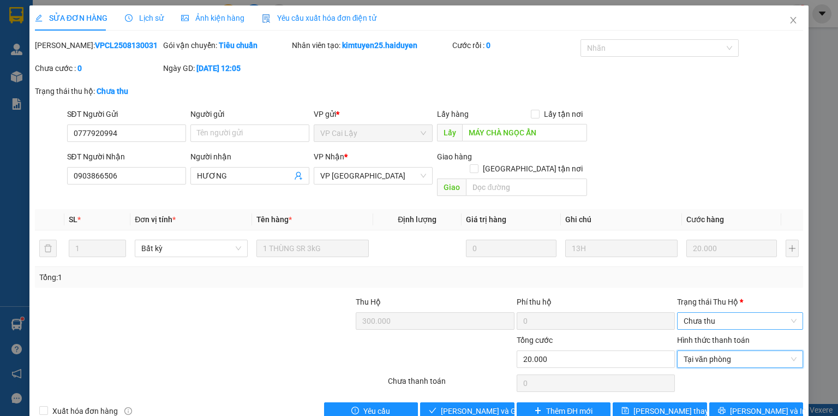
drag, startPoint x: 712, startPoint y: 312, endPoint x: 713, endPoint y: 317, distance: 5.5
click at [713, 313] on span "Chưa thu" at bounding box center [739, 321] width 113 height 16
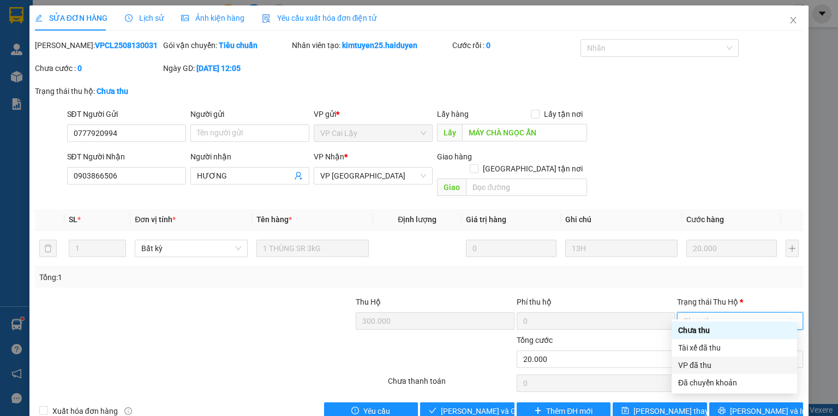
click at [703, 361] on div "VP đã thu" at bounding box center [734, 365] width 112 height 12
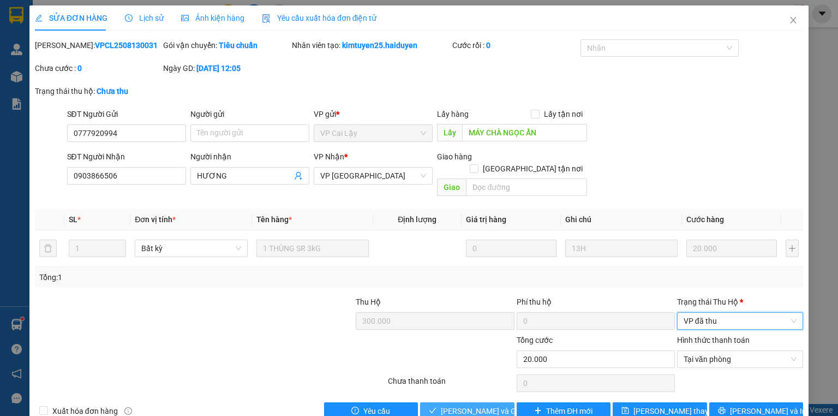
click at [460, 405] on span "Lưu và Giao hàng" at bounding box center [493, 411] width 105 height 12
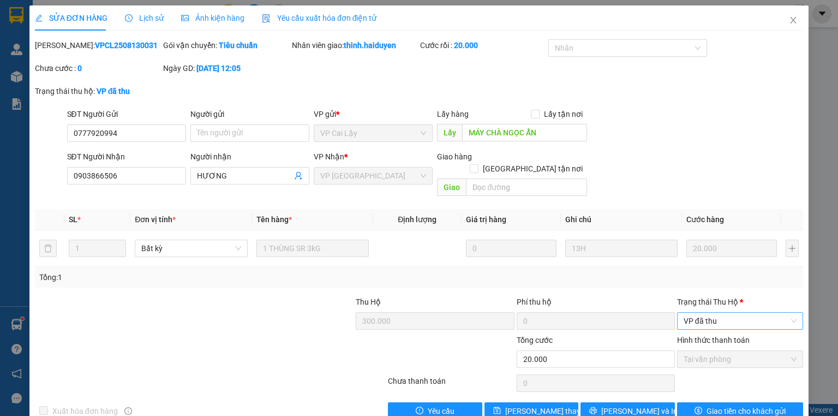
click at [707, 315] on span "VP đã thu" at bounding box center [739, 321] width 113 height 16
click at [712, 327] on div "VP đã thu" at bounding box center [734, 330] width 112 height 12
click at [698, 313] on span "VP đã thu" at bounding box center [739, 321] width 113 height 16
click at [789, 22] on icon "close" at bounding box center [793, 20] width 9 height 9
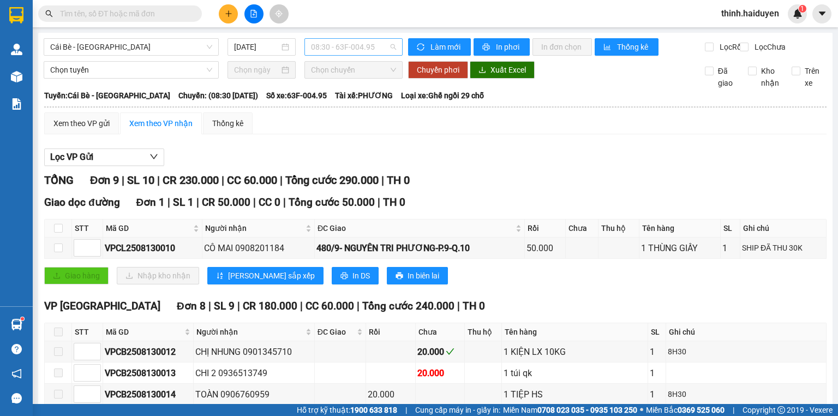
click at [319, 51] on span "08:30 - 63F-004.95" at bounding box center [354, 47] width 86 height 16
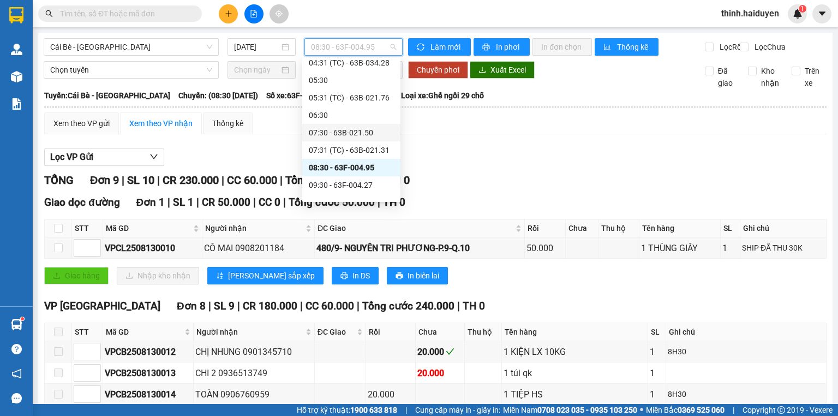
scroll to position [131, 0]
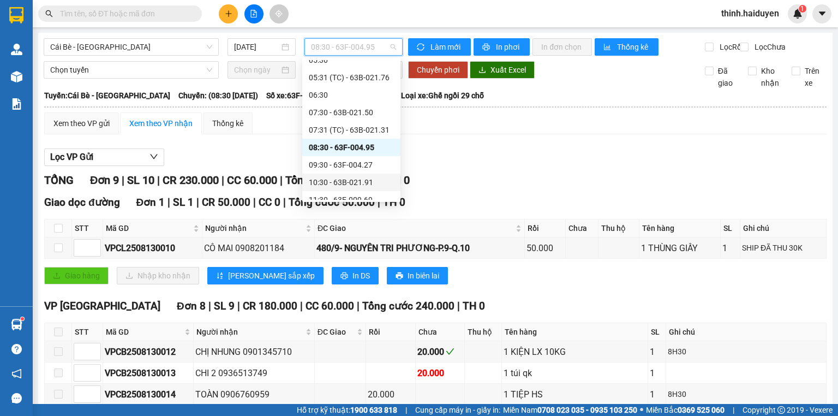
click at [338, 183] on div "10:30 - 63B-021.91" at bounding box center [351, 182] width 85 height 12
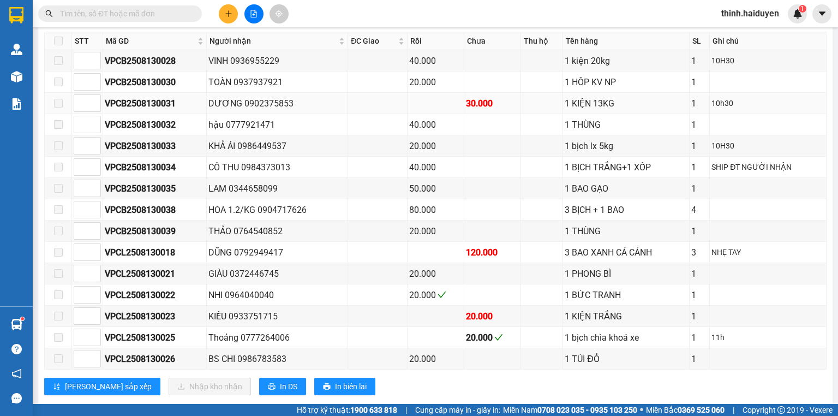
scroll to position [169, 0]
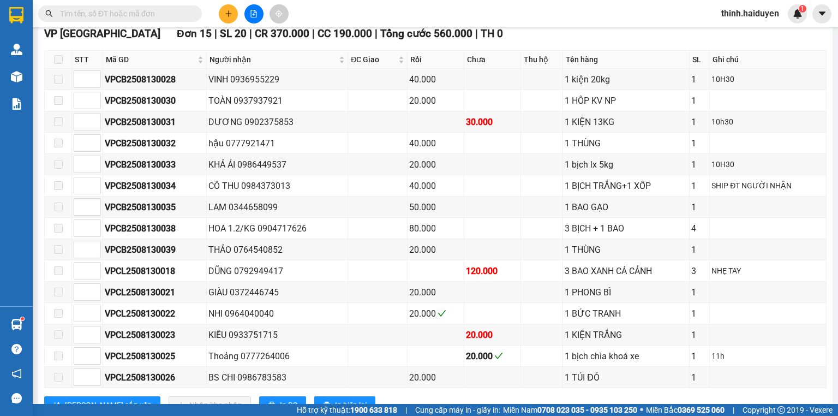
click at [63, 63] on th at bounding box center [58, 60] width 27 height 18
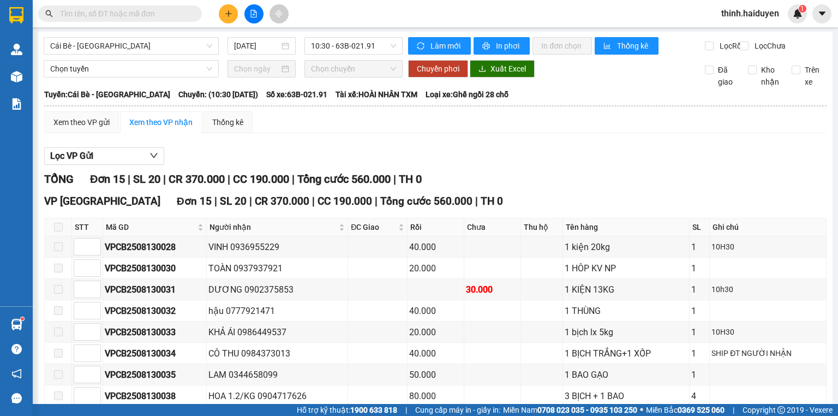
scroll to position [0, 0]
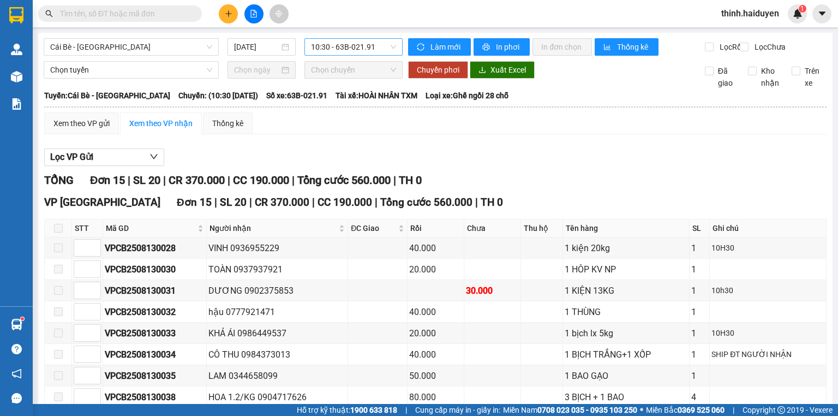
click at [337, 43] on span "10:30 - 63B-021.91" at bounding box center [354, 47] width 86 height 16
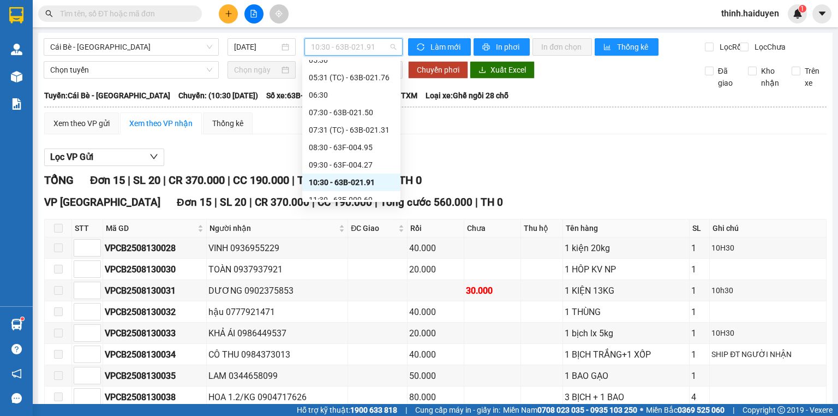
click at [341, 174] on div "10:30 - 63B-021.91" at bounding box center [351, 181] width 98 height 17
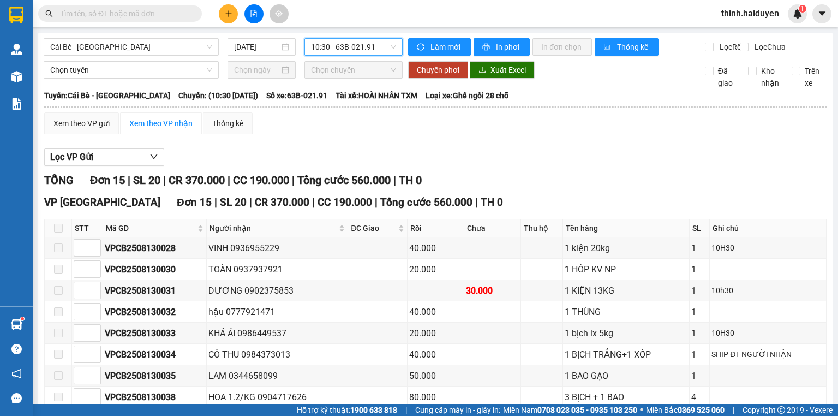
click at [370, 56] on div "Cái Bè - Sài Gòn 13/08/2025 10:30 10:30 - 63B-021.91" at bounding box center [223, 46] width 359 height 17
click at [388, 56] on div "Cái Bè - Sài Gòn 13/08/2025 10:30 - 63B-021.91" at bounding box center [223, 46] width 359 height 17
click at [395, 44] on div "10:30 - 63B-021.91" at bounding box center [353, 46] width 99 height 17
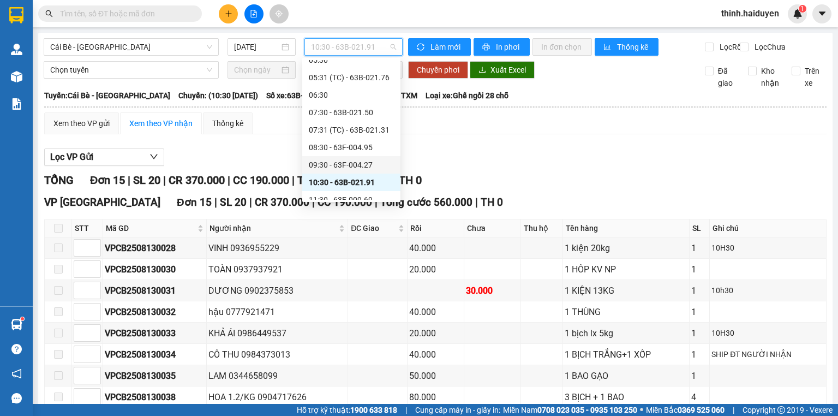
click at [342, 163] on div "09:30 - 63F-004.27" at bounding box center [351, 165] width 85 height 12
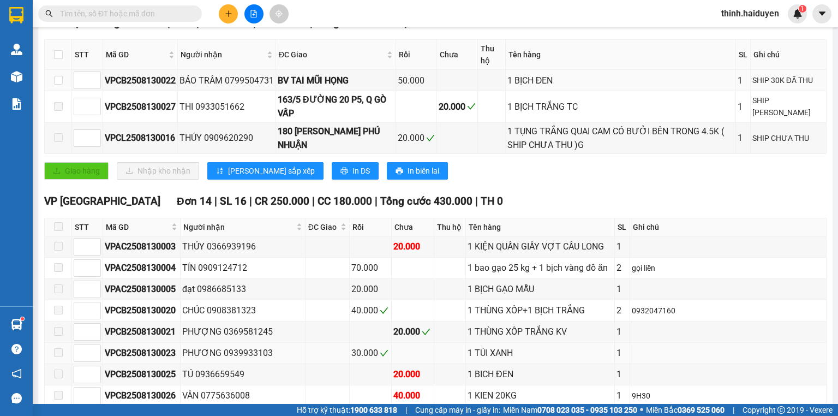
scroll to position [305, 0]
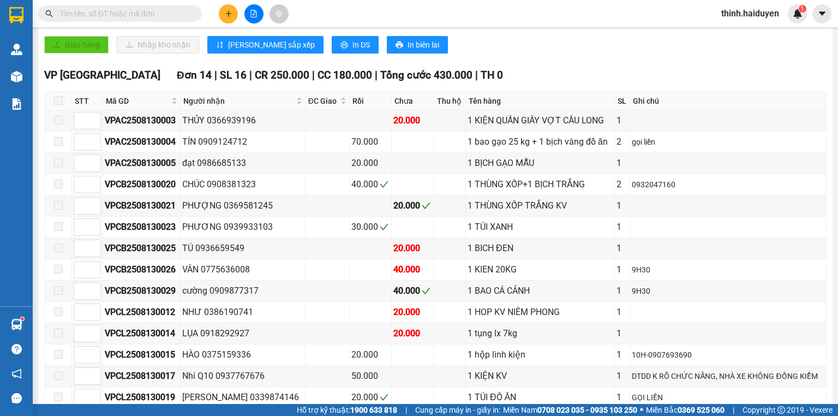
drag, startPoint x: 63, startPoint y: 109, endPoint x: 168, endPoint y: 106, distance: 104.8
click at [63, 108] on th at bounding box center [58, 101] width 27 height 18
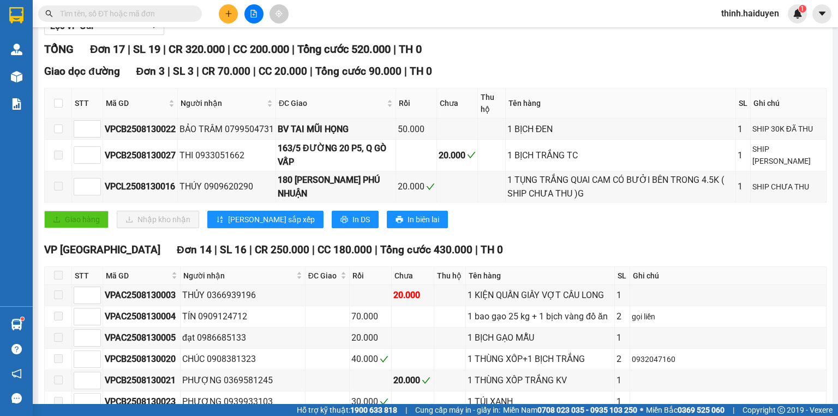
scroll to position [0, 0]
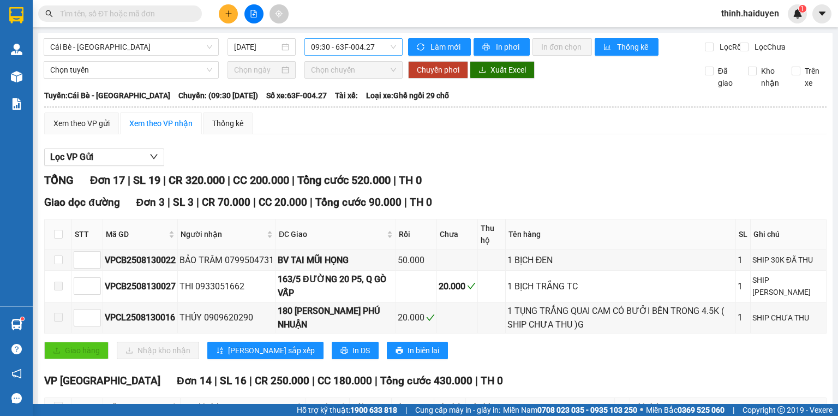
click at [335, 50] on span "09:30 - 63F-004.27" at bounding box center [354, 47] width 86 height 16
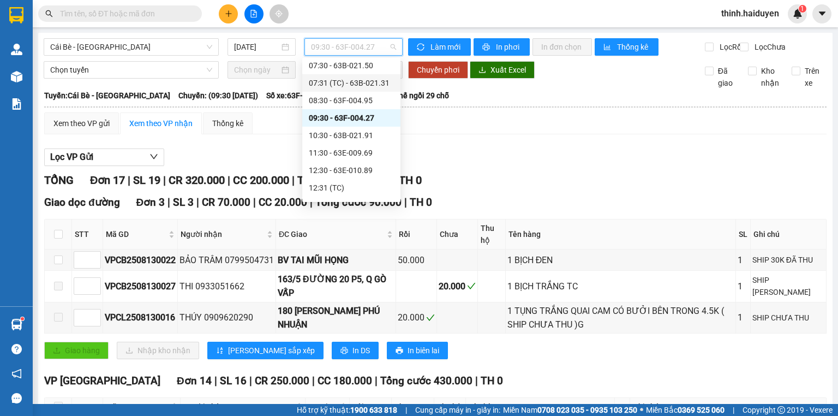
scroll to position [218, 0]
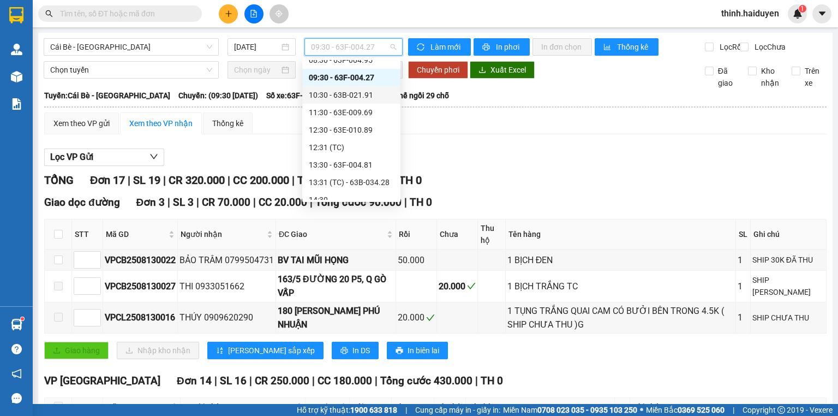
click at [344, 91] on div "10:30 - 63B-021.91" at bounding box center [351, 95] width 85 height 12
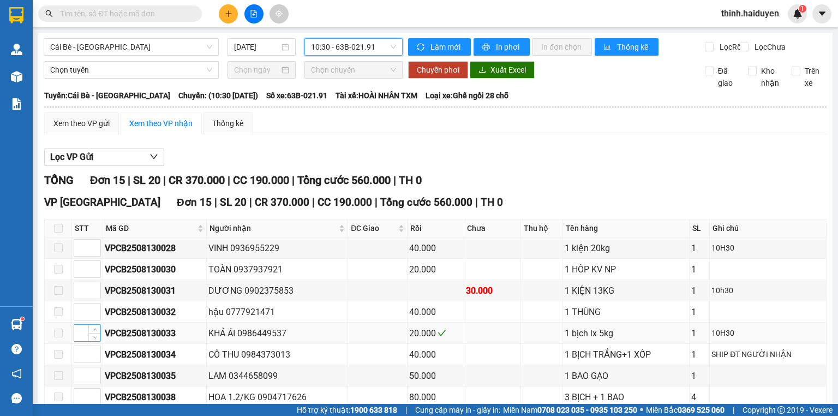
scroll to position [212, 0]
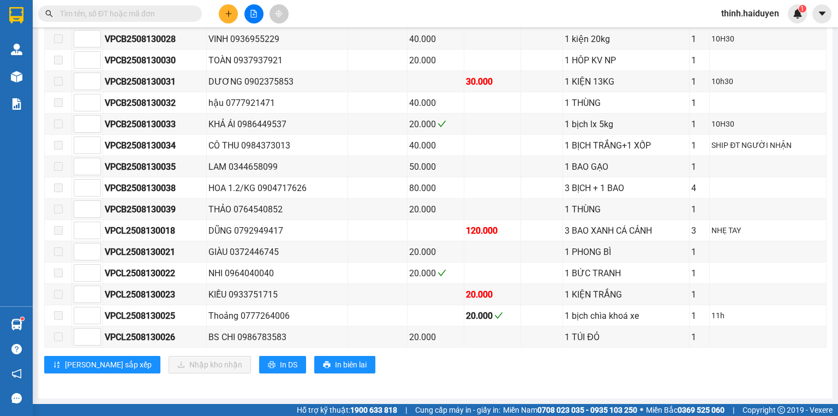
click at [147, 11] on input "text" at bounding box center [124, 14] width 129 height 12
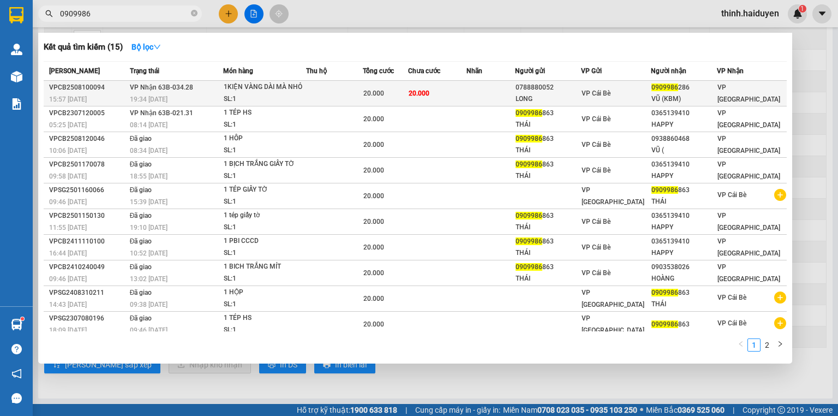
type input "0909986"
click at [235, 91] on div "1KIỆN VÀNG DÀI MÀ NHỎ" at bounding box center [265, 87] width 82 height 12
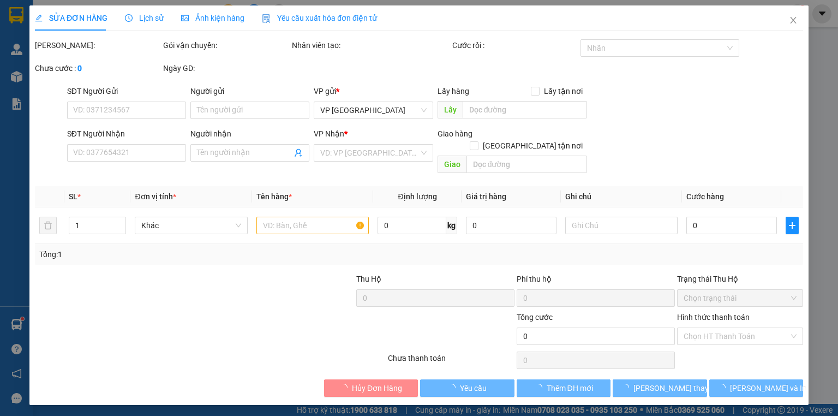
type input "0788880052"
type input "LONG"
type input "0909986286"
type input "VŨ (KBM)"
type input "20.000"
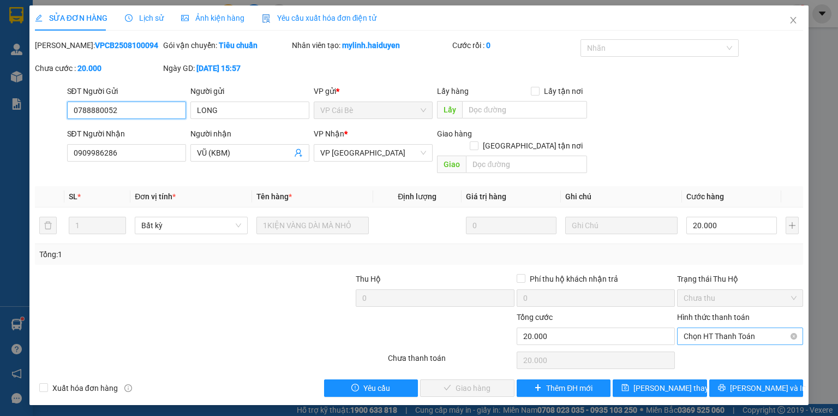
click at [729, 328] on span "Chọn HT Thanh Toán" at bounding box center [739, 336] width 113 height 16
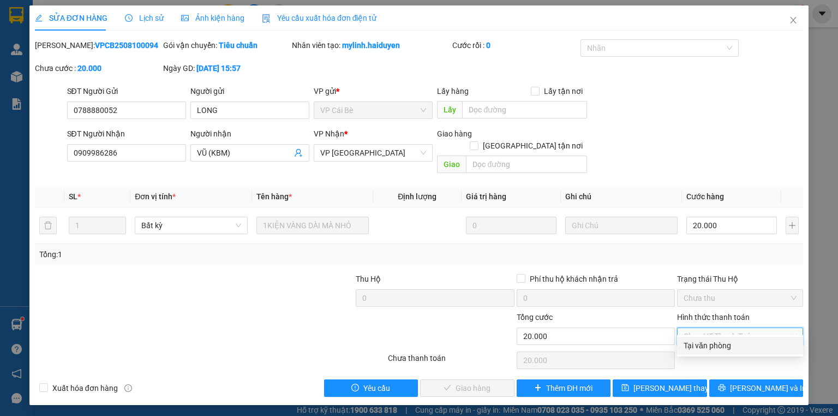
click at [713, 339] on div "Tại văn phòng" at bounding box center [739, 345] width 113 height 12
type input "0"
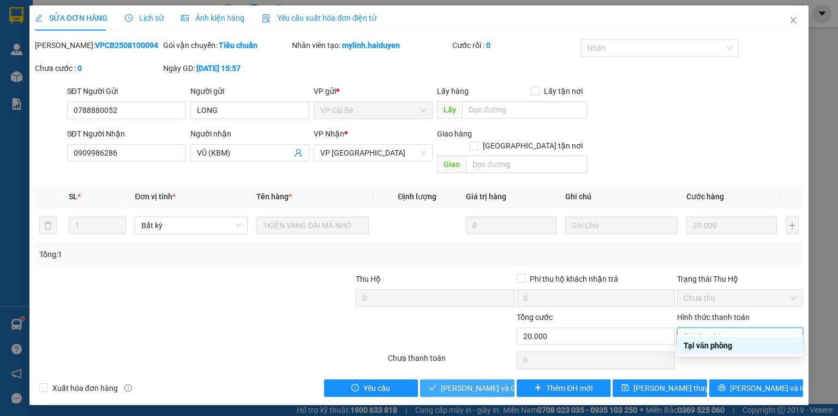
drag, startPoint x: 473, startPoint y: 371, endPoint x: 470, endPoint y: 376, distance: 6.7
click at [471, 382] on span "Lưu và Giao hàng" at bounding box center [493, 388] width 105 height 12
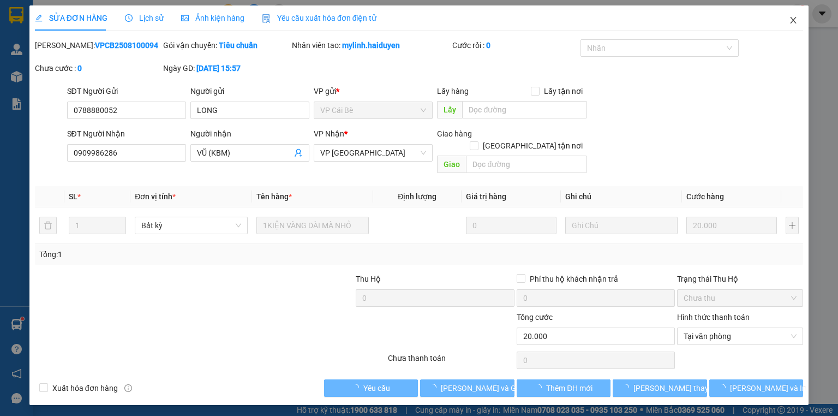
click at [796, 31] on span "Close" at bounding box center [793, 20] width 31 height 31
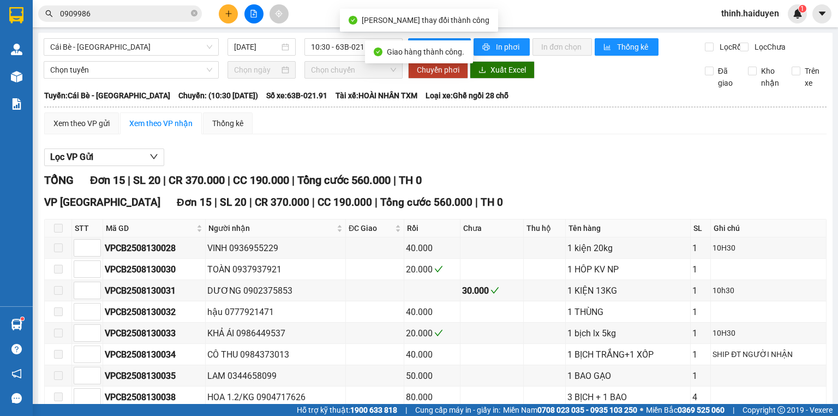
click at [232, 13] on icon "plus" at bounding box center [229, 14] width 8 height 8
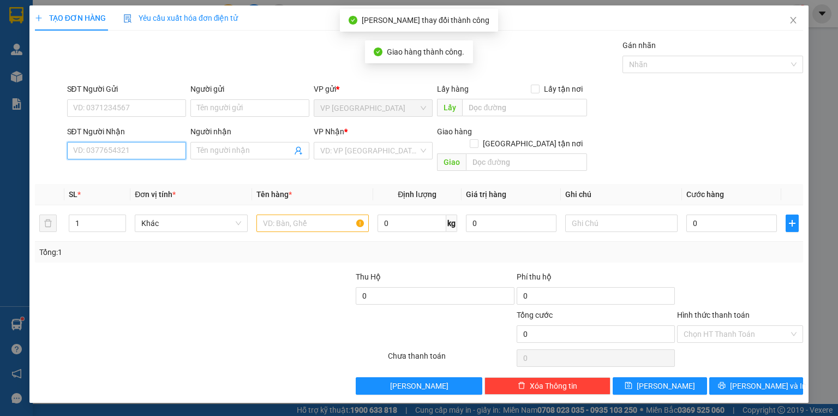
click at [177, 151] on input "SĐT Người Nhận" at bounding box center [126, 150] width 119 height 17
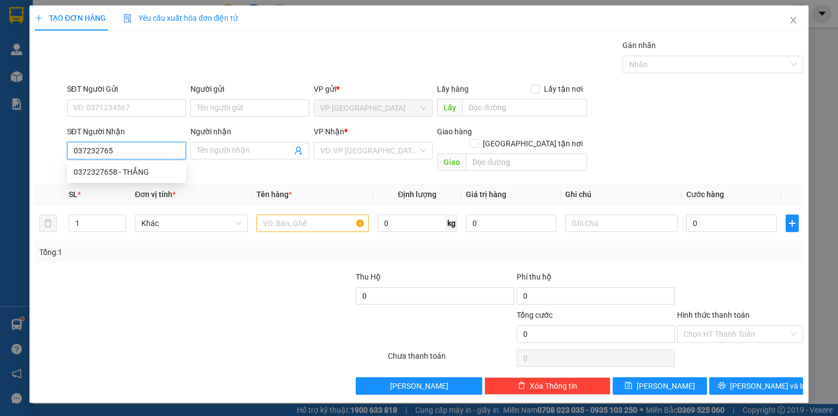
type input "0372327658"
click at [133, 170] on div "0372327658 - THẮNG" at bounding box center [127, 172] width 106 height 12
type input "THẮNG"
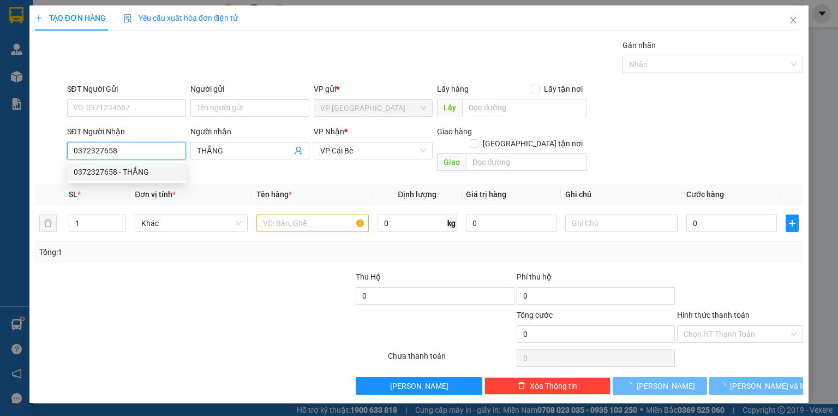
type input "50.000"
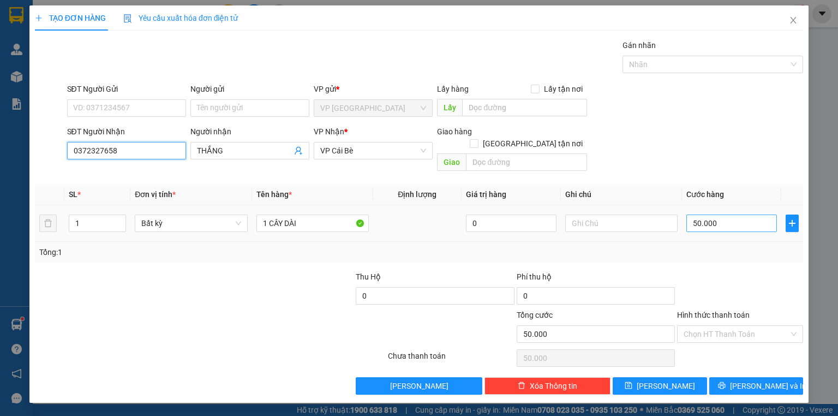
type input "0372327658"
click at [719, 214] on input "50.000" at bounding box center [731, 222] width 91 height 17
type input "1"
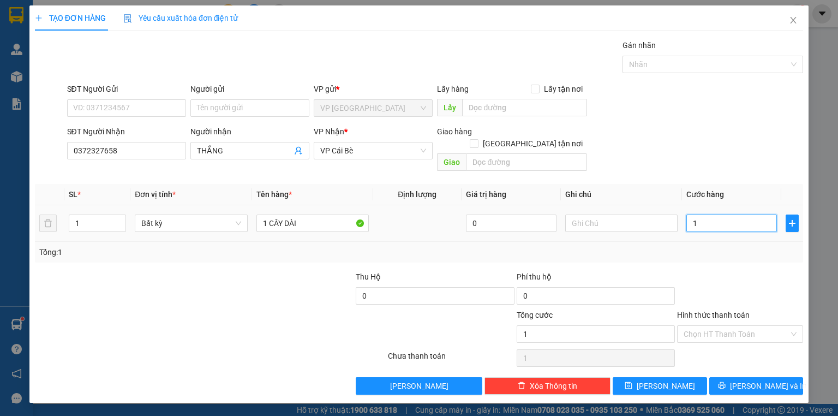
type input "12"
type input "120"
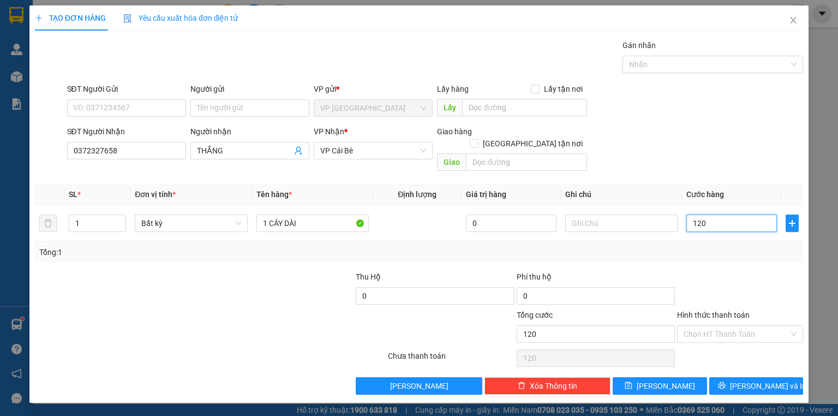
type input "120"
type input "120.000"
click at [718, 150] on div "SĐT Người Nhận 0372327658 Người nhận THẮNG VP Nhận * VP Cái Bè Giao hàng Giao t…" at bounding box center [435, 150] width 741 height 50
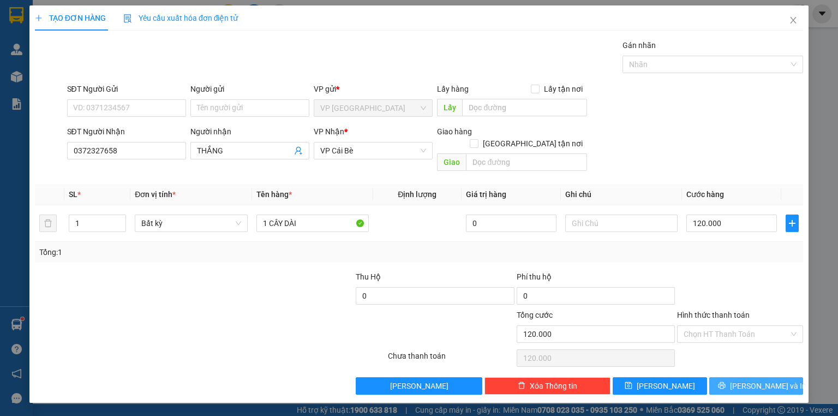
click at [725, 381] on span "printer" at bounding box center [722, 385] width 8 height 9
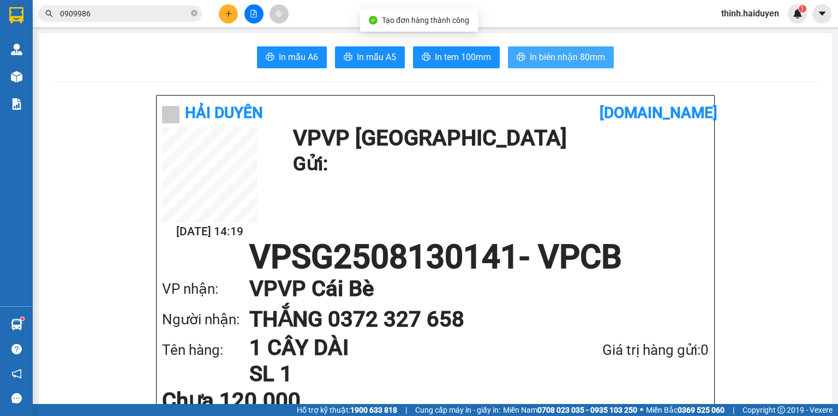
click at [566, 67] on button "In biên nhận 80mm" at bounding box center [561, 57] width 106 height 22
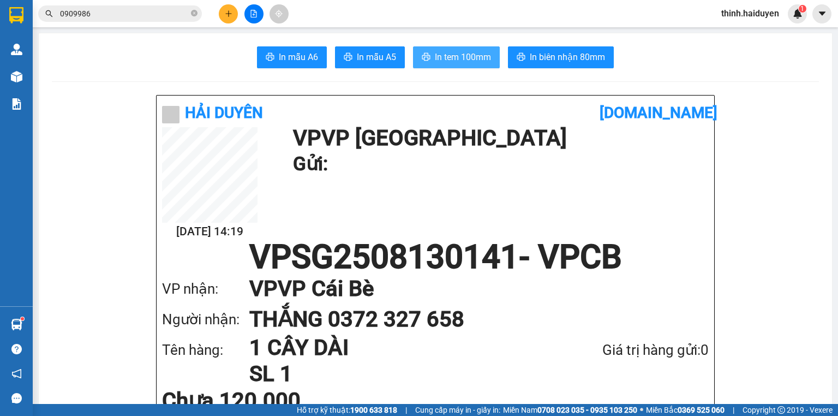
click at [470, 56] on span "In tem 100mm" at bounding box center [463, 57] width 56 height 14
click at [641, 357] on div "Giá trị hàng gửi: 0" at bounding box center [626, 350] width 164 height 22
click at [221, 15] on button at bounding box center [228, 13] width 19 height 19
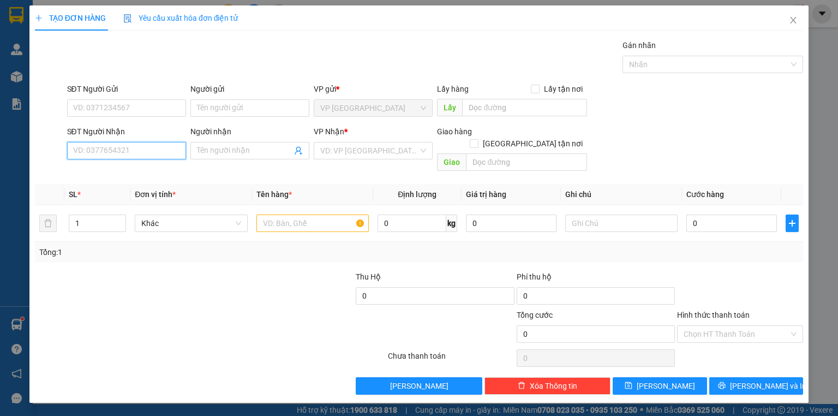
click at [139, 149] on input "SĐT Người Nhận" at bounding box center [126, 150] width 119 height 17
type input "0987175709"
click at [139, 168] on div "0987175709 - tuấn" at bounding box center [127, 172] width 106 height 12
type input "tuấn"
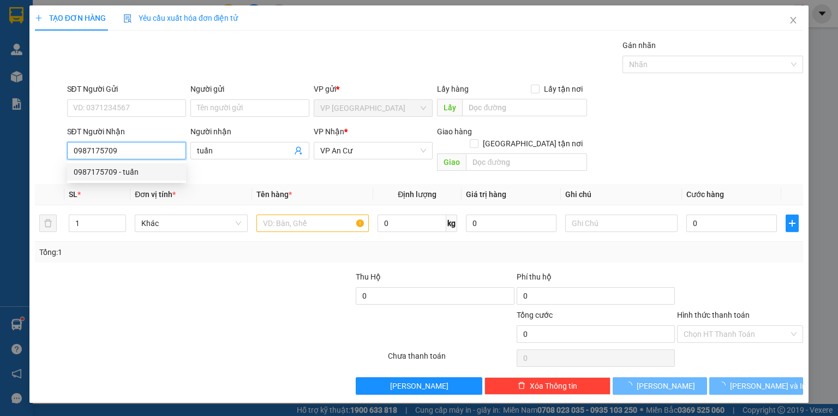
type input "100.000"
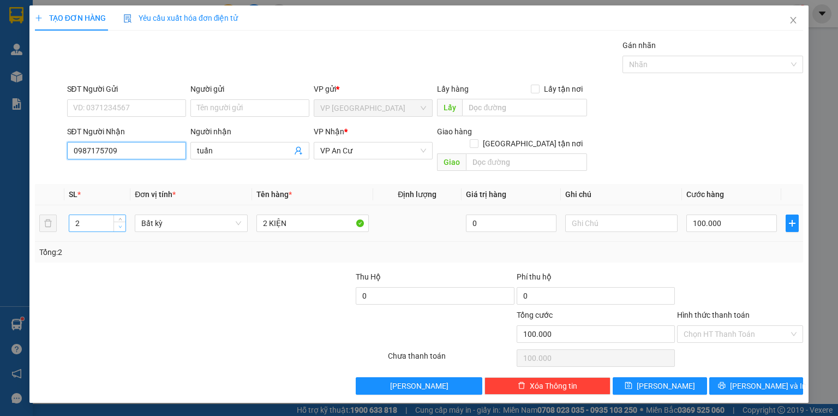
type input "0987175709"
type input "1"
click at [119, 225] on icon "down" at bounding box center [120, 227] width 4 height 4
click at [322, 214] on input "2 KIỆN" at bounding box center [312, 222] width 112 height 17
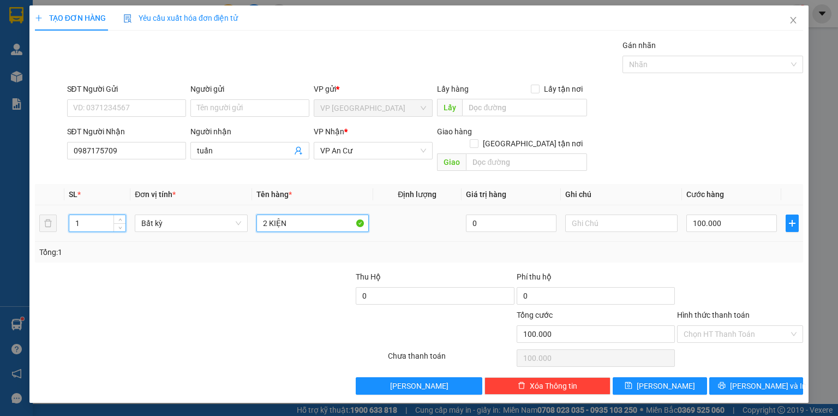
type input "0"
click at [322, 214] on input "2 KIỆN" at bounding box center [312, 222] width 112 height 17
type input "1 thung"
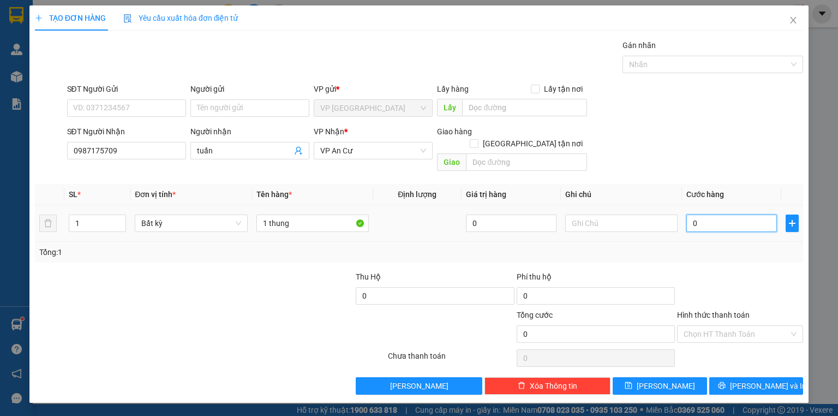
click at [722, 214] on input "0" at bounding box center [731, 222] width 91 height 17
type input "3"
type input "30"
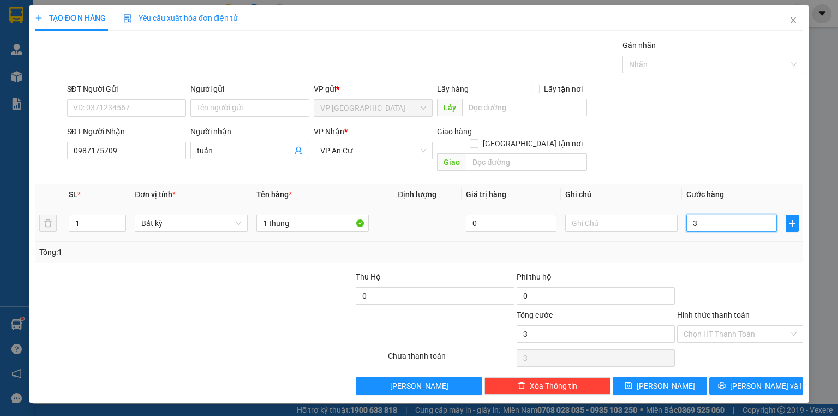
type input "30"
type input "30.000"
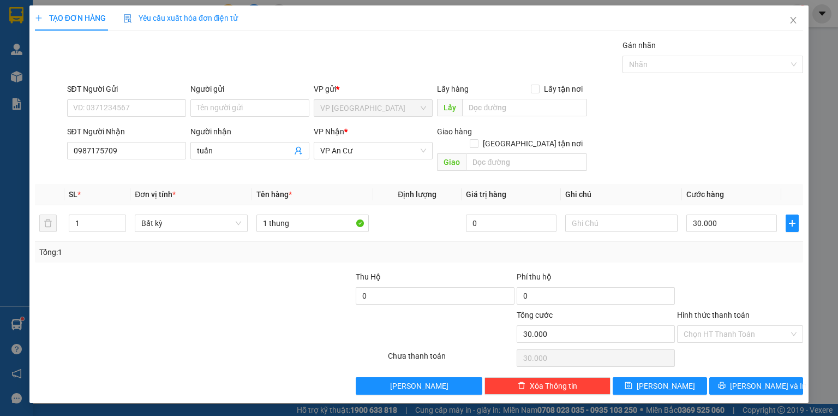
drag, startPoint x: 699, startPoint y: 143, endPoint x: 757, endPoint y: 332, distance: 196.9
click at [700, 145] on div "SĐT Người Nhận 0987175709 Người nhận tuấn VP Nhận * VP An Cư Giao hàng Giao tận…" at bounding box center [435, 150] width 741 height 50
click at [757, 380] on span "Lưu và In" at bounding box center [768, 386] width 76 height 12
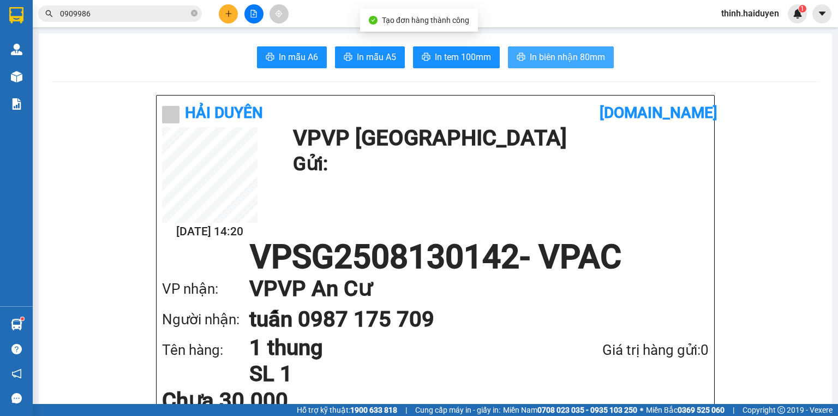
click at [517, 56] on icon "printer" at bounding box center [521, 57] width 8 height 8
click at [463, 57] on span "In tem 100mm" at bounding box center [463, 57] width 56 height 14
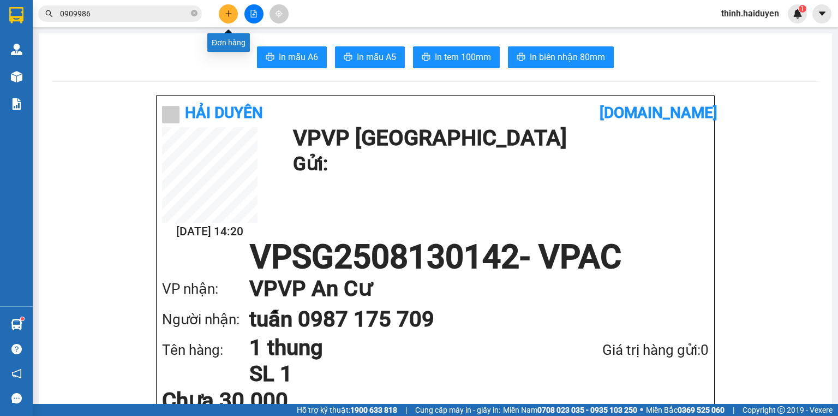
click at [262, 15] on button at bounding box center [253, 13] width 19 height 19
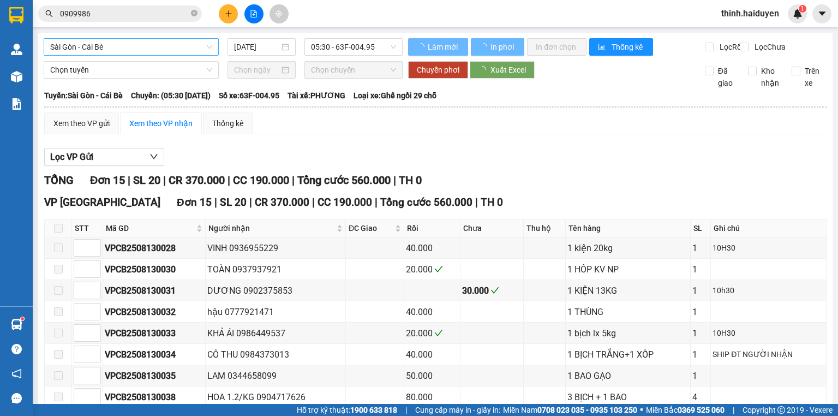
click at [152, 47] on span "Sài Gòn - Cái Bè" at bounding box center [131, 47] width 162 height 16
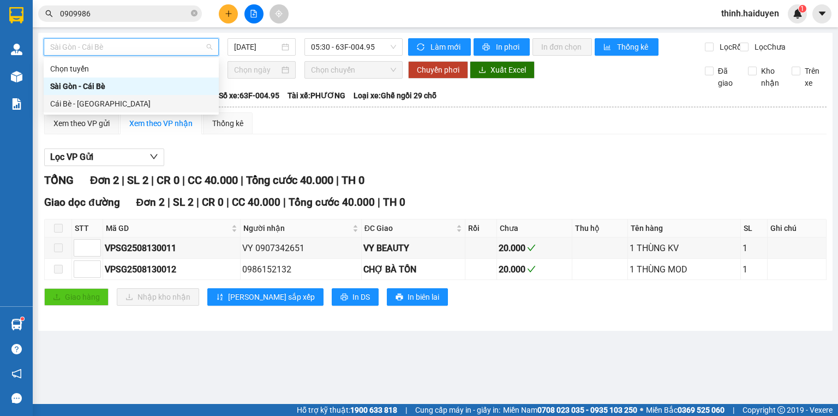
click at [118, 95] on div "Cái Bè - [GEOGRAPHIC_DATA]" at bounding box center [131, 103] width 175 height 17
type input "[DATE]"
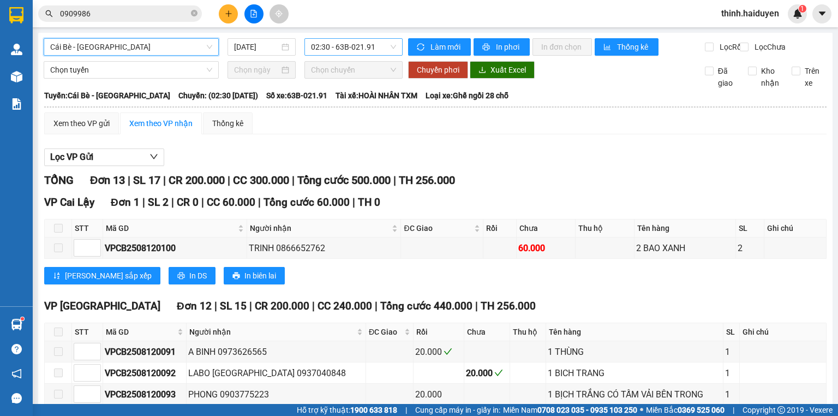
click at [323, 42] on span "02:30 - 63B-021.91" at bounding box center [354, 47] width 86 height 16
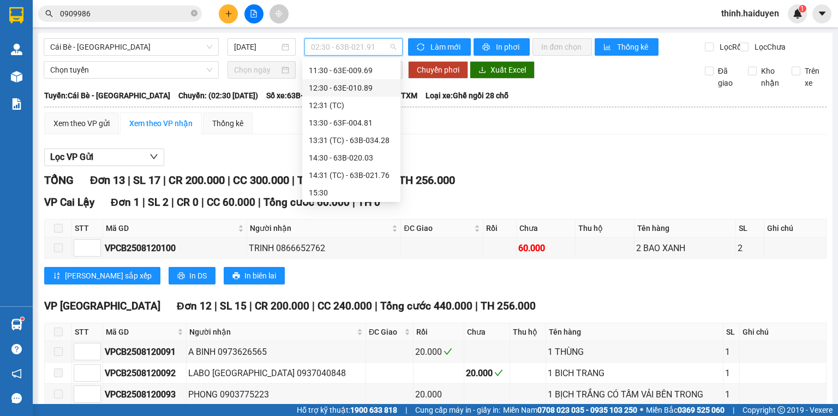
scroll to position [262, 0]
click at [330, 155] on div "14:30 - 63B-020.03" at bounding box center [351, 156] width 85 height 12
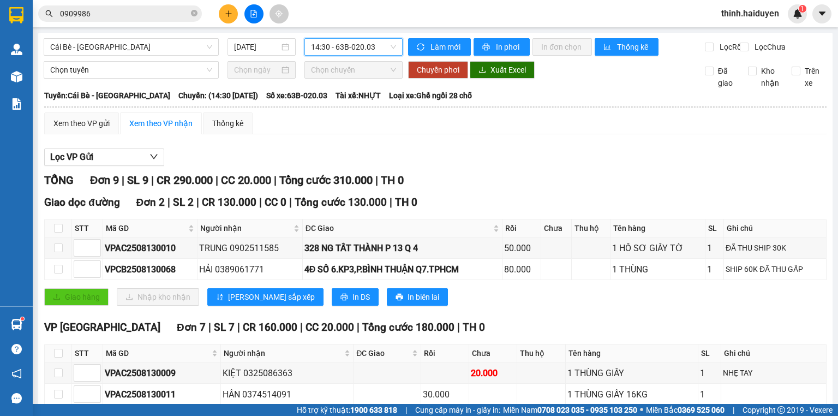
click at [332, 49] on span "14:30 - 63B-020.03" at bounding box center [354, 47] width 86 height 16
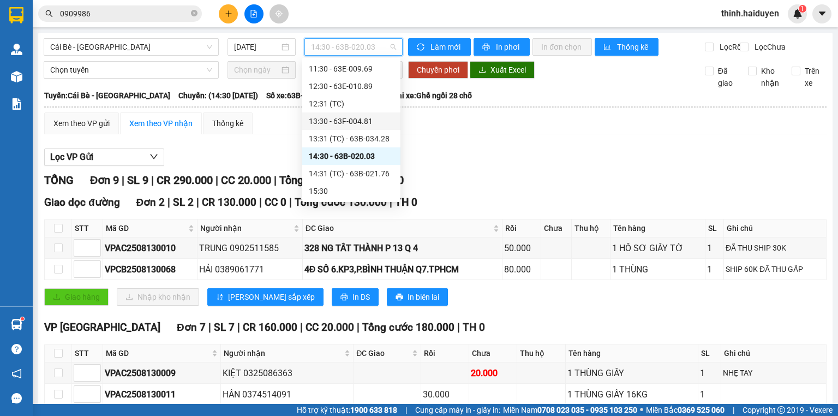
click at [331, 120] on div "13:30 - 63F-004.81" at bounding box center [351, 121] width 85 height 12
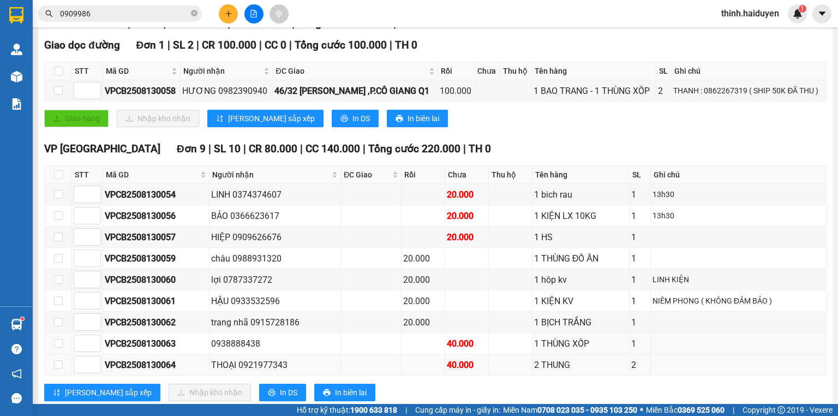
scroll to position [190, 0]
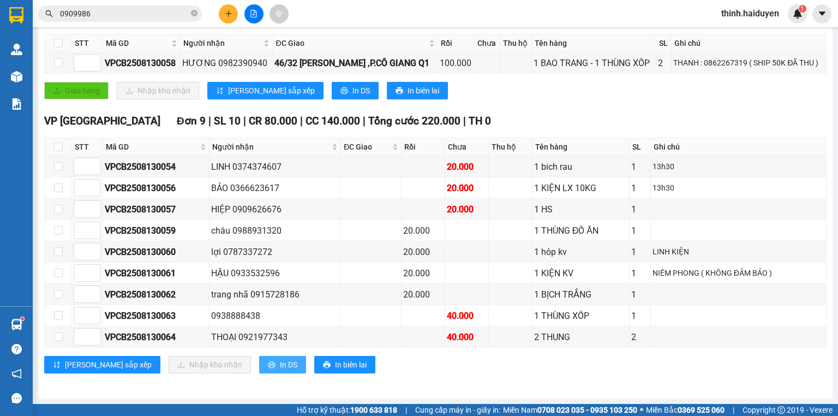
click at [280, 365] on span "In DS" at bounding box center [288, 364] width 17 height 12
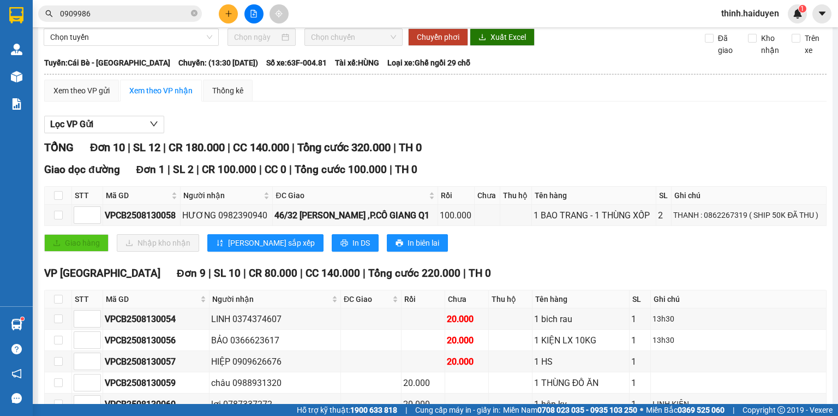
scroll to position [0, 0]
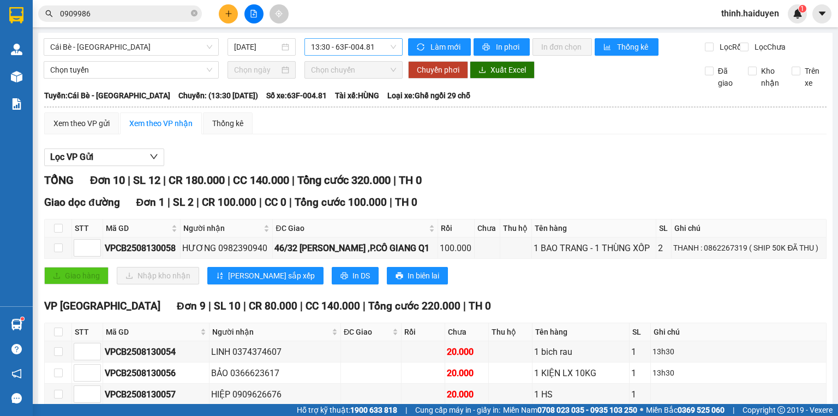
click at [347, 45] on span "13:30 - 63F-004.81" at bounding box center [354, 47] width 86 height 16
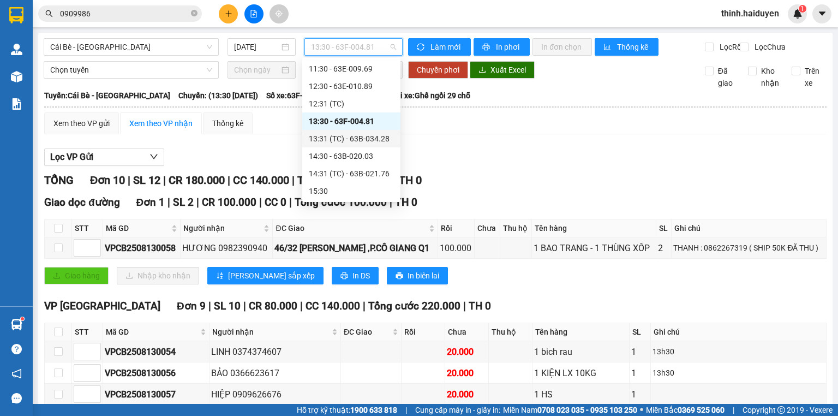
click at [336, 129] on div "13:30 - 63F-004.81" at bounding box center [351, 120] width 98 height 17
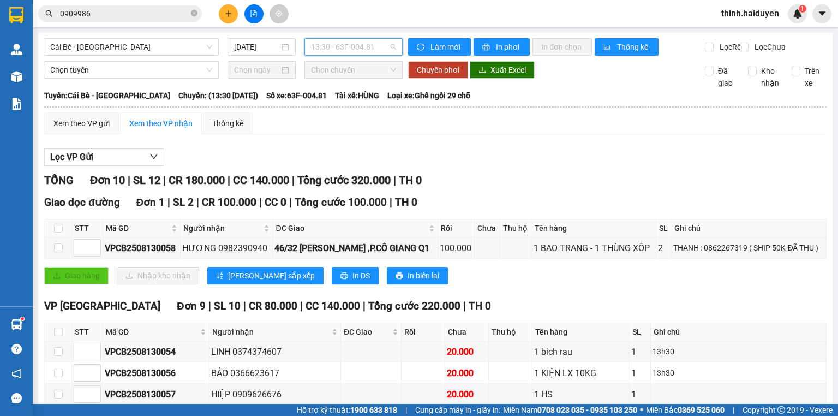
click at [335, 45] on span "13:30 - 63F-004.81" at bounding box center [354, 47] width 86 height 16
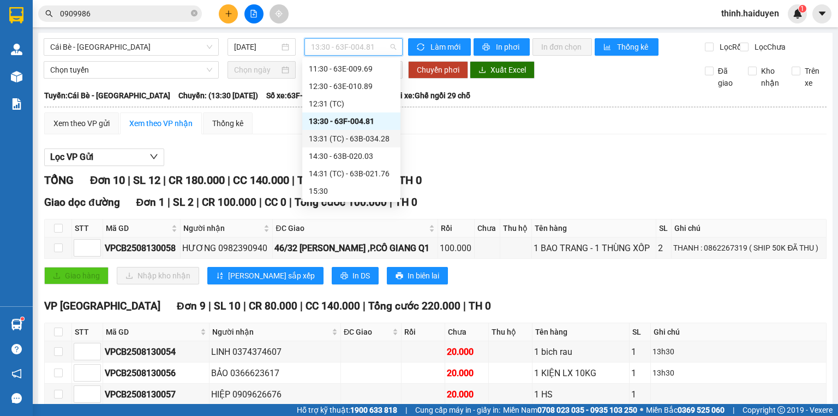
click at [335, 134] on div "13:31 (TC) - 63B-034.28" at bounding box center [351, 139] width 85 height 12
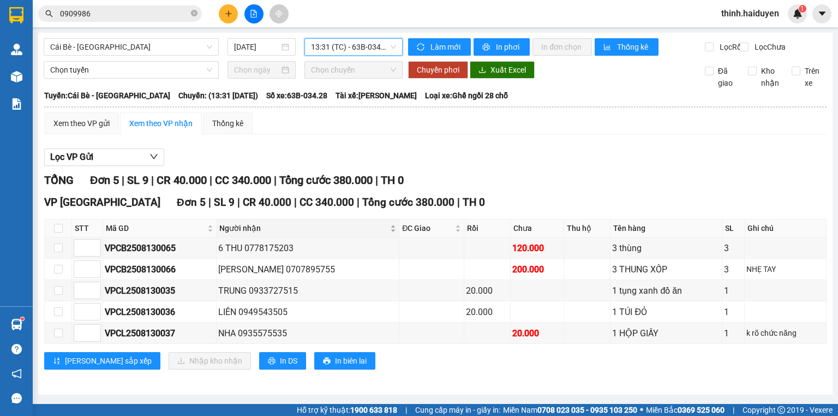
scroll to position [3, 0]
click at [280, 364] on span "In DS" at bounding box center [288, 361] width 17 height 12
click at [106, 17] on input "0909986" at bounding box center [124, 14] width 129 height 12
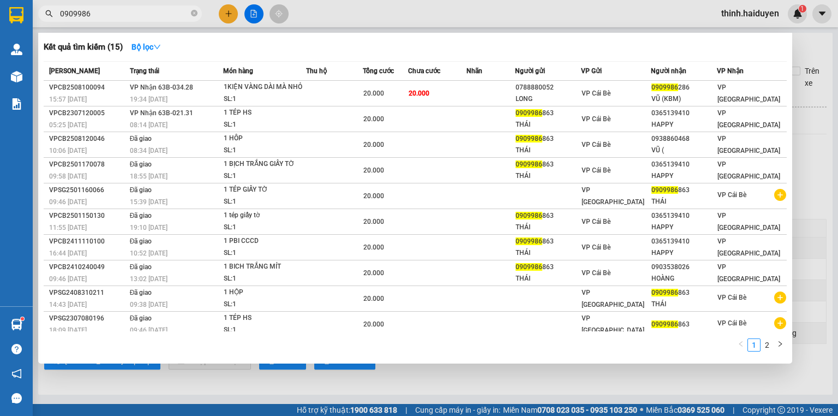
click at [106, 17] on input "0909986" at bounding box center [124, 14] width 129 height 12
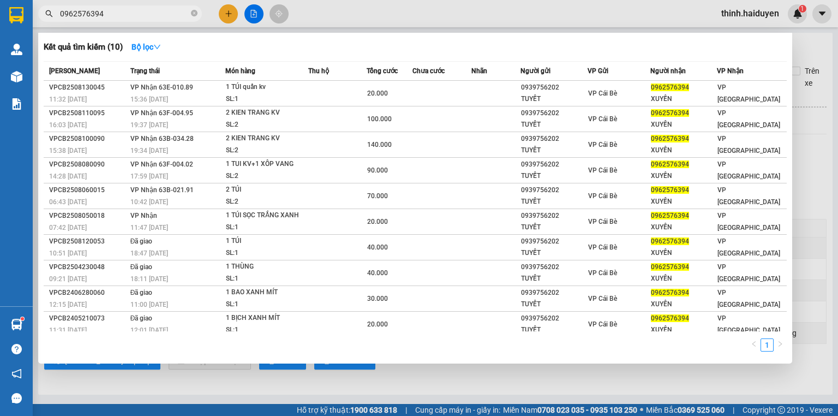
type input "0962576394"
click at [227, 10] on div at bounding box center [419, 208] width 838 height 416
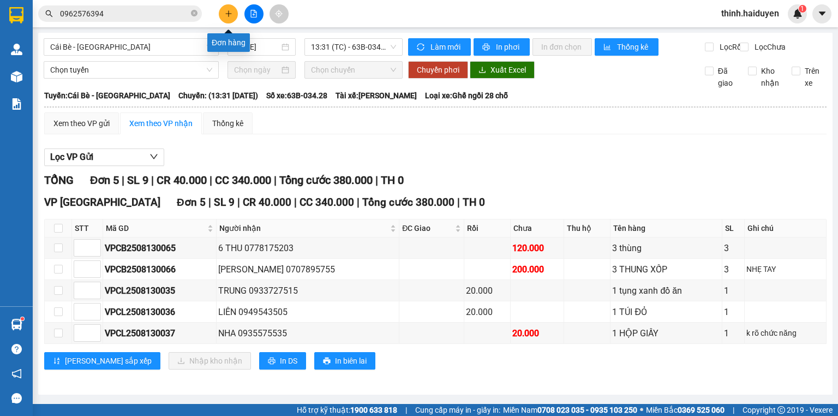
click at [227, 10] on icon "plus" at bounding box center [229, 14] width 8 height 8
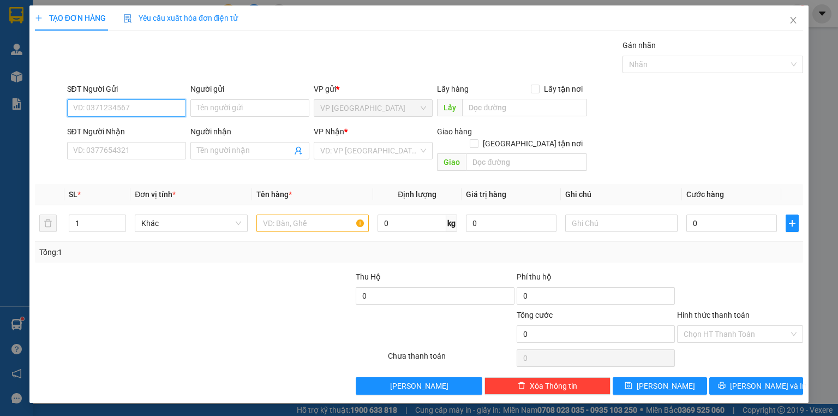
paste input "0777920994"
click at [133, 112] on input "0777920994" at bounding box center [126, 107] width 119 height 17
paste input "903866506"
type input "0903866506"
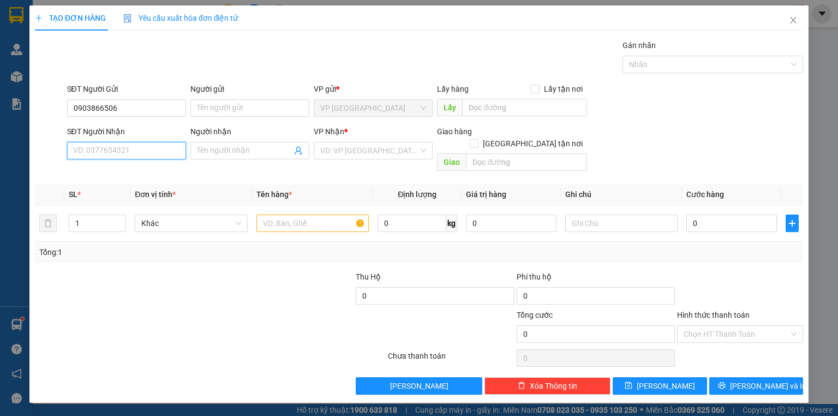
click at [94, 155] on input "SĐT Người Nhận" at bounding box center [126, 150] width 119 height 17
paste input "0777920994"
click at [100, 173] on div "0777920994" at bounding box center [127, 172] width 106 height 12
type input "0777920994"
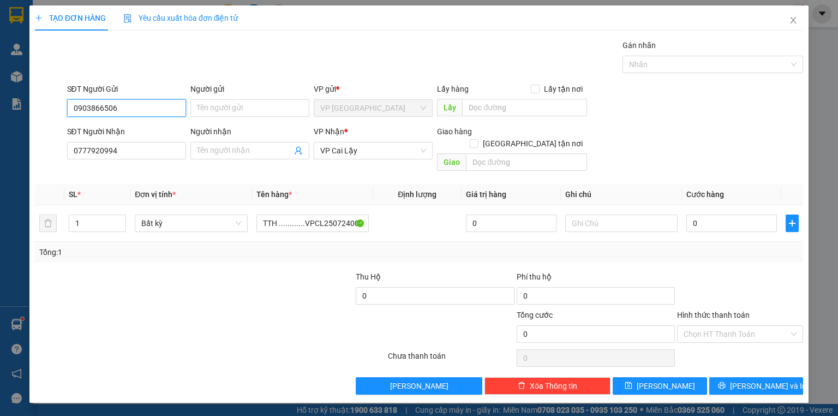
click at [131, 104] on input "0903866506" at bounding box center [126, 107] width 119 height 17
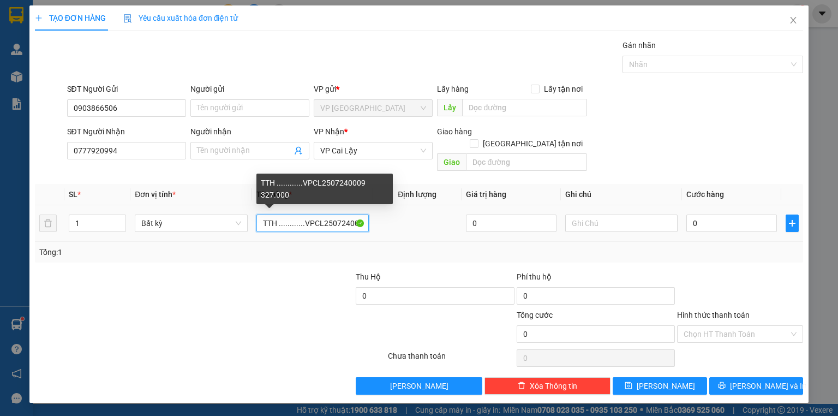
scroll to position [0, 56]
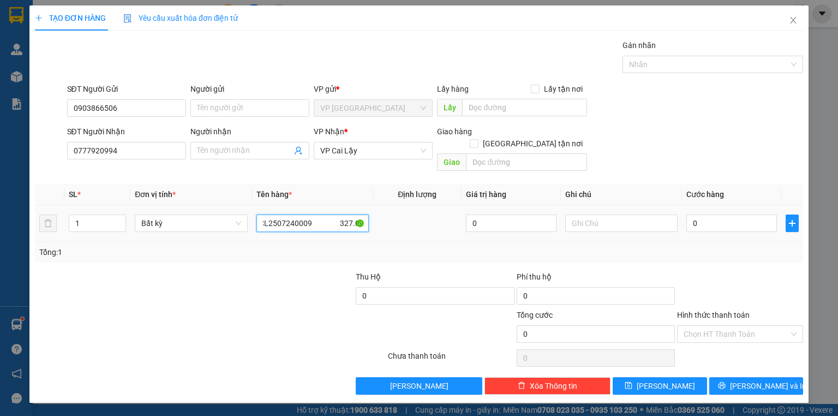
drag, startPoint x: 277, startPoint y: 211, endPoint x: 395, endPoint y: 210, distance: 118.9
click at [395, 210] on tr "1 Bất kỳ TTH ............VPCL2507240009 327.000 0 0" at bounding box center [419, 223] width 768 height 37
paste input "VPCL2508130031"
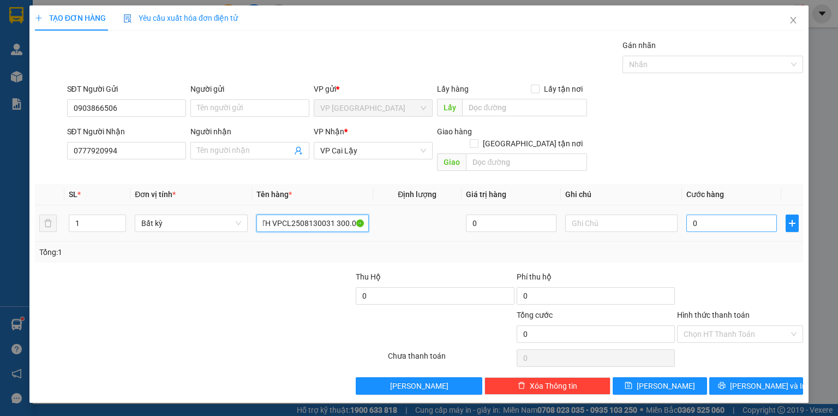
type input "TTH VPCL2508130031 300.000$"
click at [727, 214] on input "0" at bounding box center [731, 222] width 91 height 17
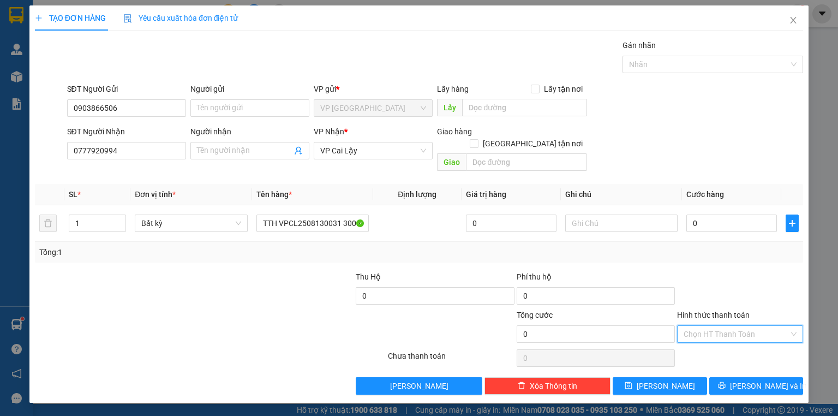
click at [742, 326] on input "Hình thức thanh toán" at bounding box center [735, 334] width 105 height 16
click at [718, 357] on div "Miễn phí" at bounding box center [739, 360] width 113 height 12
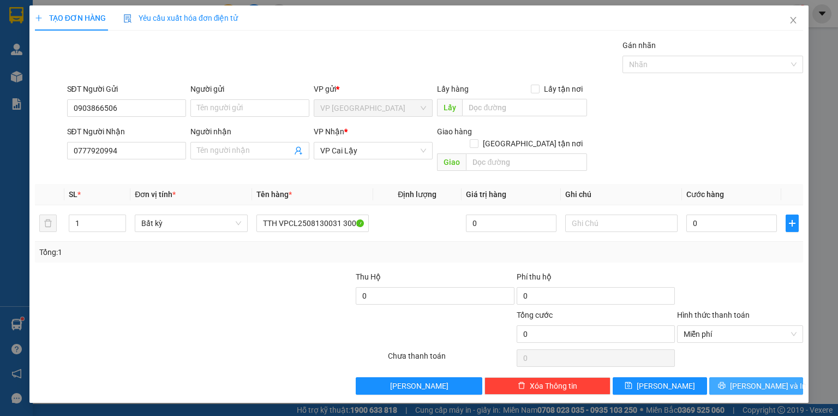
click at [725, 381] on icon "printer" at bounding box center [722, 385] width 8 height 8
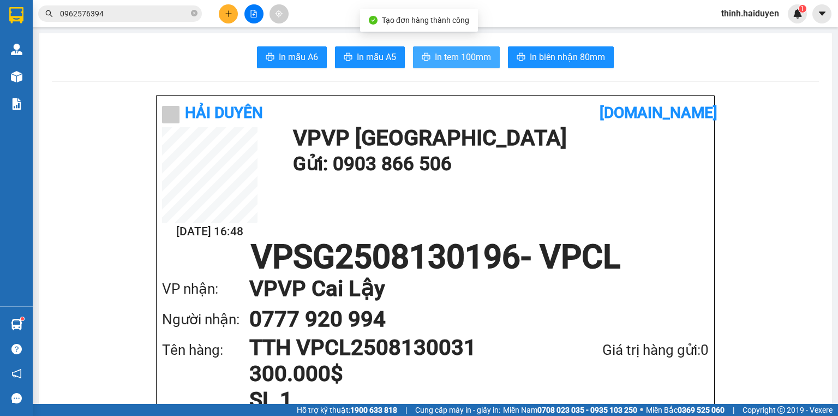
click at [454, 61] on span "In tem 100mm" at bounding box center [463, 57] width 56 height 14
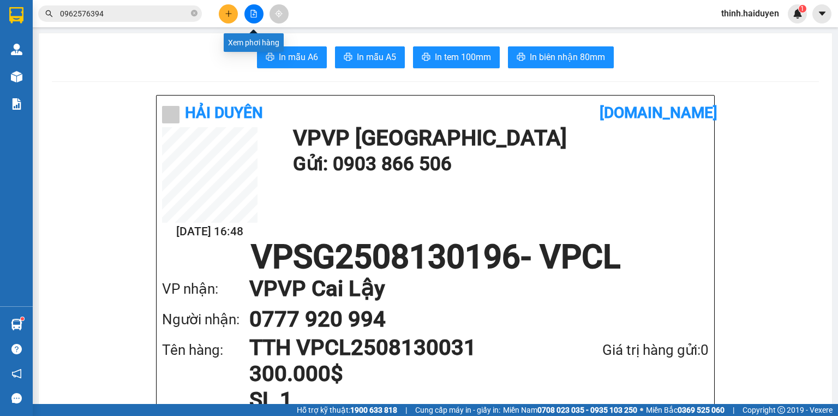
click at [251, 14] on icon "file-add" at bounding box center [254, 14] width 8 height 8
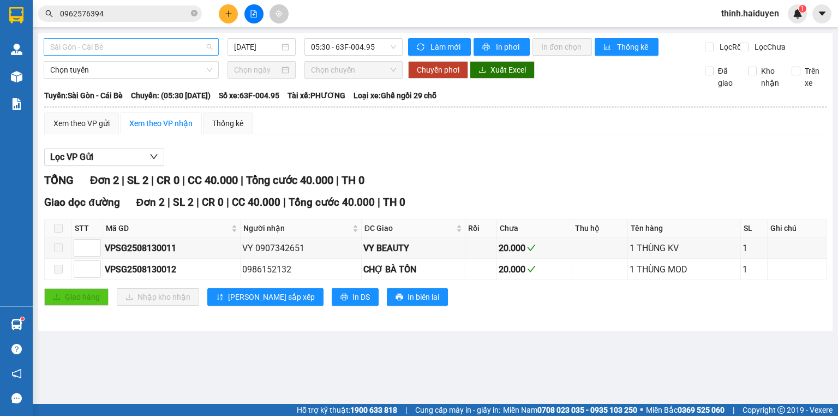
click at [146, 54] on span "Sài Gòn - Cái Bè" at bounding box center [131, 47] width 162 height 16
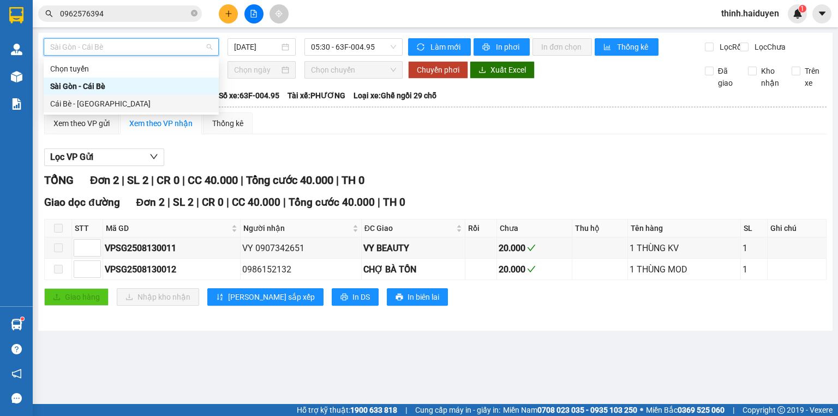
click at [77, 101] on div "Cái Bè - Sài Gòn" at bounding box center [131, 104] width 162 height 12
type input "[DATE]"
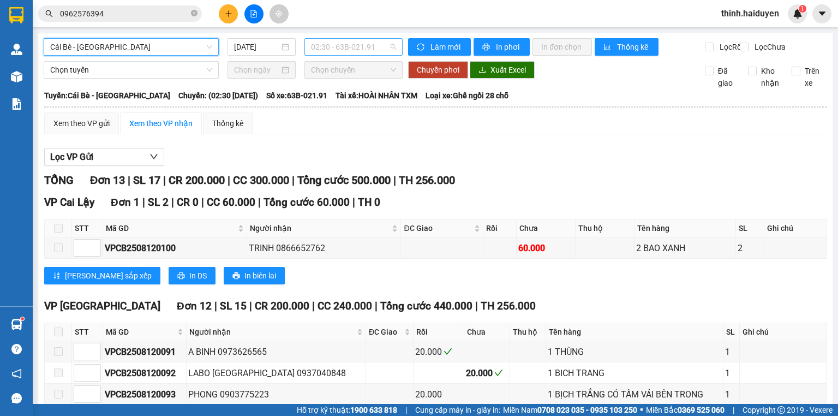
click at [370, 43] on span "02:30 - 63B-021.91" at bounding box center [354, 47] width 86 height 16
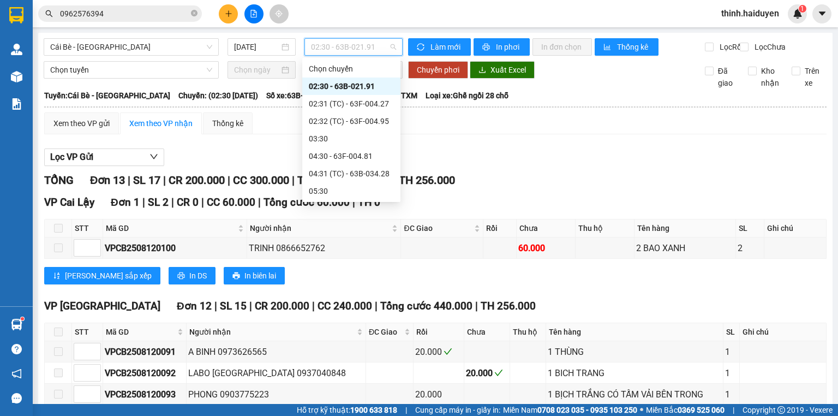
click at [352, 412] on div "14:30 - 63B-020.03" at bounding box center [351, 418] width 85 height 12
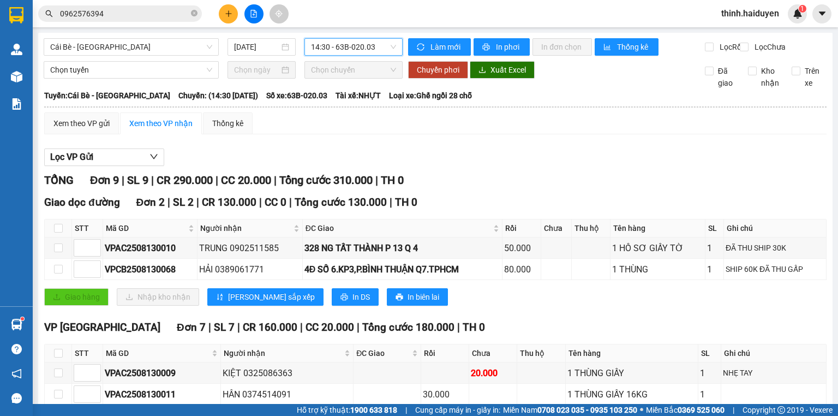
click at [317, 52] on span "14:30 - 63B-020.03" at bounding box center [354, 47] width 86 height 16
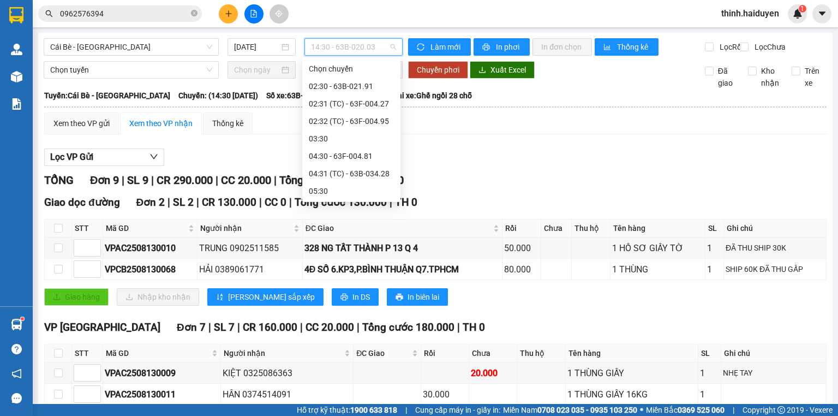
click at [328, 377] on div "13:30 - 63F-004.81" at bounding box center [351, 383] width 85 height 12
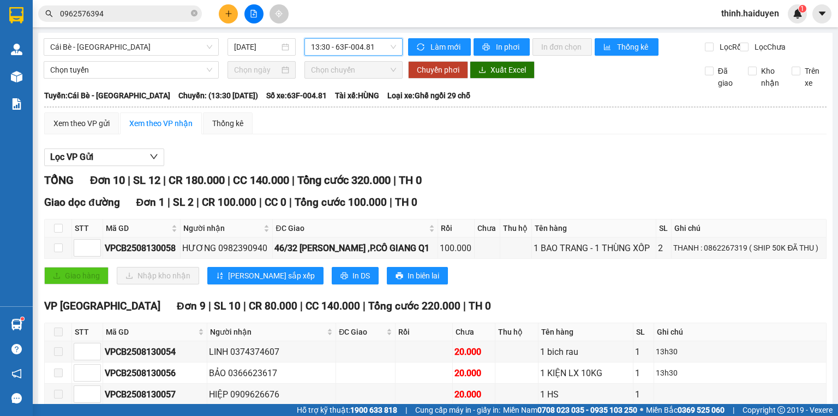
drag, startPoint x: 325, startPoint y: 45, endPoint x: 255, endPoint y: 56, distance: 70.6
click at [325, 46] on span "13:30 - 63F-004.81" at bounding box center [354, 47] width 86 height 16
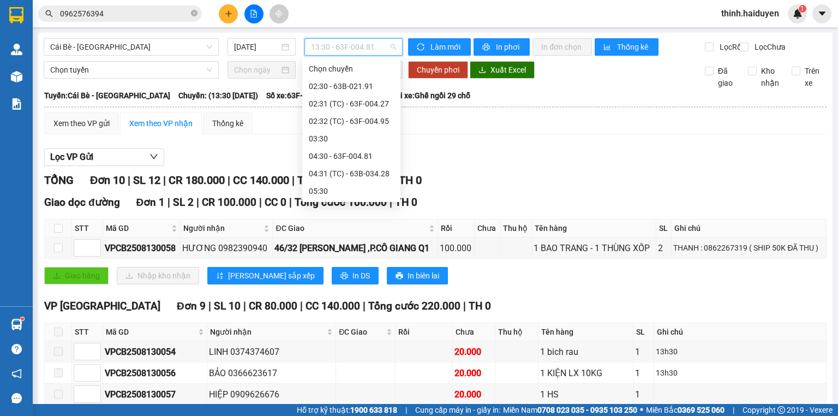
click at [113, 7] on span "0962576394" at bounding box center [120, 13] width 164 height 16
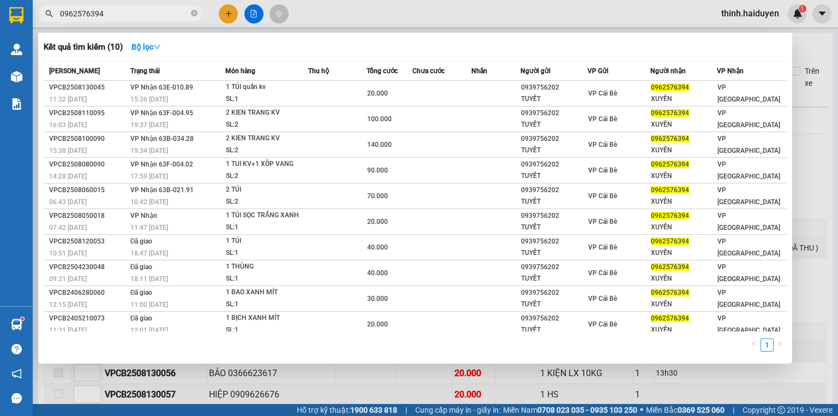
click at [113, 7] on span "0962576394" at bounding box center [120, 13] width 164 height 16
click at [113, 11] on input "0962576394" at bounding box center [124, 14] width 129 height 12
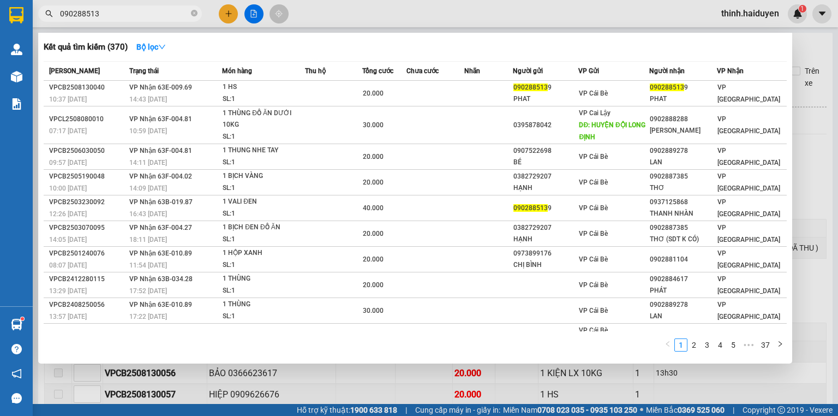
type input "0902885139"
